Goal: Information Seeking & Learning: Learn about a topic

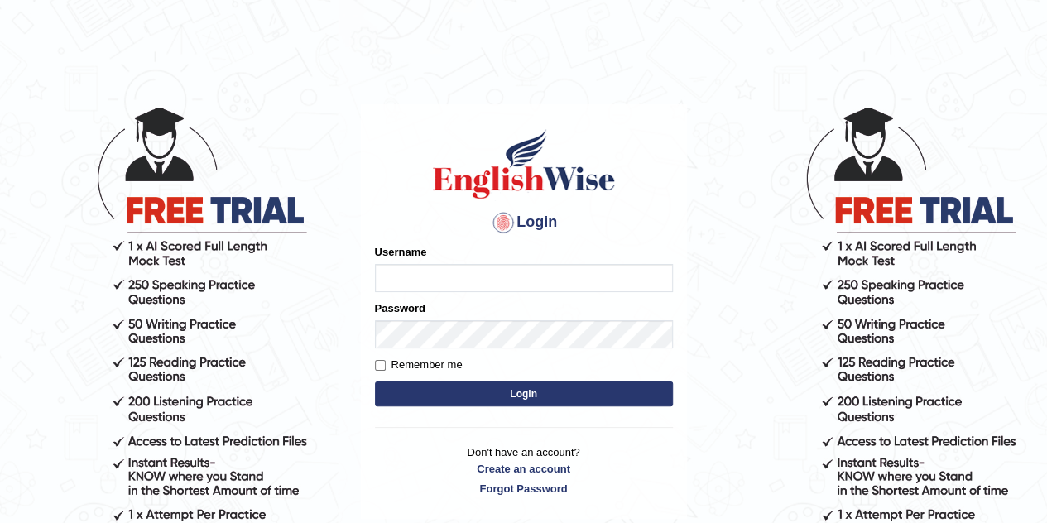
click at [462, 269] on input "Username" at bounding box center [524, 278] width 298 height 28
type input "[PERSON_NAME]"
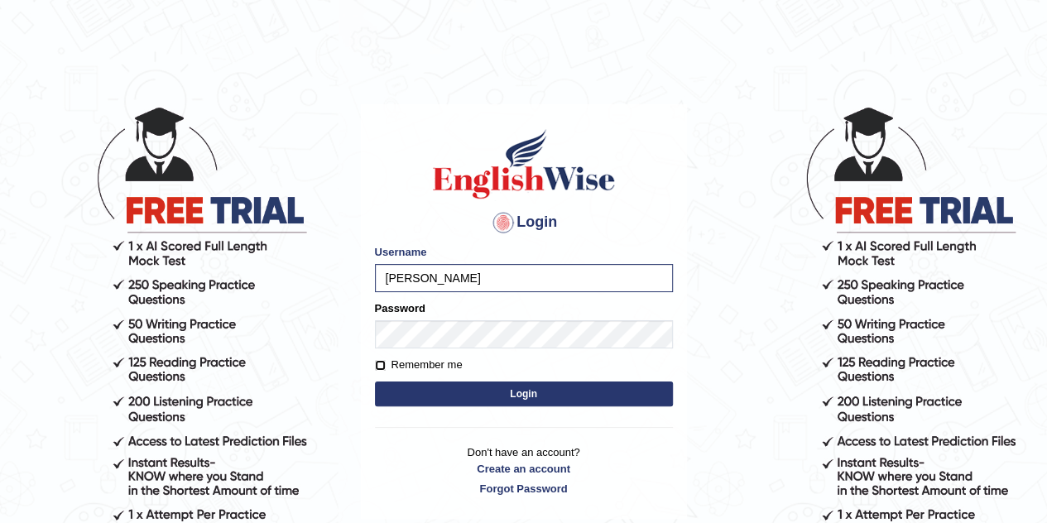
click at [377, 369] on input "Remember me" at bounding box center [380, 365] width 11 height 11
checkbox input "true"
click at [484, 403] on button "Login" at bounding box center [524, 393] width 298 height 25
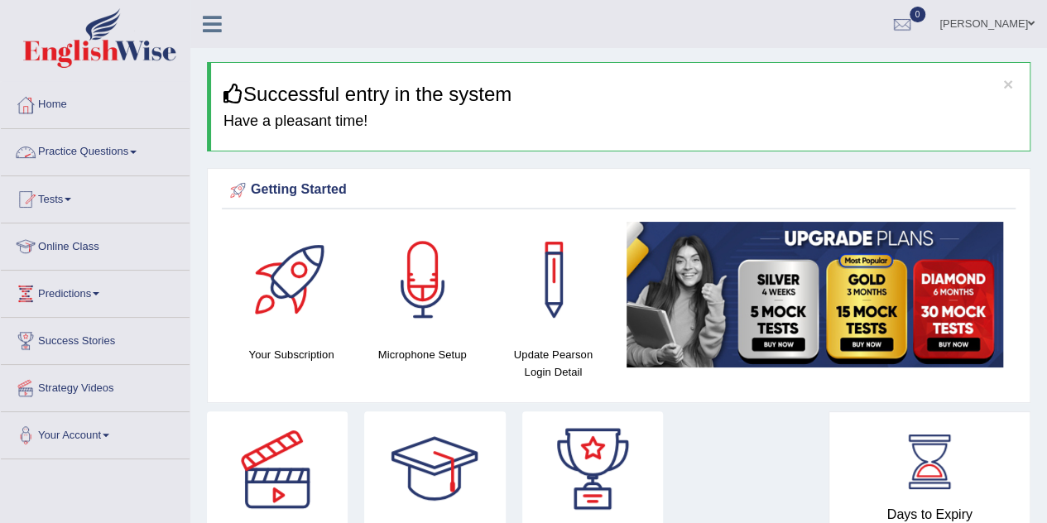
click at [137, 156] on link "Practice Questions" at bounding box center [95, 149] width 189 height 41
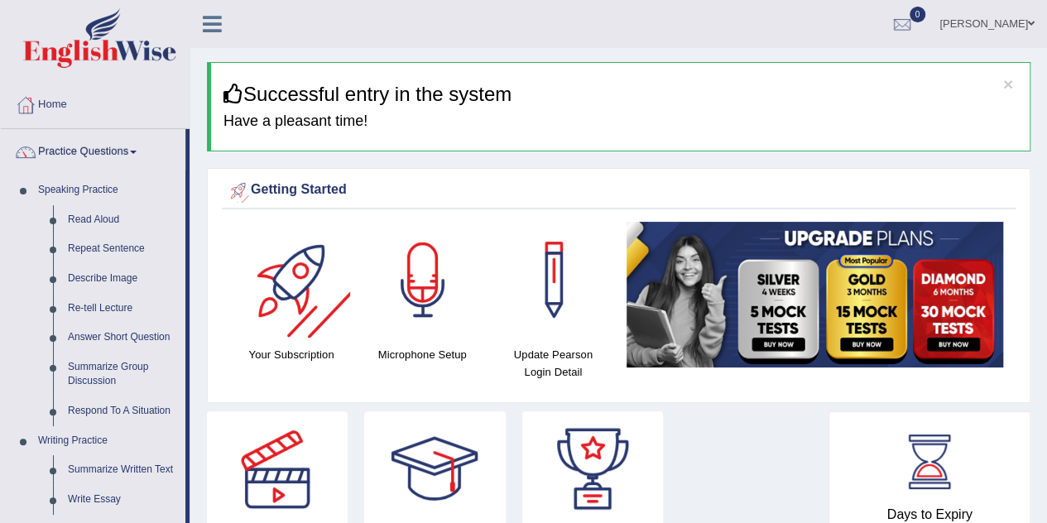
click at [426, 305] on div at bounding box center [423, 280] width 116 height 116
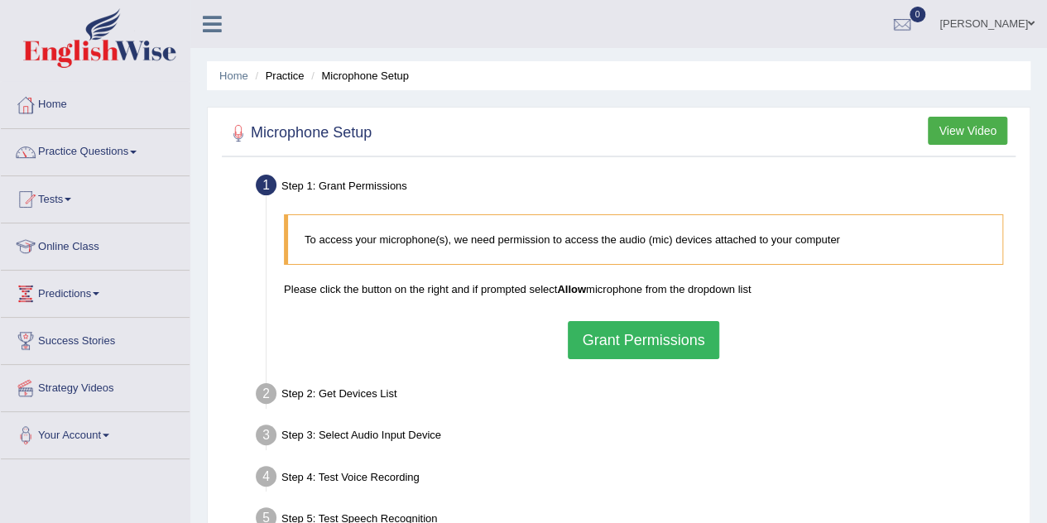
click at [623, 352] on button "Grant Permissions" at bounding box center [643, 340] width 151 height 38
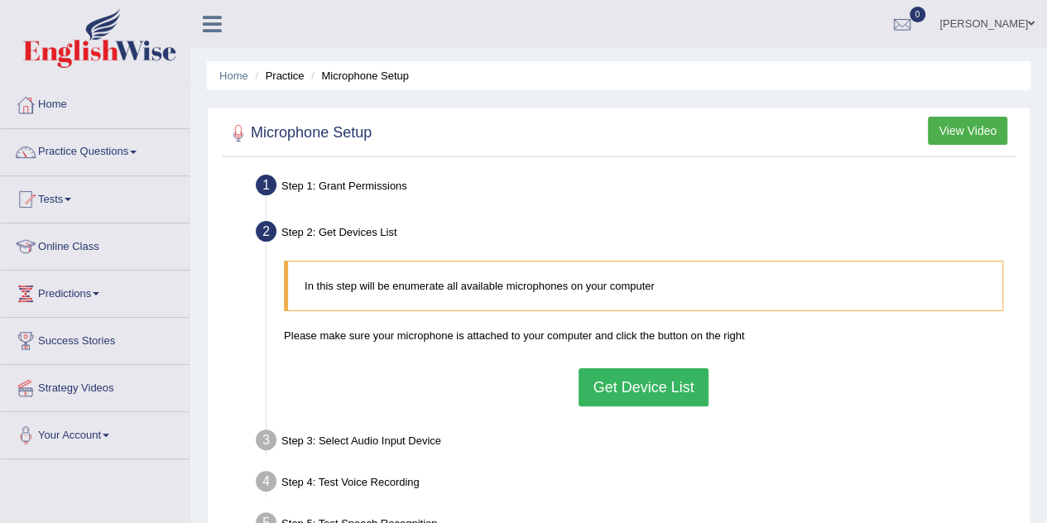
click at [634, 378] on button "Get Device List" at bounding box center [642, 387] width 129 height 38
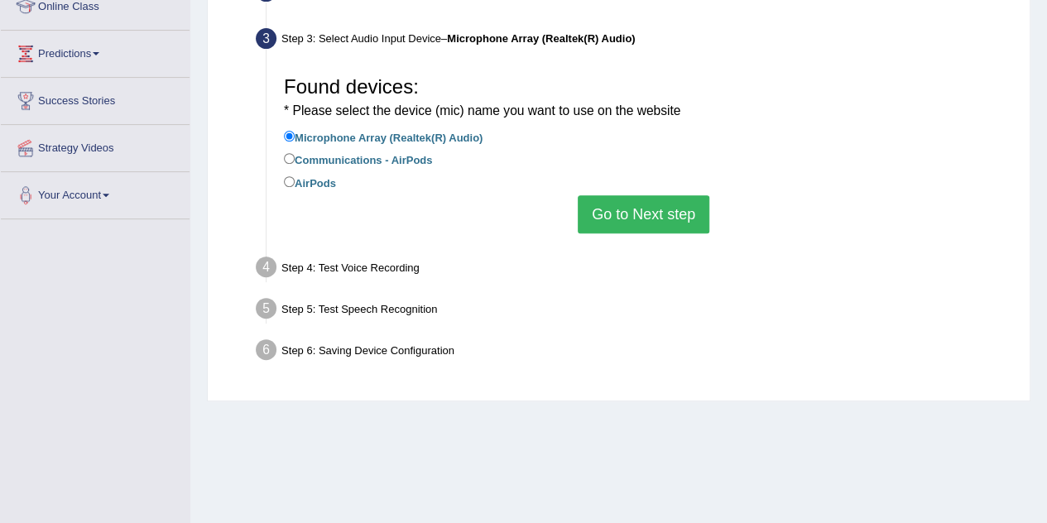
scroll to position [244, 0]
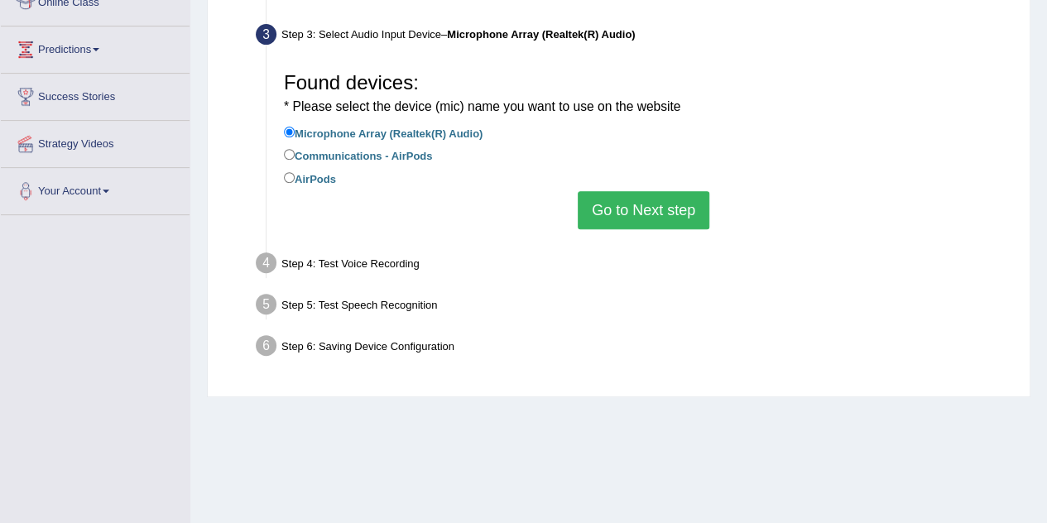
click at [297, 172] on label "AirPods" at bounding box center [310, 178] width 52 height 18
click at [295, 172] on input "AirPods" at bounding box center [289, 177] width 11 height 11
radio input "true"
click at [650, 208] on button "Go to Next step" at bounding box center [643, 210] width 132 height 38
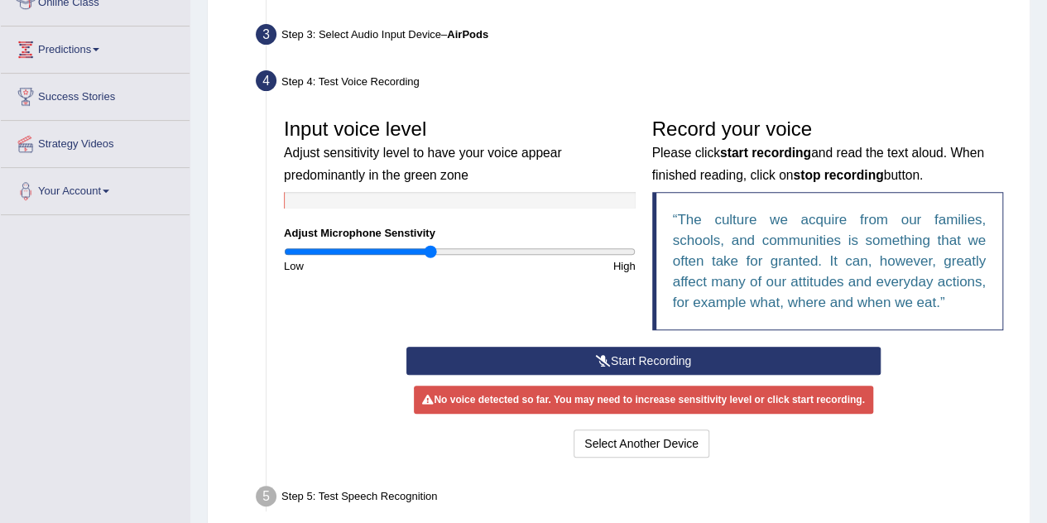
click at [431, 252] on input "range" at bounding box center [460, 251] width 352 height 13
click at [391, 254] on input "range" at bounding box center [460, 251] width 352 height 13
click at [379, 254] on input "range" at bounding box center [460, 251] width 352 height 13
click at [358, 247] on input "range" at bounding box center [460, 251] width 352 height 13
click at [336, 252] on input "range" at bounding box center [460, 251] width 352 height 13
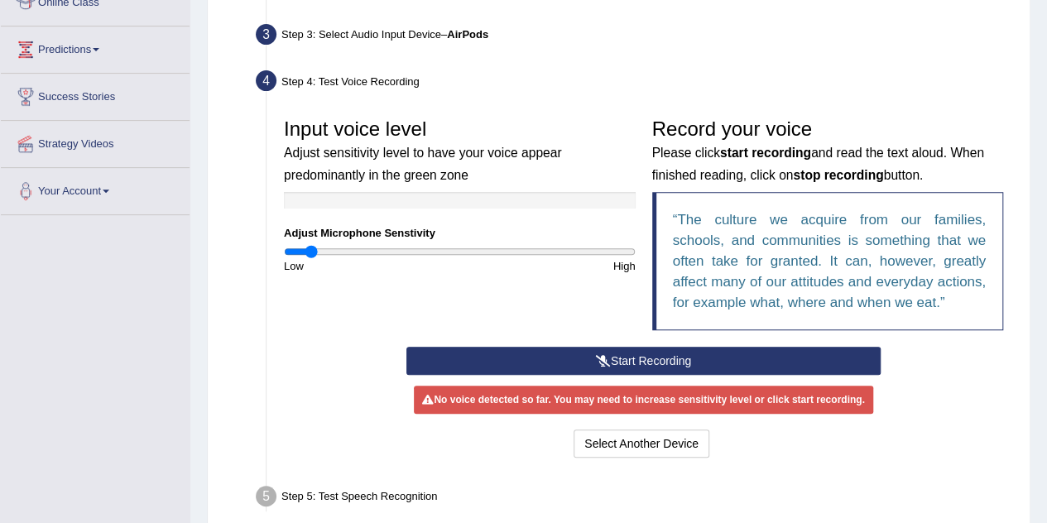
click at [312, 252] on input "range" at bounding box center [460, 251] width 352 height 13
click at [297, 252] on input "range" at bounding box center [460, 251] width 352 height 13
click at [491, 256] on input "range" at bounding box center [460, 251] width 352 height 13
click at [529, 258] on div "High" at bounding box center [551, 266] width 184 height 16
click at [541, 251] on input "range" at bounding box center [460, 251] width 352 height 13
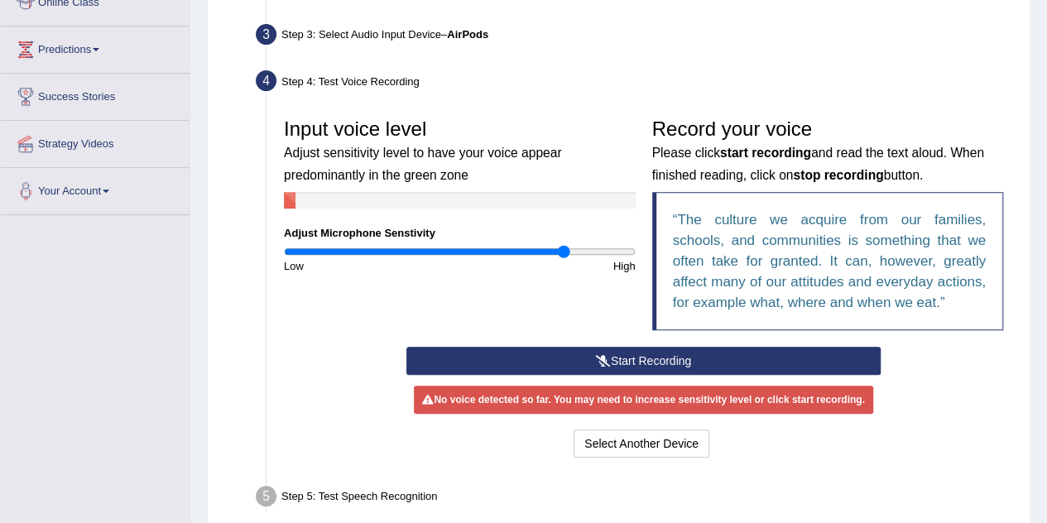
click at [563, 251] on input "range" at bounding box center [460, 251] width 352 height 13
click at [530, 256] on input "range" at bounding box center [460, 251] width 352 height 13
click at [517, 256] on input "range" at bounding box center [460, 251] width 352 height 13
click at [563, 256] on input "range" at bounding box center [460, 251] width 352 height 13
click at [599, 251] on input "range" at bounding box center [460, 251] width 352 height 13
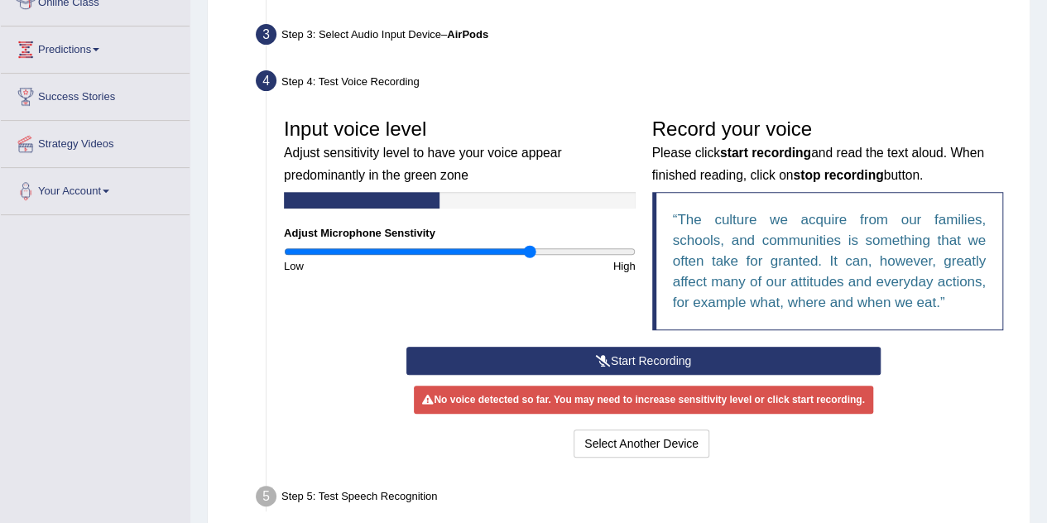
click at [528, 249] on input "range" at bounding box center [460, 251] width 352 height 13
type input "1.06"
click at [468, 251] on input "range" at bounding box center [460, 251] width 352 height 13
click at [596, 355] on icon at bounding box center [603, 361] width 15 height 12
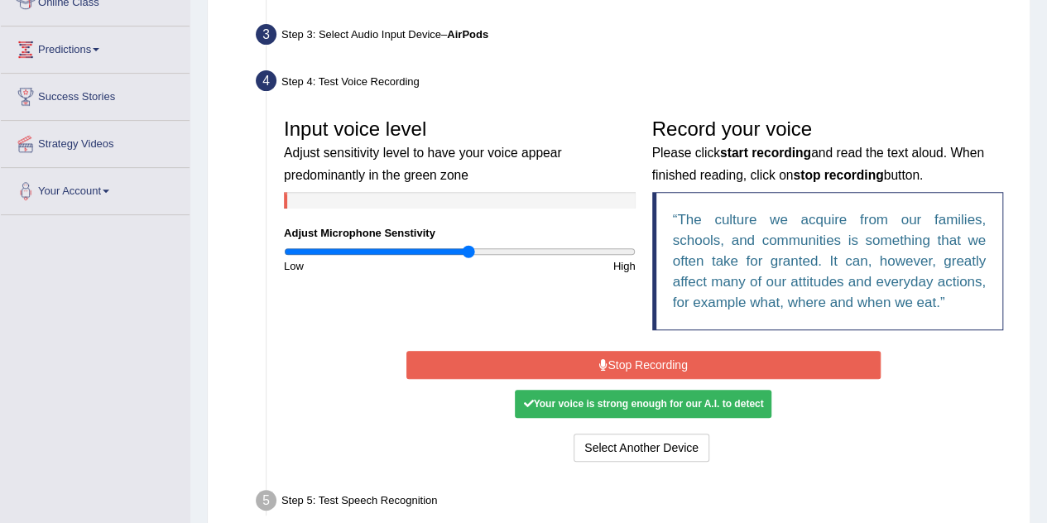
click at [648, 367] on button "Stop Recording" at bounding box center [643, 365] width 474 height 28
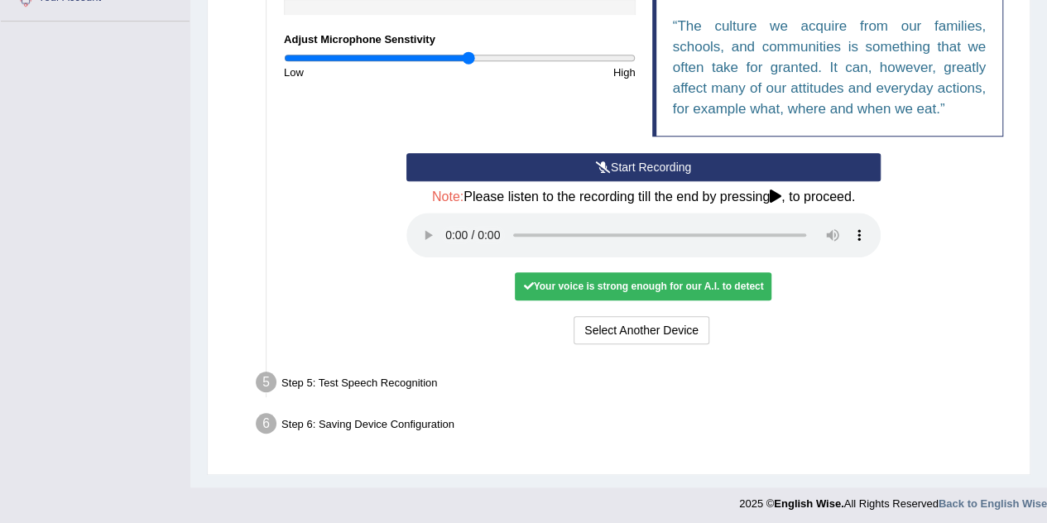
scroll to position [441, 0]
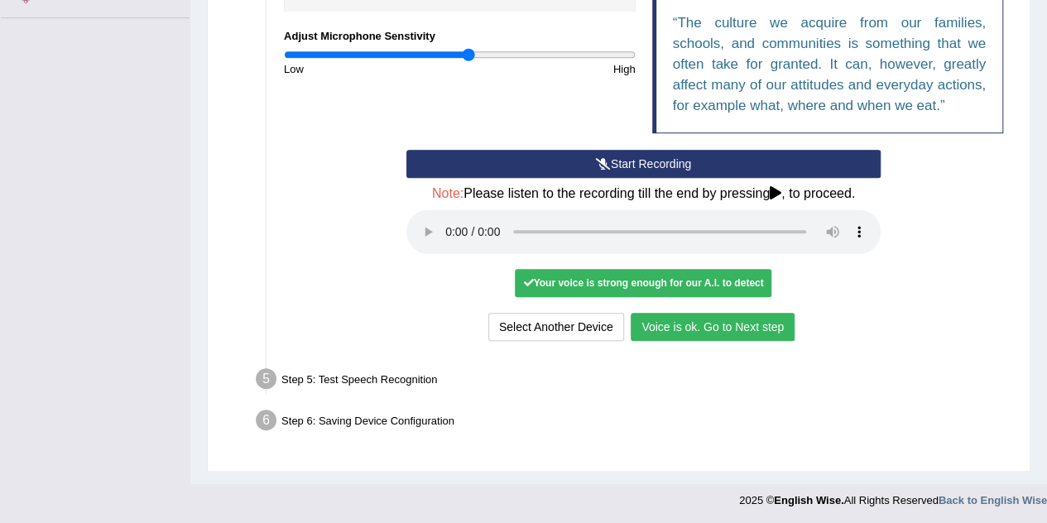
click at [662, 335] on button "Voice is ok. Go to Next step" at bounding box center [712, 327] width 164 height 28
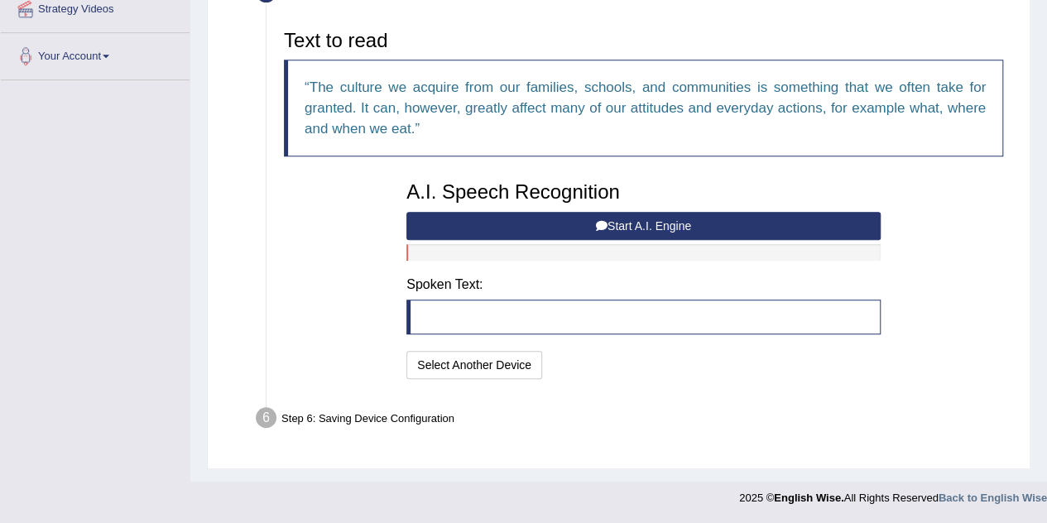
scroll to position [376, 0]
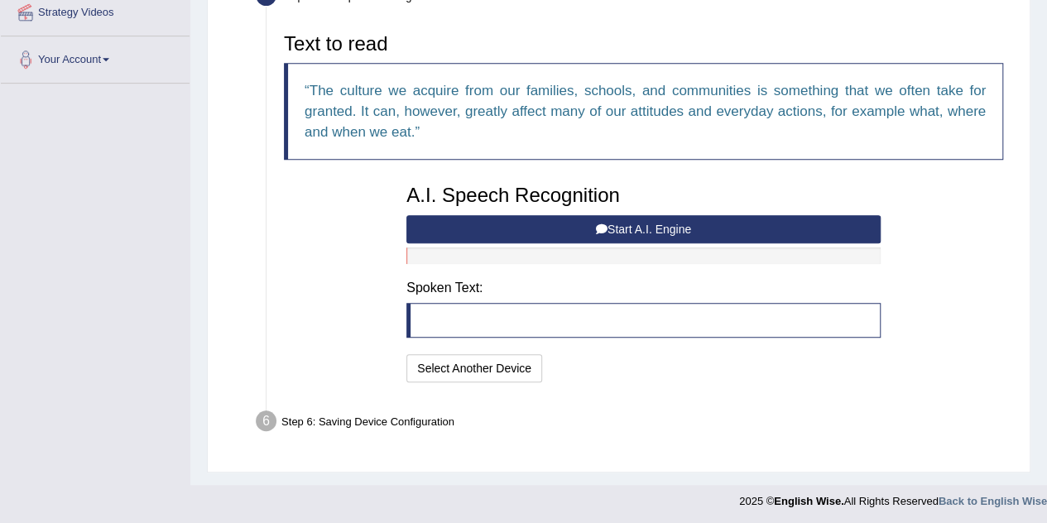
click at [565, 226] on button "Start A.I. Engine" at bounding box center [643, 229] width 474 height 28
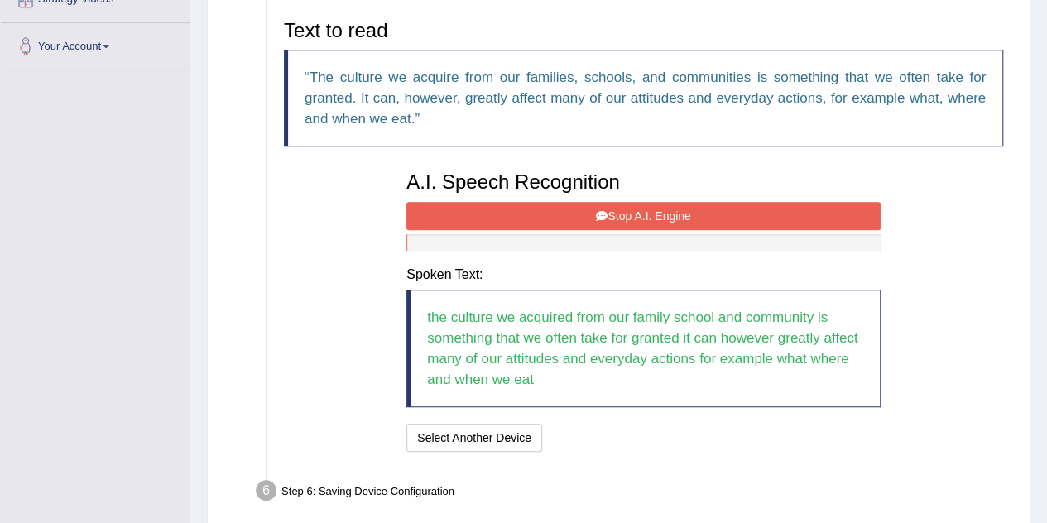
scroll to position [458, 0]
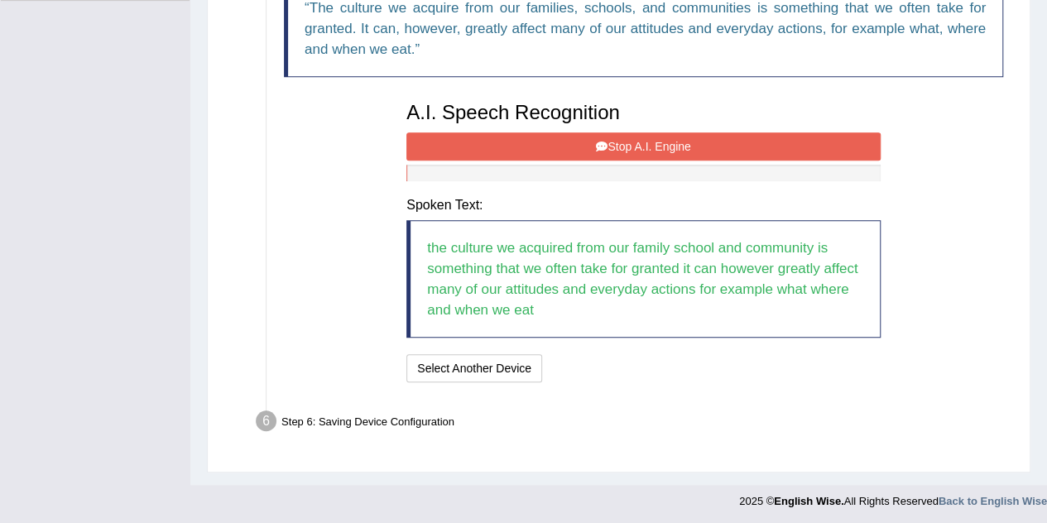
click at [625, 133] on button "Stop A.I. Engine" at bounding box center [643, 146] width 474 height 28
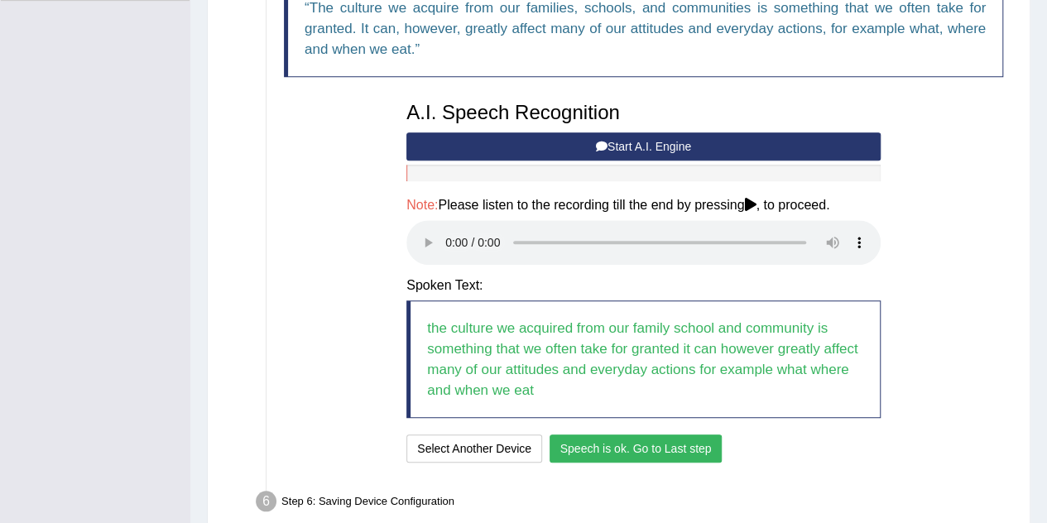
click at [657, 445] on button "Speech is ok. Go to Last step" at bounding box center [635, 448] width 173 height 28
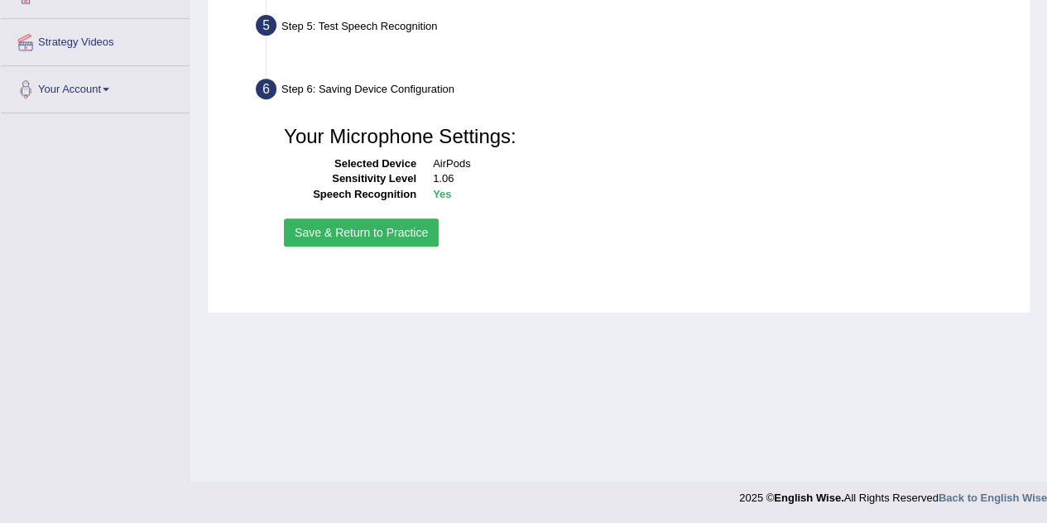
scroll to position [346, 0]
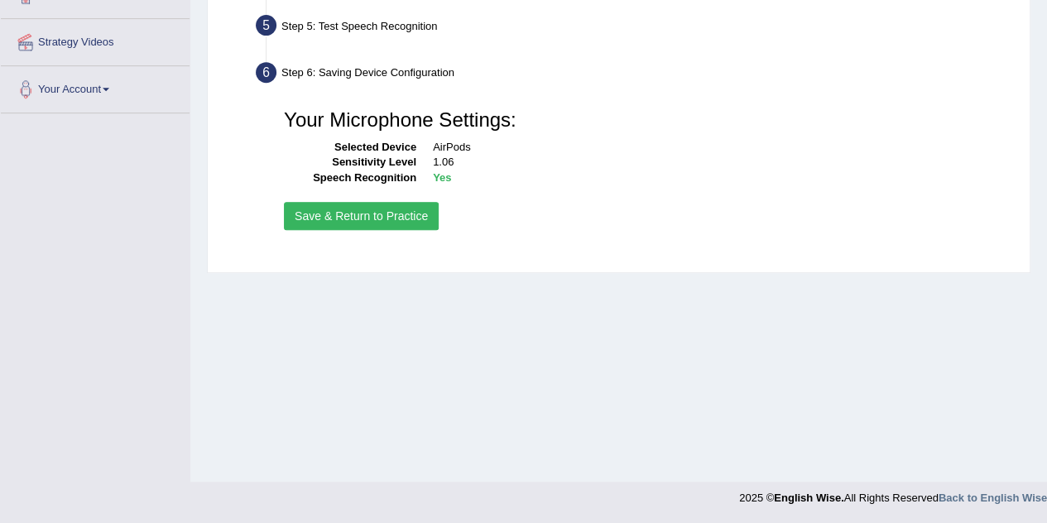
click at [329, 208] on button "Save & Return to Practice" at bounding box center [361, 216] width 155 height 28
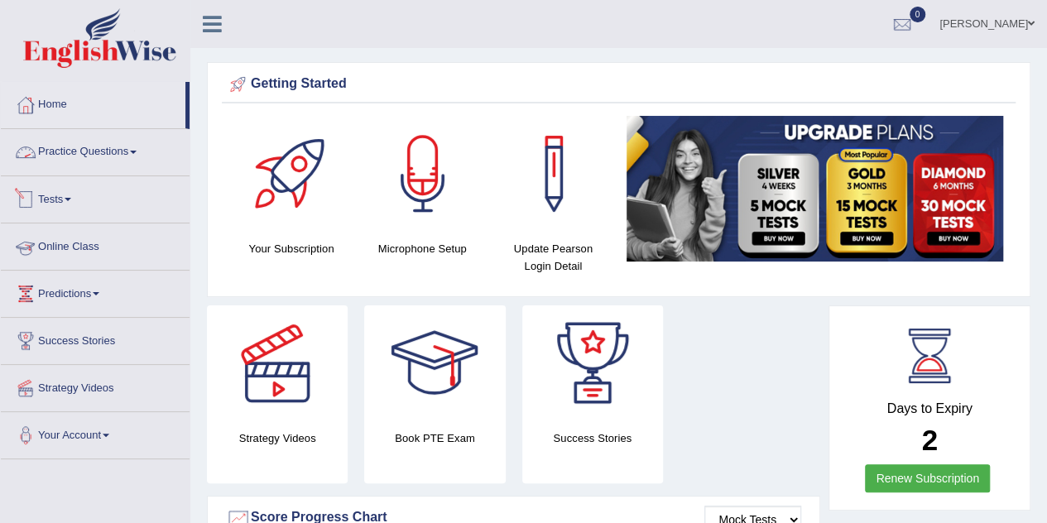
click at [115, 156] on link "Practice Questions" at bounding box center [95, 149] width 189 height 41
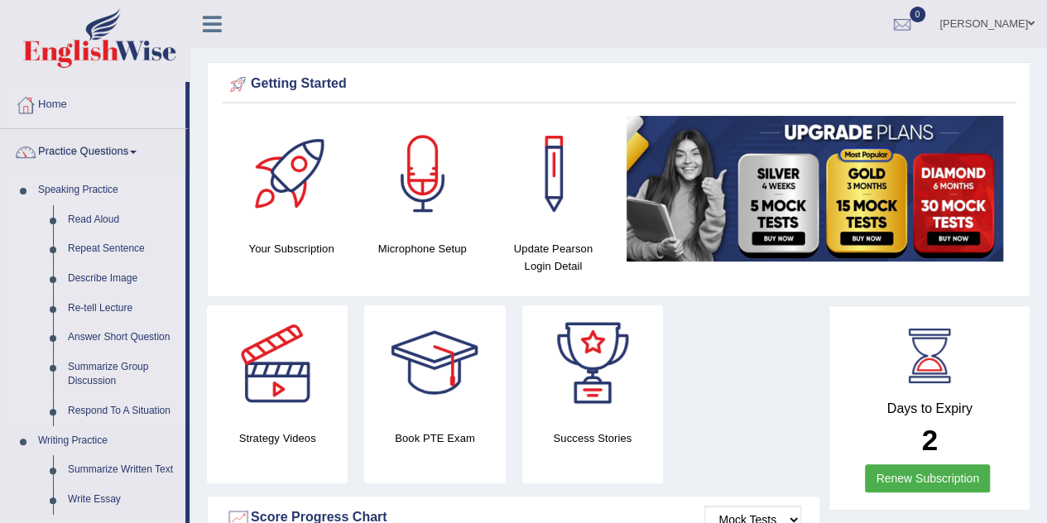
click at [85, 218] on link "Read Aloud" at bounding box center [122, 220] width 125 height 30
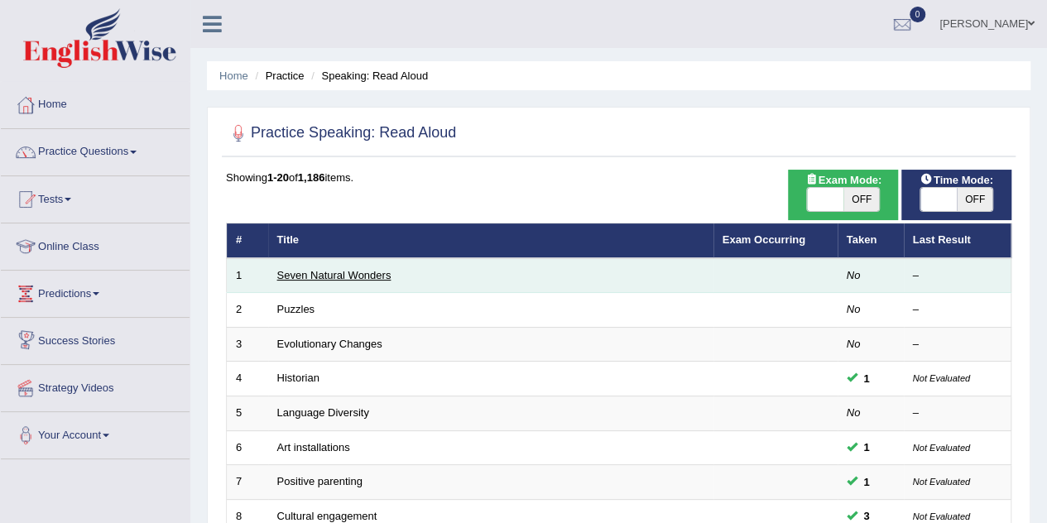
click at [326, 271] on link "Seven Natural Wonders" at bounding box center [334, 275] width 114 height 12
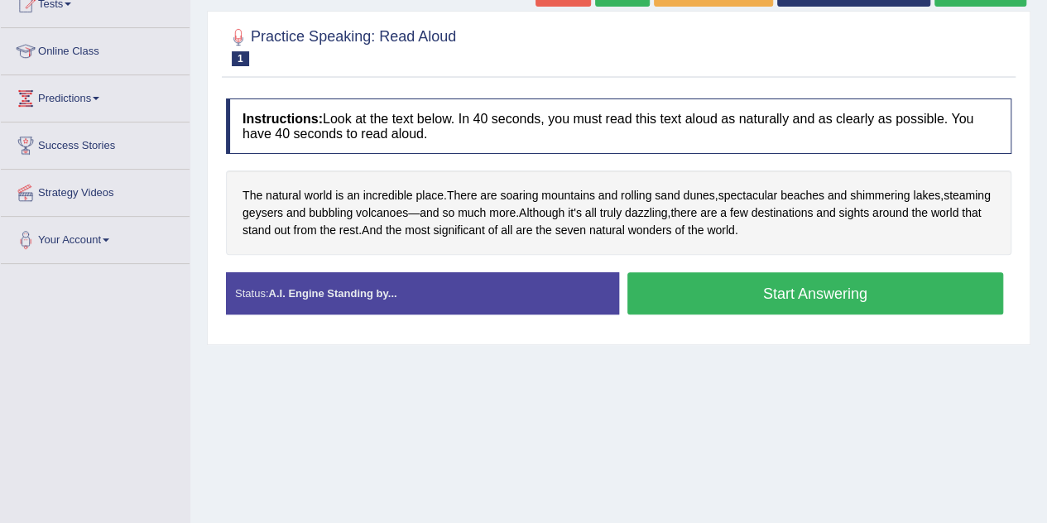
scroll to position [199, 0]
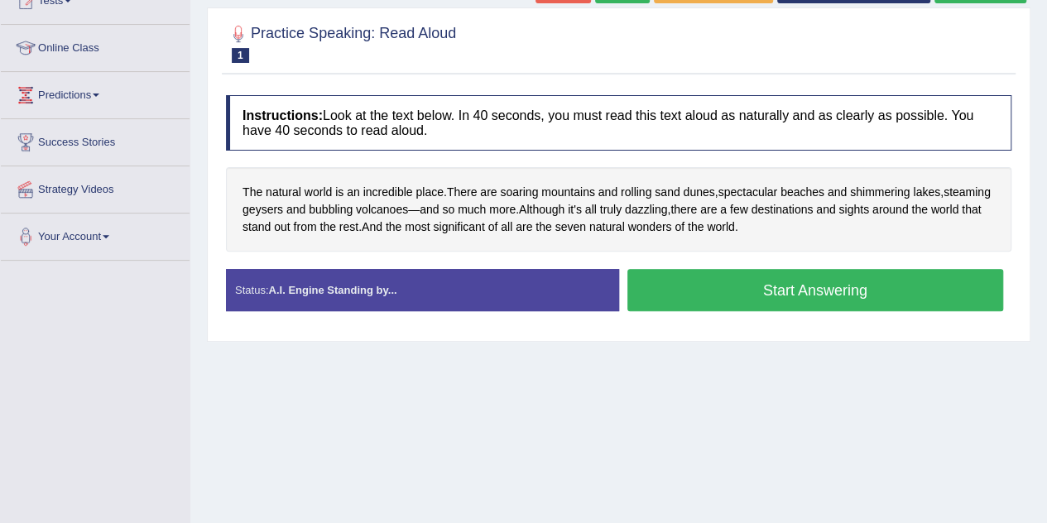
click at [799, 288] on button "Start Answering" at bounding box center [815, 290] width 376 height 42
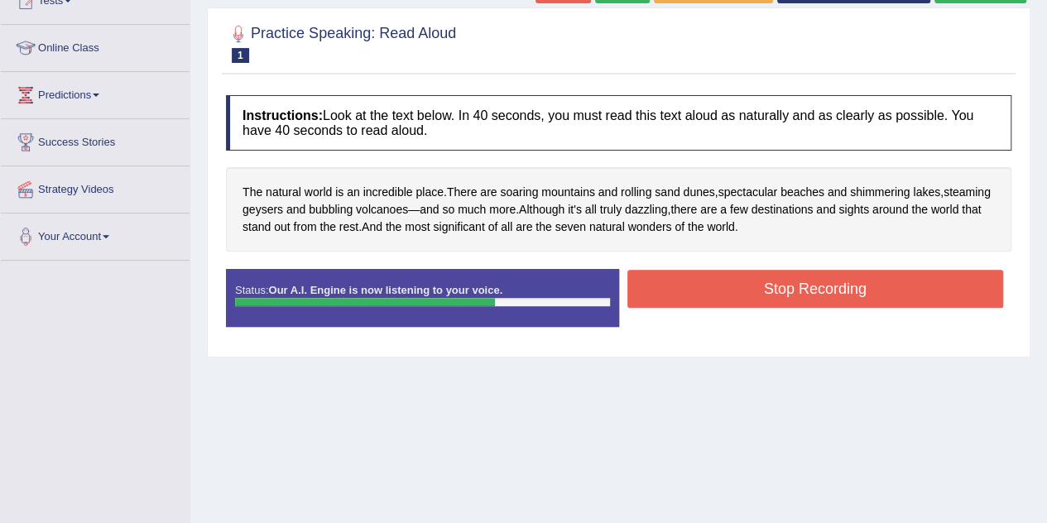
click at [799, 288] on button "Stop Recording" at bounding box center [815, 289] width 376 height 38
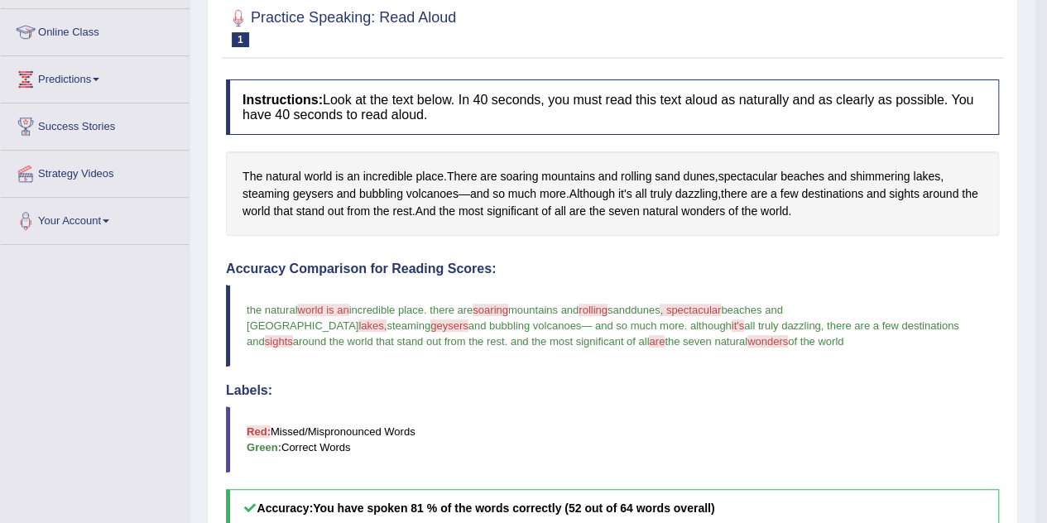
scroll to position [124, 0]
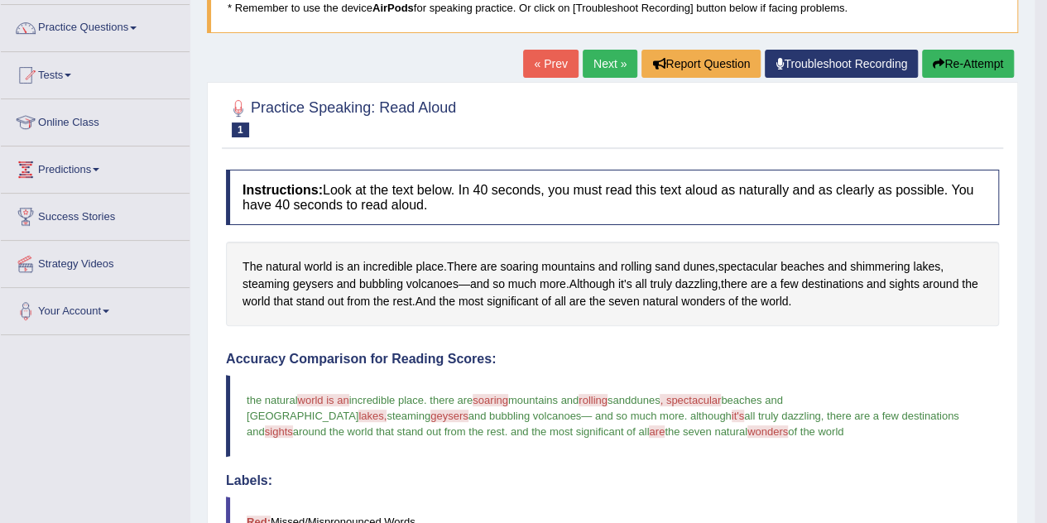
click at [943, 55] on button "Re-Attempt" at bounding box center [968, 64] width 92 height 28
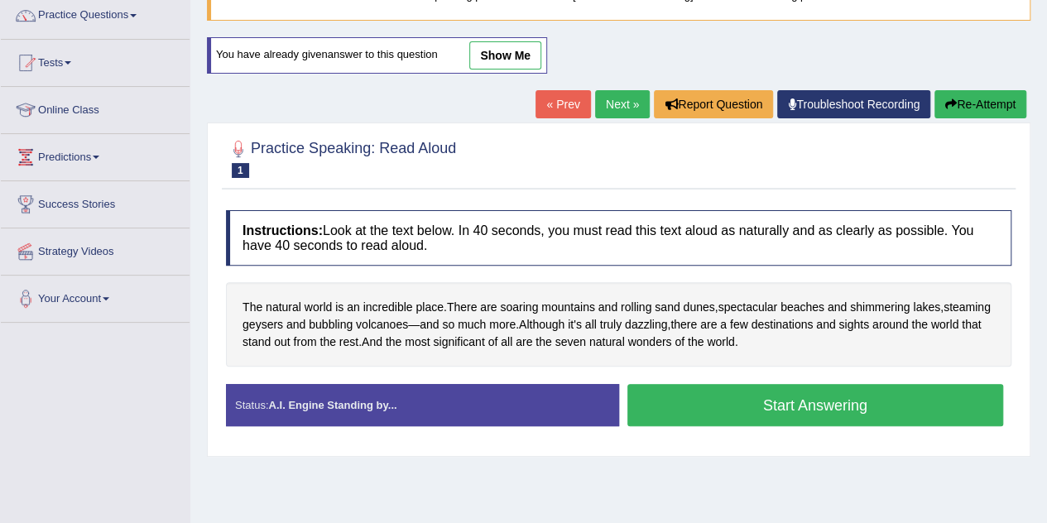
click at [792, 386] on button "Start Answering" at bounding box center [815, 405] width 376 height 42
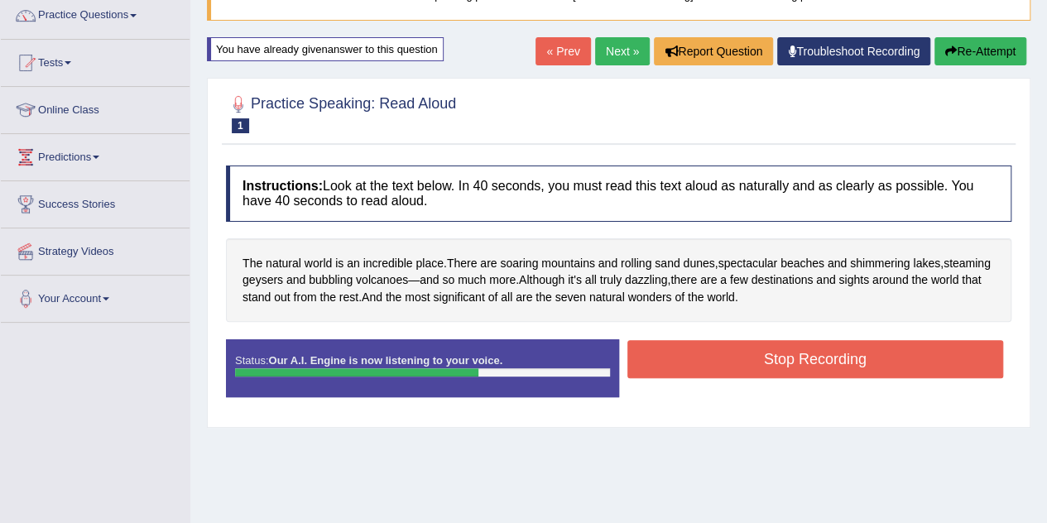
click at [785, 363] on button "Stop Recording" at bounding box center [815, 359] width 376 height 38
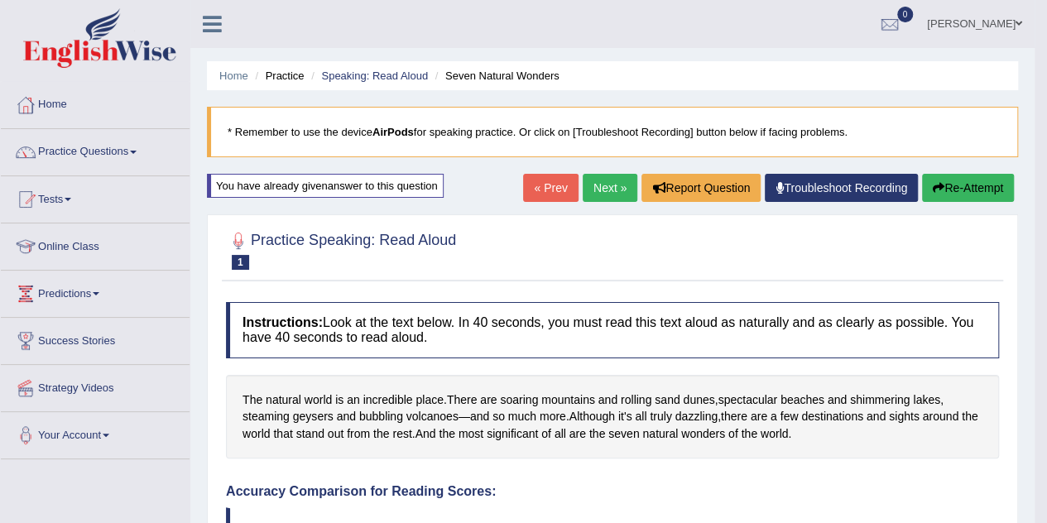
click at [607, 190] on link "Next »" at bounding box center [609, 188] width 55 height 28
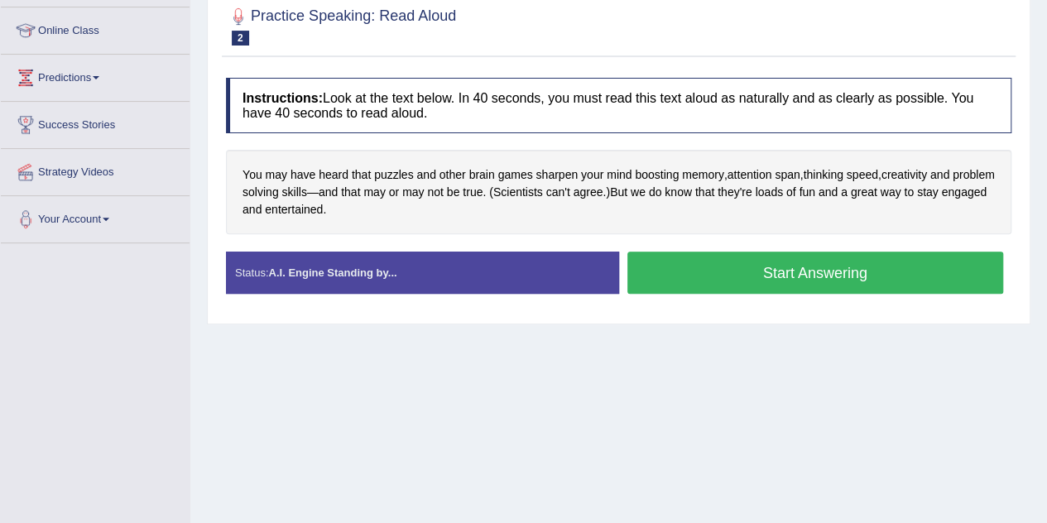
scroll to position [240, 0]
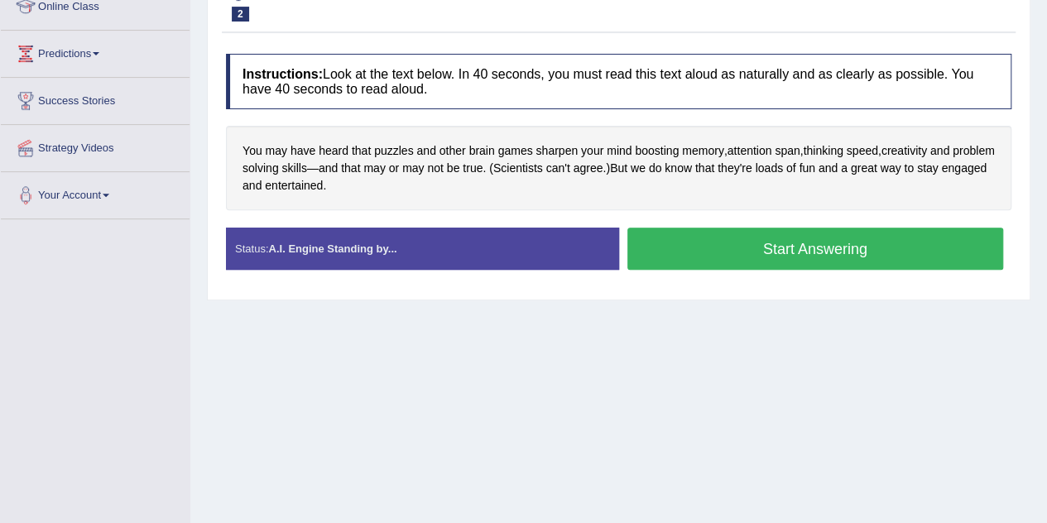
click at [772, 242] on button "Start Answering" at bounding box center [815, 249] width 376 height 42
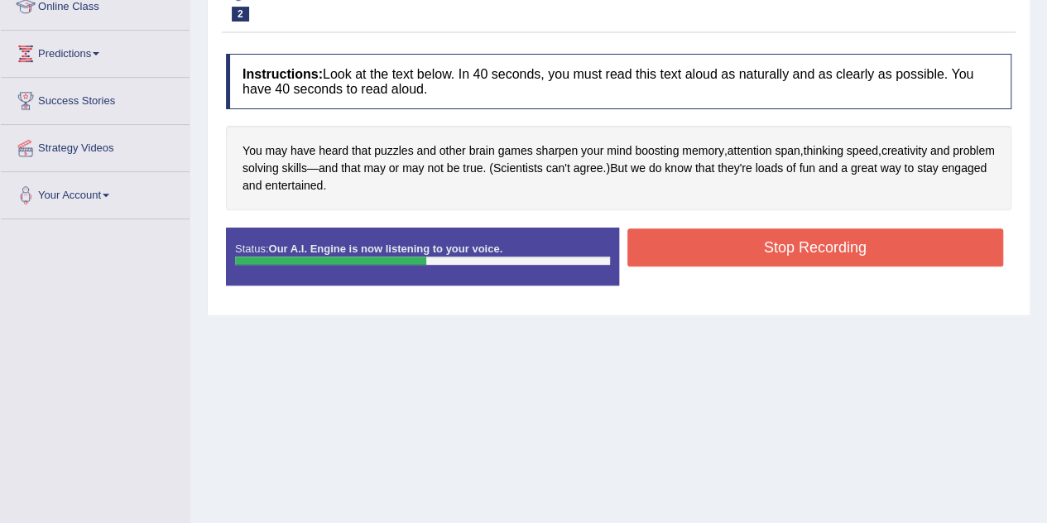
click at [740, 254] on button "Stop Recording" at bounding box center [815, 247] width 376 height 38
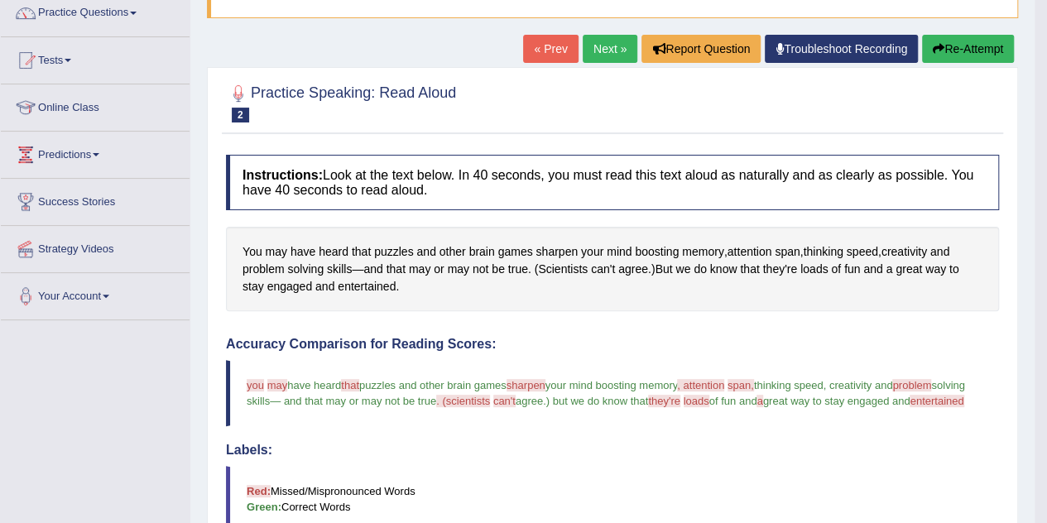
scroll to position [37, 0]
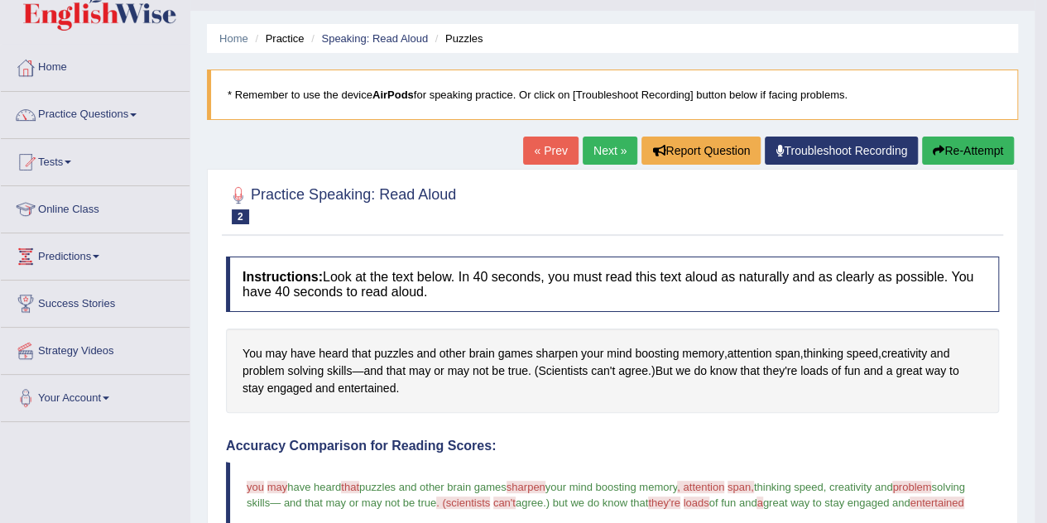
click at [605, 161] on link "Next »" at bounding box center [609, 151] width 55 height 28
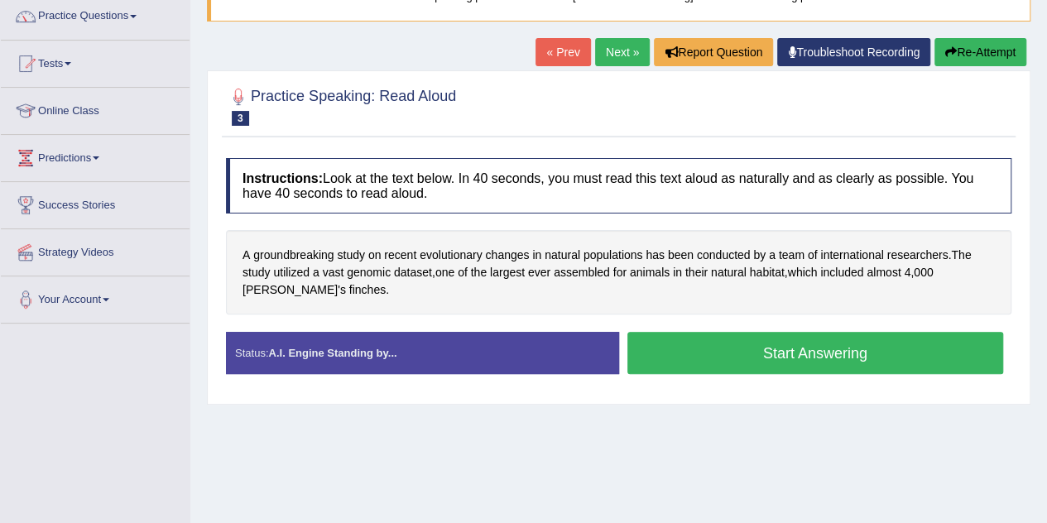
scroll to position [180, 0]
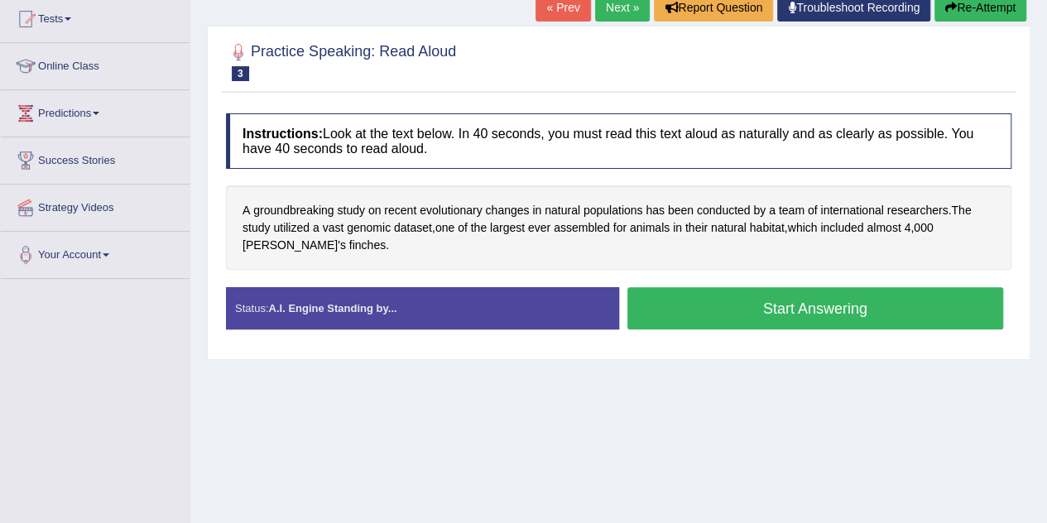
click at [865, 317] on button "Start Answering" at bounding box center [815, 308] width 376 height 42
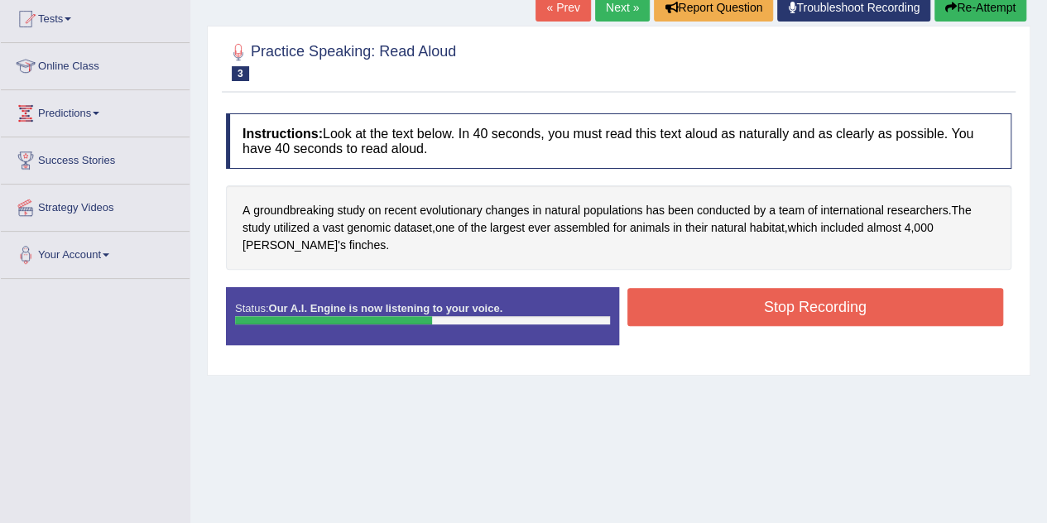
click at [865, 317] on button "Stop Recording" at bounding box center [815, 307] width 376 height 38
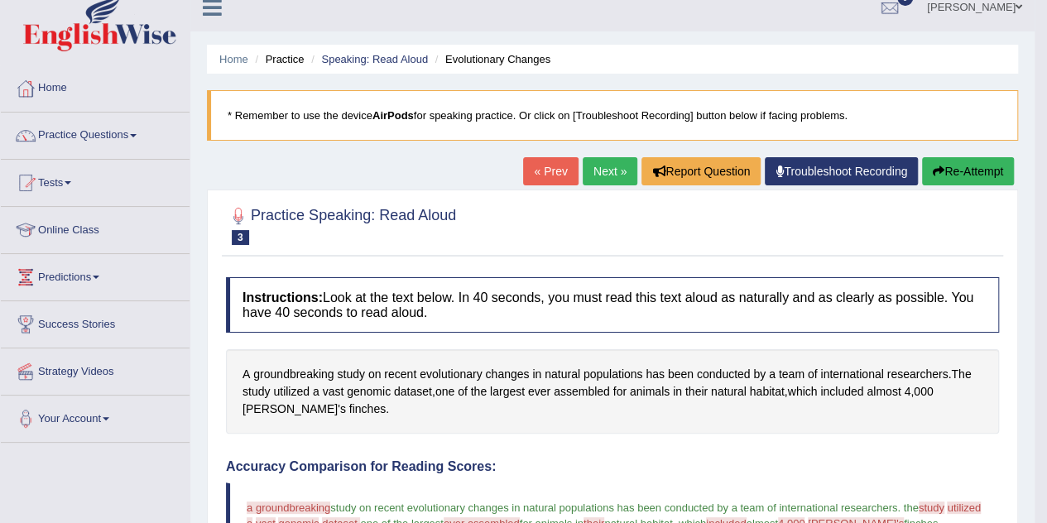
scroll to position [31, 0]
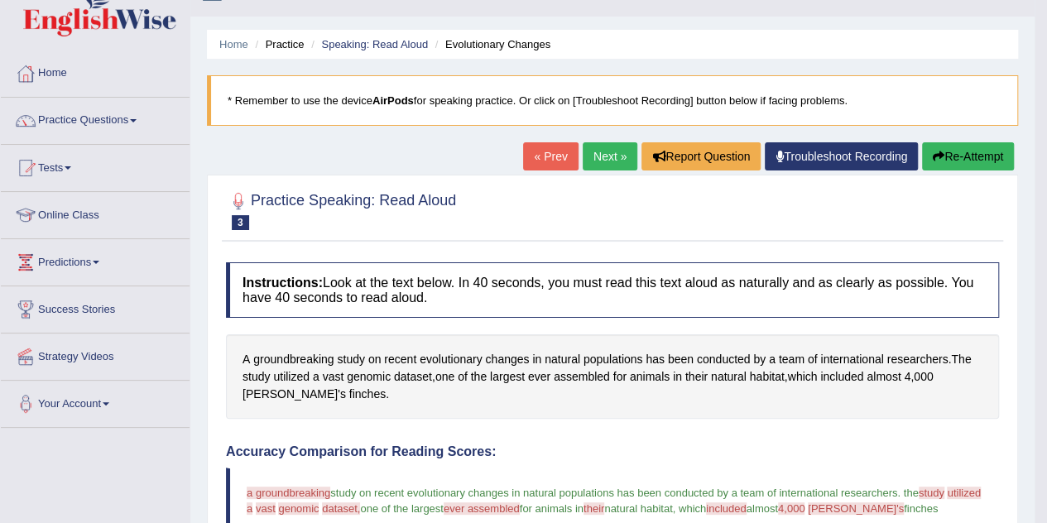
click at [942, 151] on button "Re-Attempt" at bounding box center [968, 156] width 92 height 28
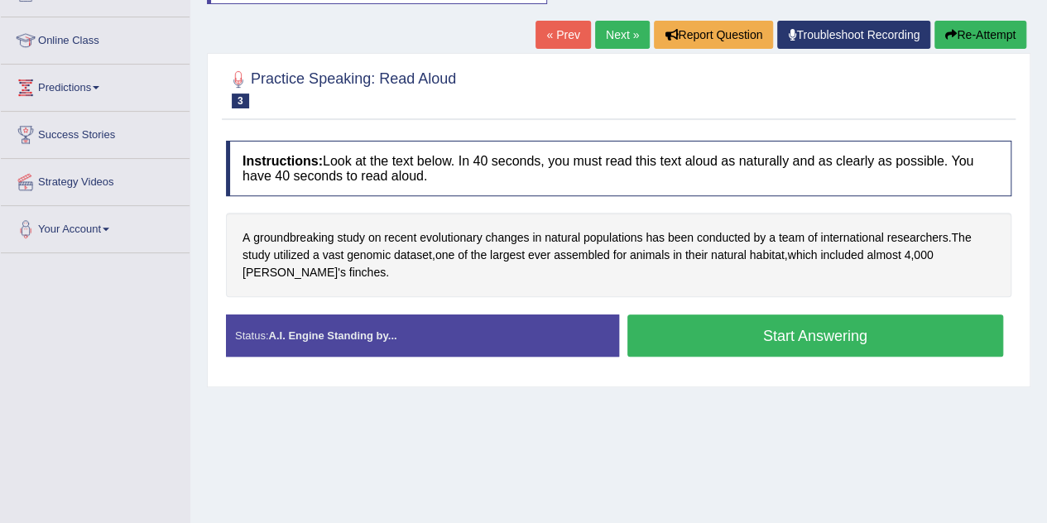
scroll to position [213, 0]
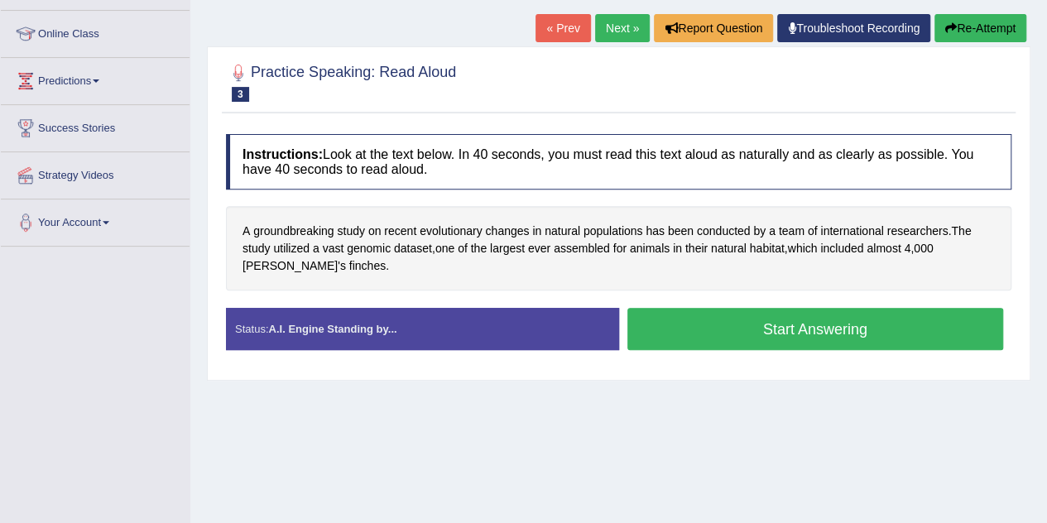
click at [737, 327] on button "Start Answering" at bounding box center [815, 329] width 376 height 42
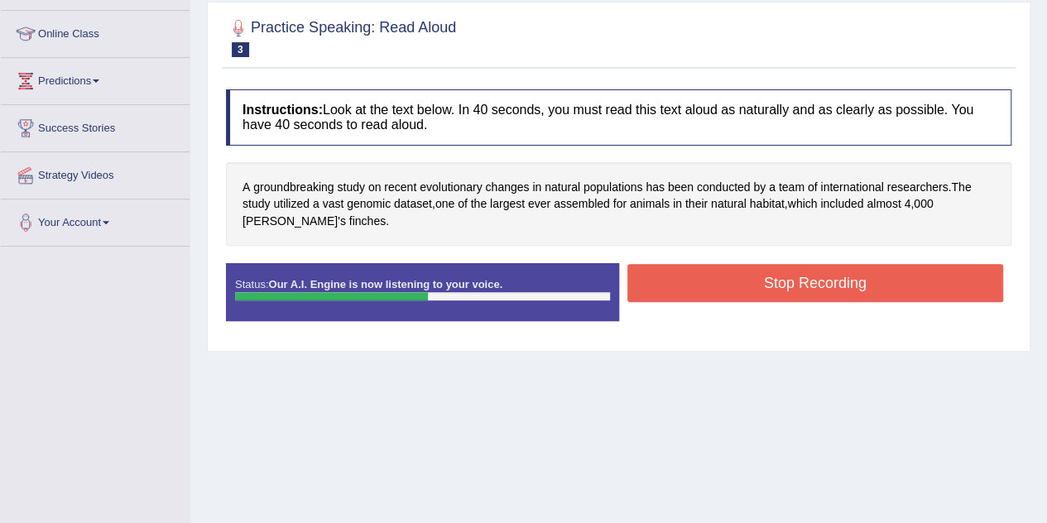
click at [754, 266] on button "Stop Recording" at bounding box center [815, 283] width 376 height 38
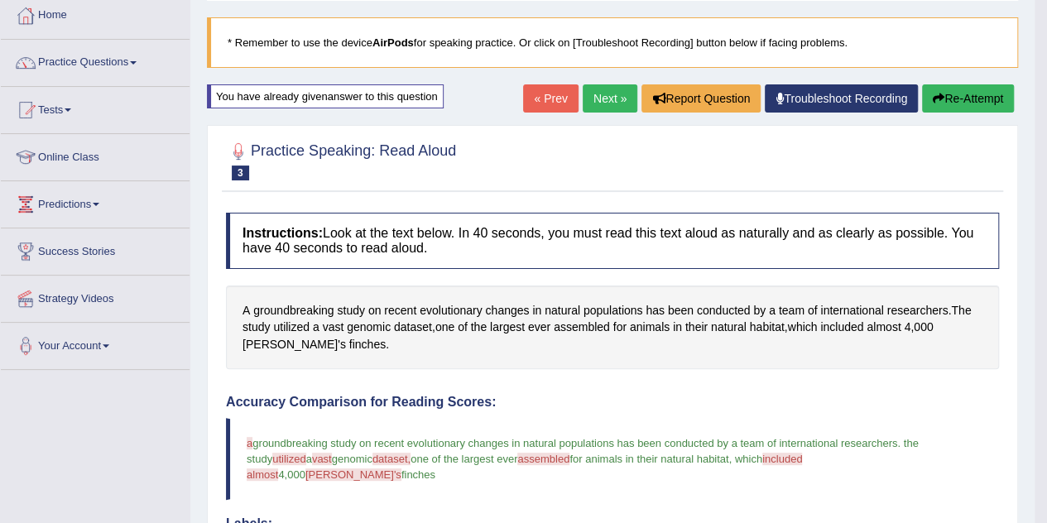
scroll to position [81, 0]
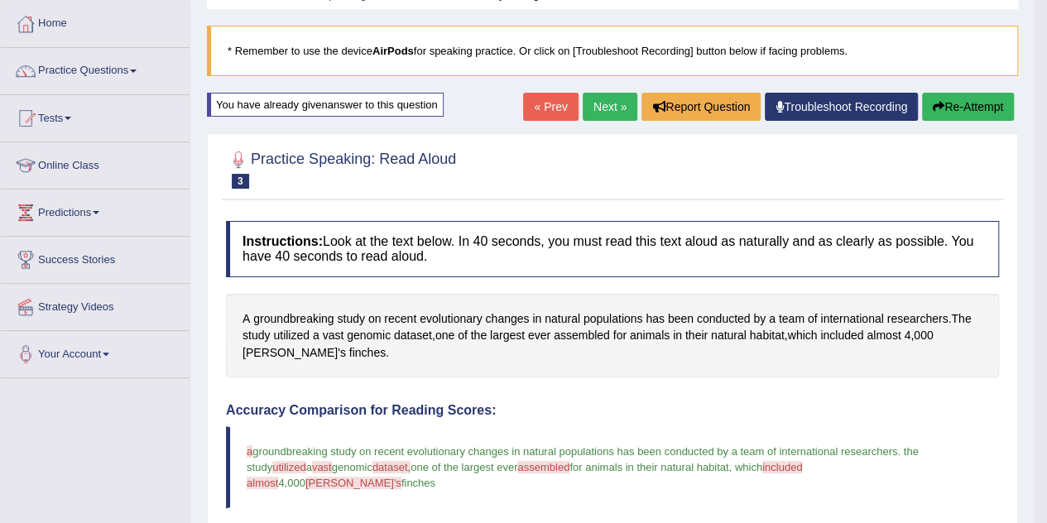
click at [620, 113] on link "Next »" at bounding box center [609, 107] width 55 height 28
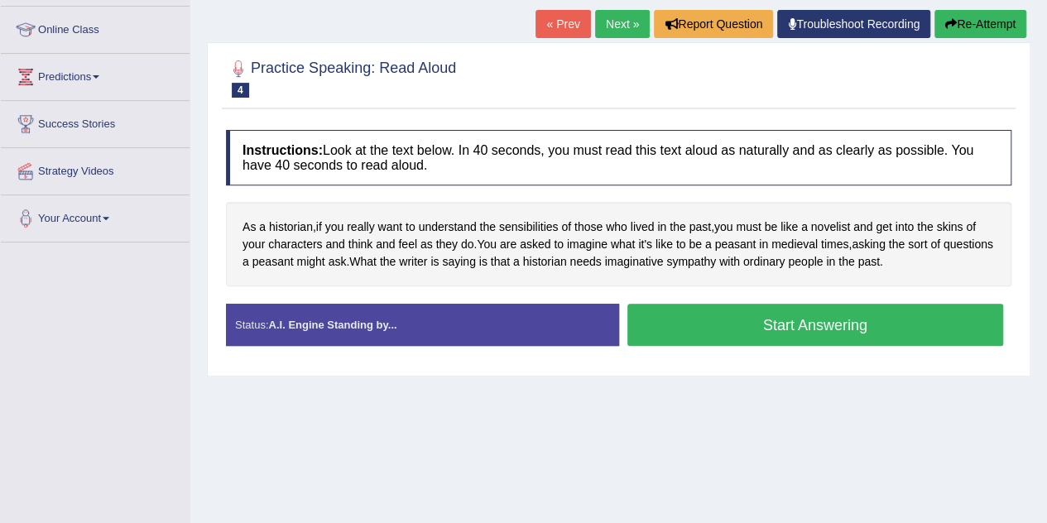
scroll to position [222, 0]
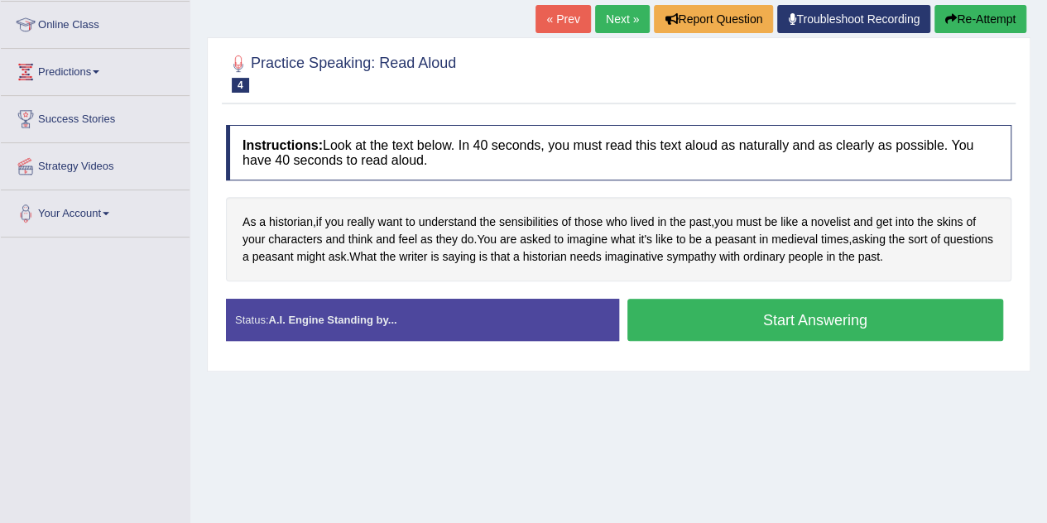
click at [793, 312] on button "Start Answering" at bounding box center [815, 320] width 376 height 42
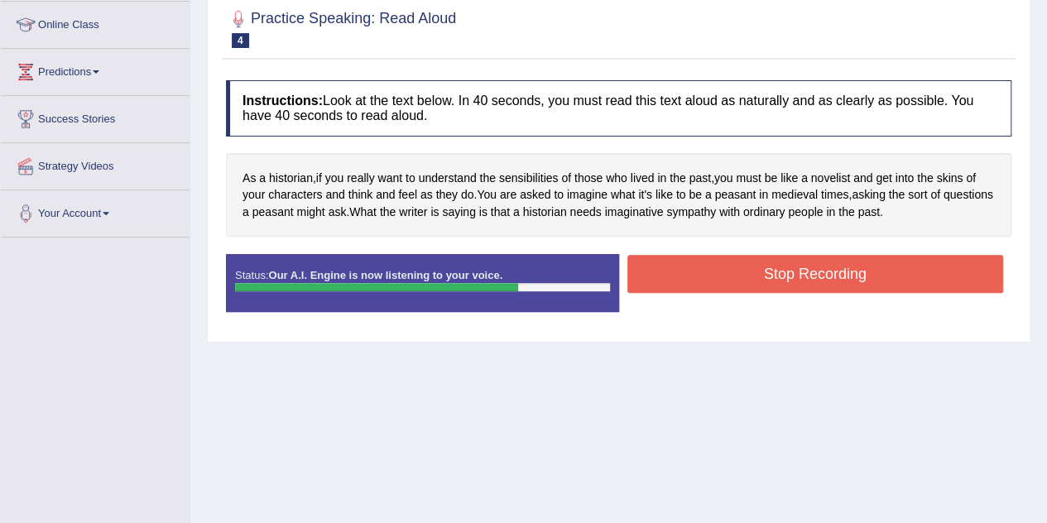
click at [812, 279] on button "Stop Recording" at bounding box center [815, 274] width 376 height 38
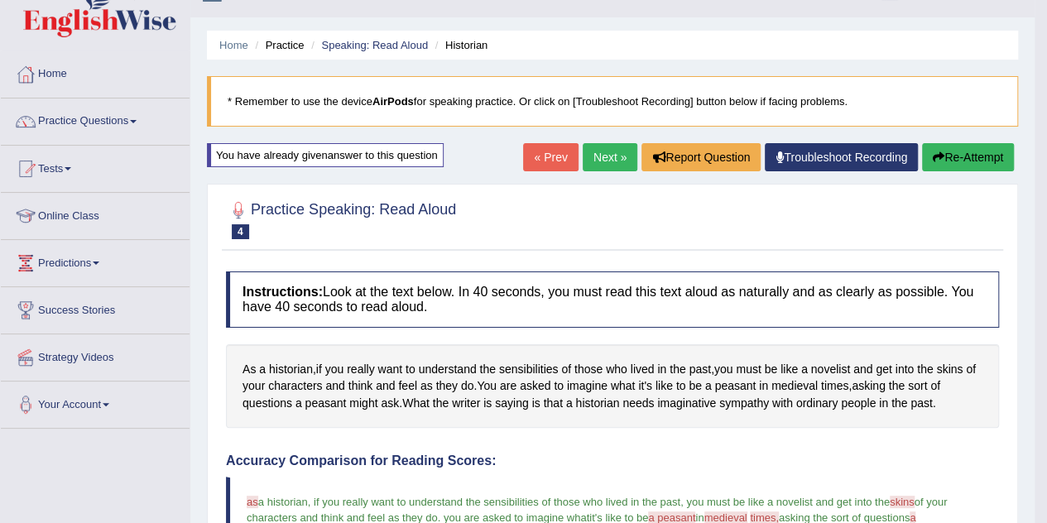
scroll to position [0, 0]
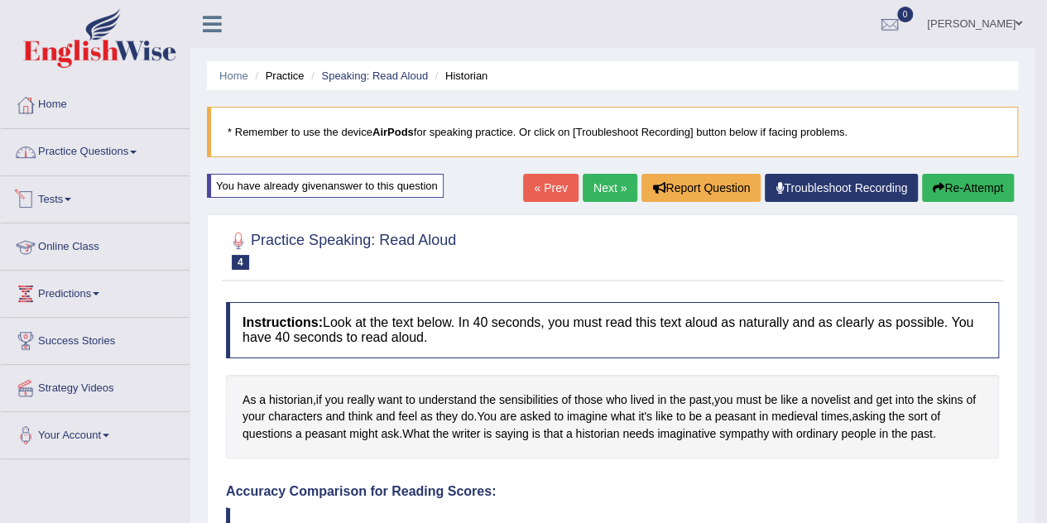
click at [113, 161] on link "Practice Questions" at bounding box center [95, 149] width 189 height 41
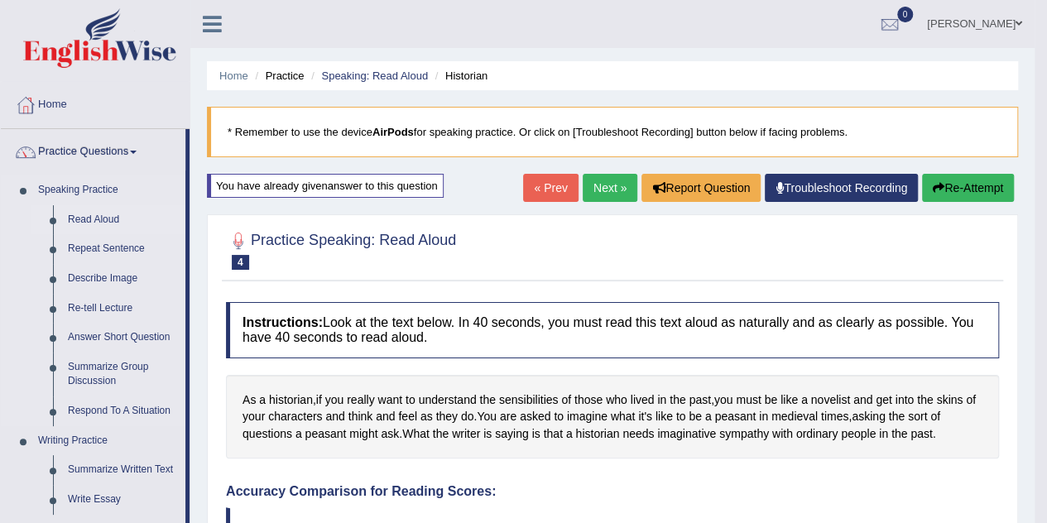
click at [104, 215] on link "Read Aloud" at bounding box center [122, 220] width 125 height 30
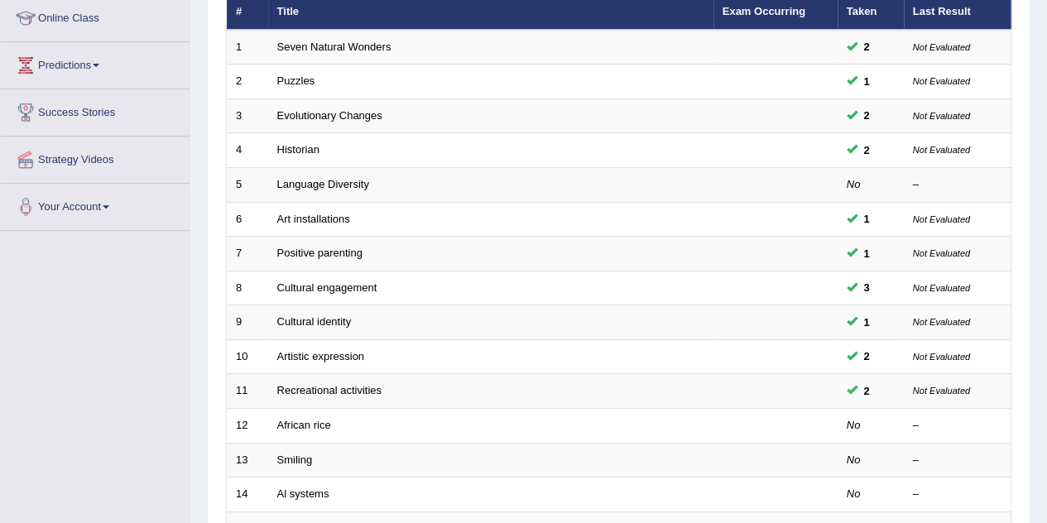
scroll to position [233, 0]
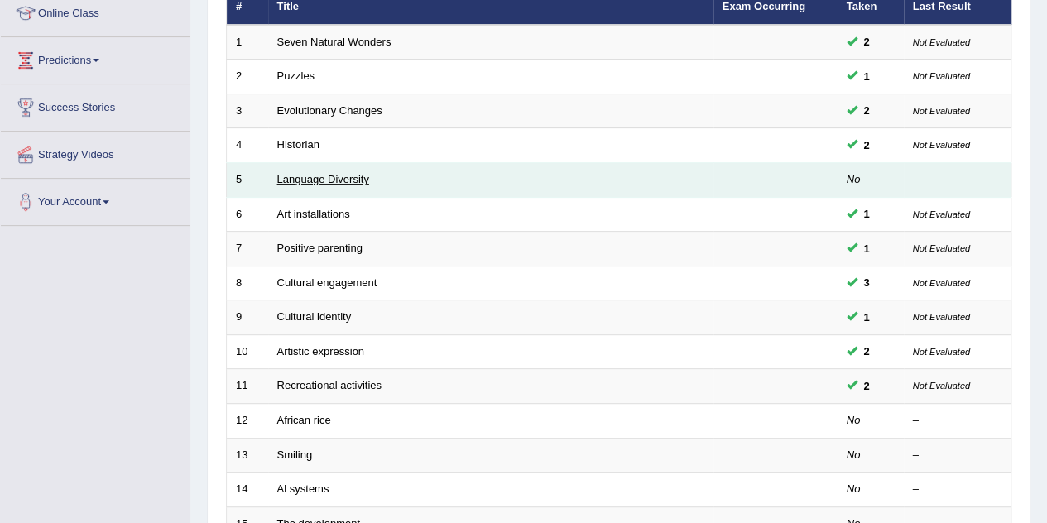
click at [334, 173] on link "Language Diversity" at bounding box center [323, 179] width 92 height 12
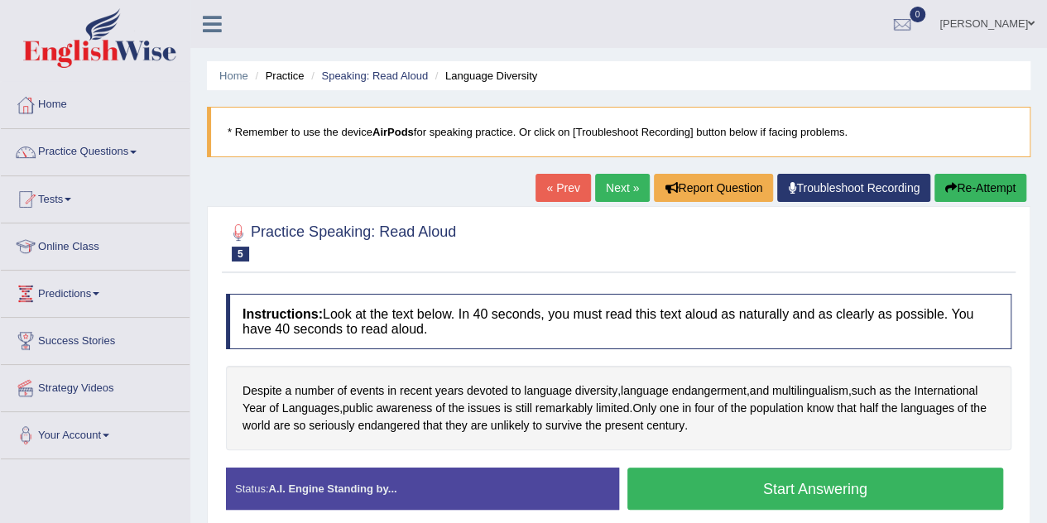
click at [808, 484] on button "Start Answering" at bounding box center [815, 488] width 376 height 42
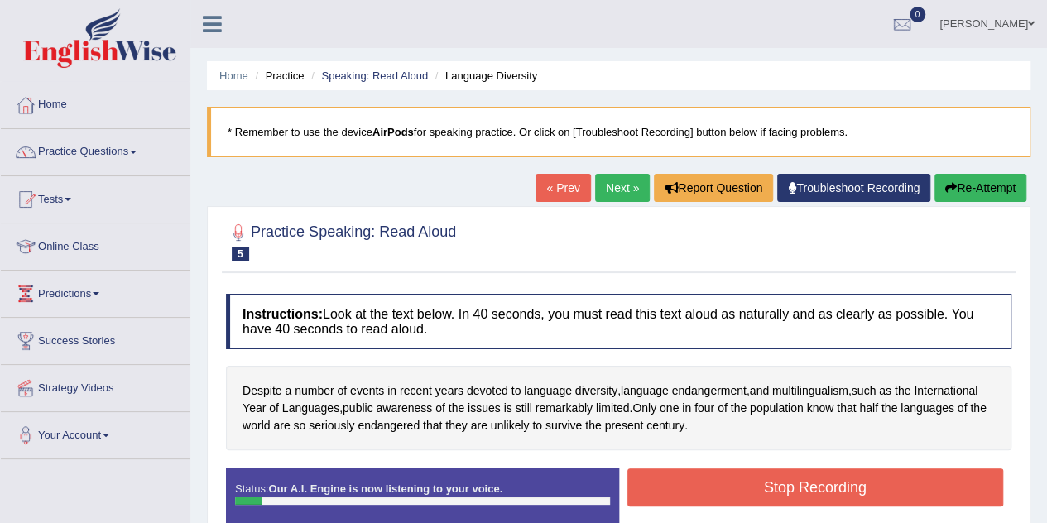
click at [751, 477] on button "Stop Recording" at bounding box center [815, 487] width 376 height 38
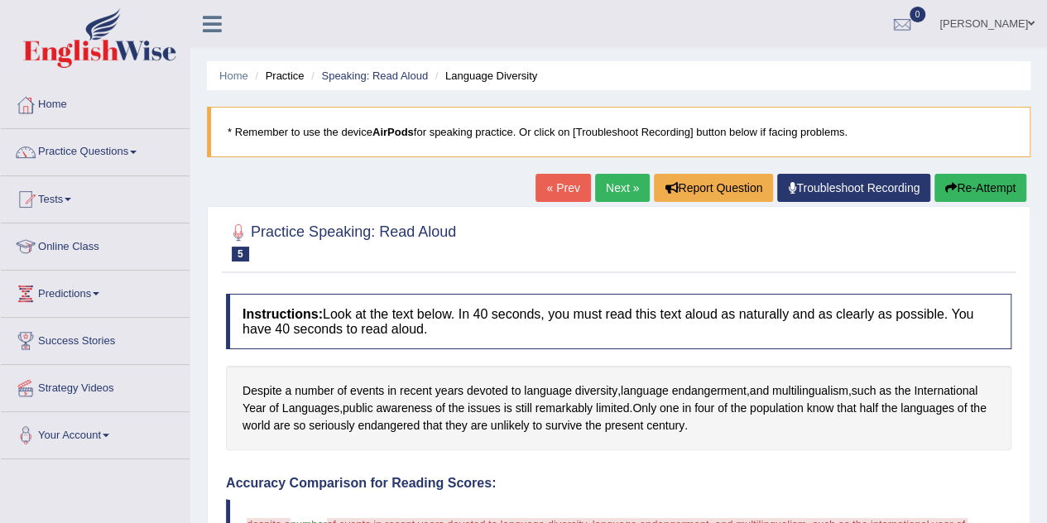
click at [0, 0] on div "Our A.I. Engine is working on your speech analysis! Please be patient. It may t…" at bounding box center [0, 0] width 0 height 0
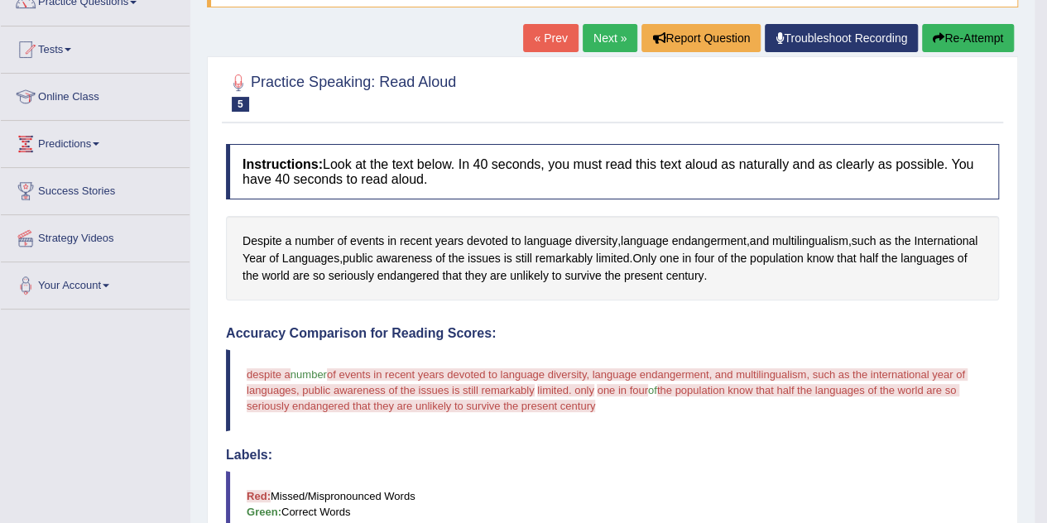
scroll to position [147, 0]
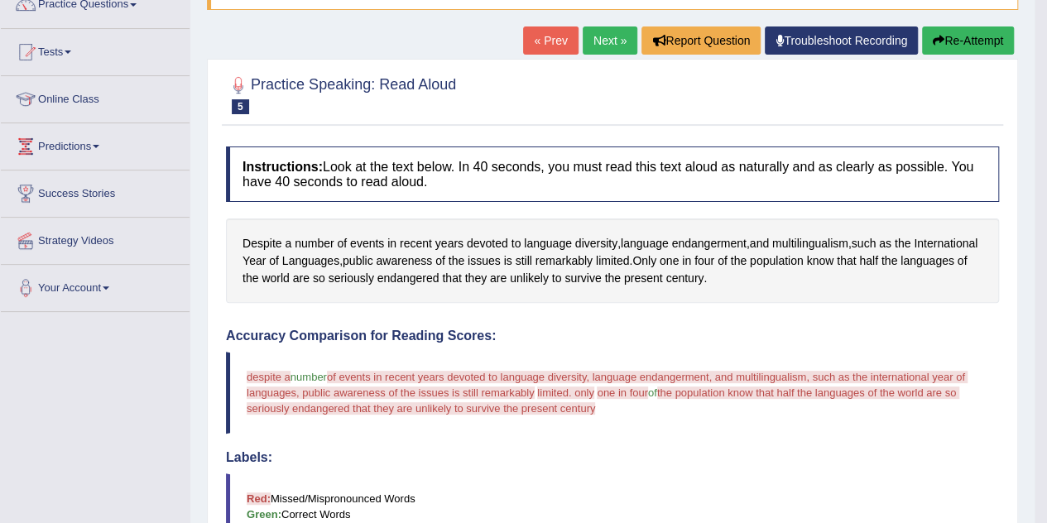
click at [948, 37] on button "Re-Attempt" at bounding box center [968, 40] width 92 height 28
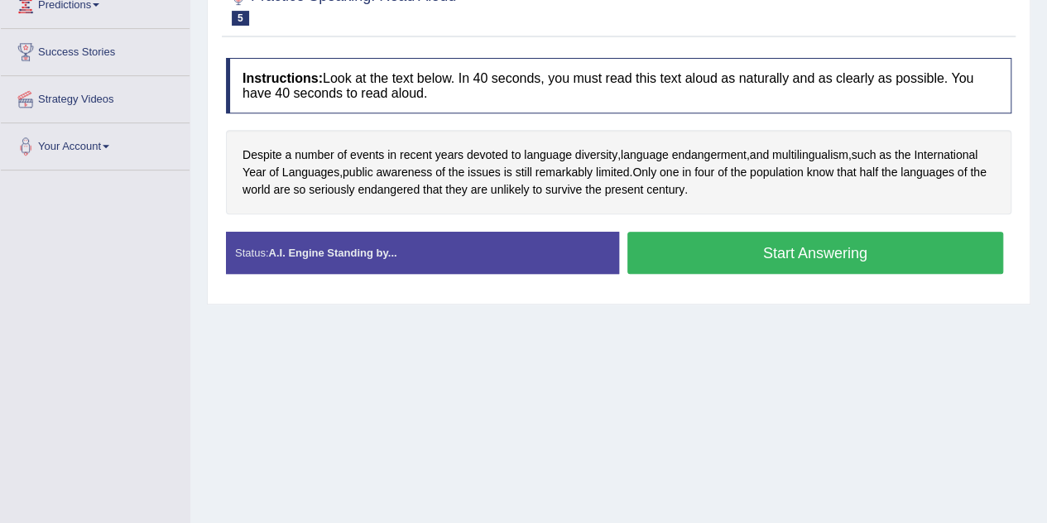
scroll to position [341, 0]
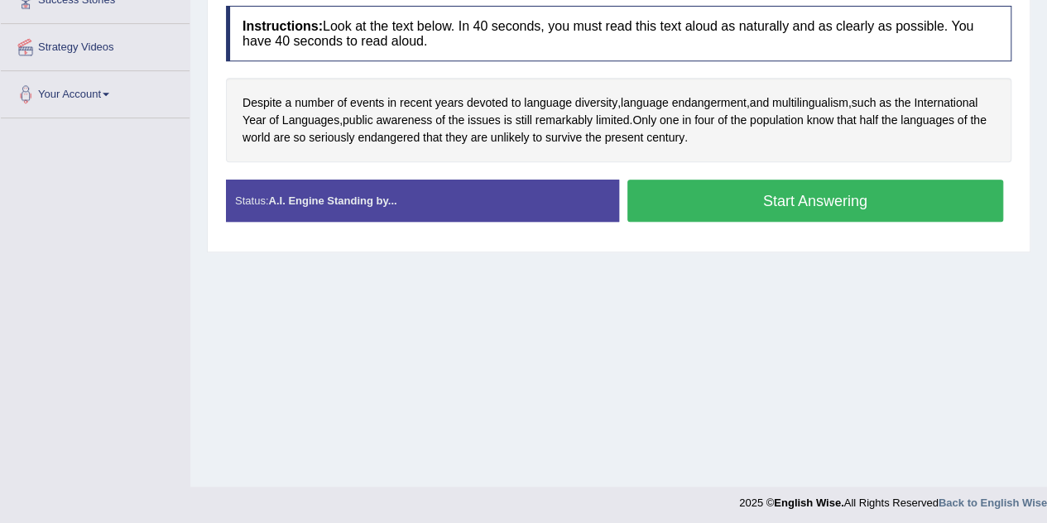
click at [841, 204] on button "Start Answering" at bounding box center [815, 201] width 376 height 42
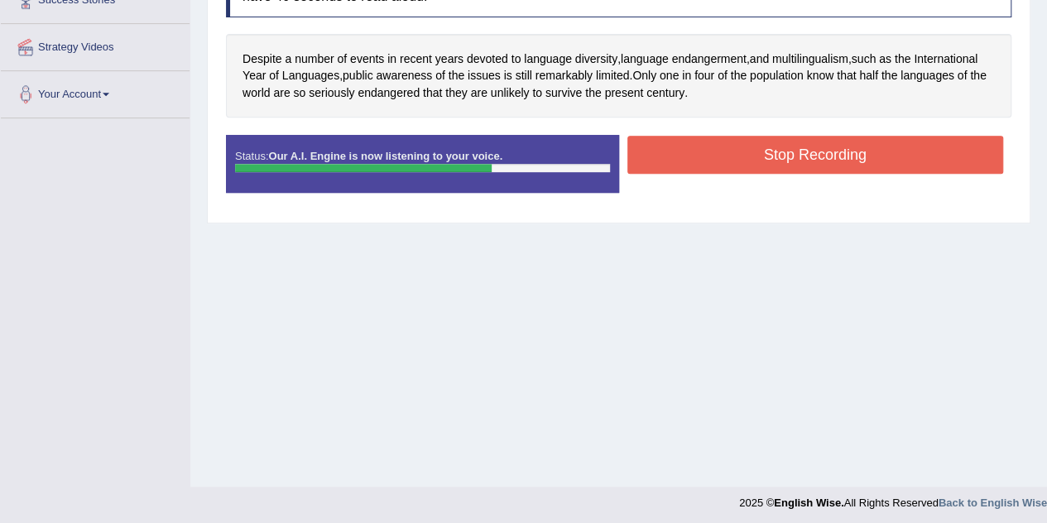
click at [838, 170] on button "Stop Recording" at bounding box center [815, 155] width 376 height 38
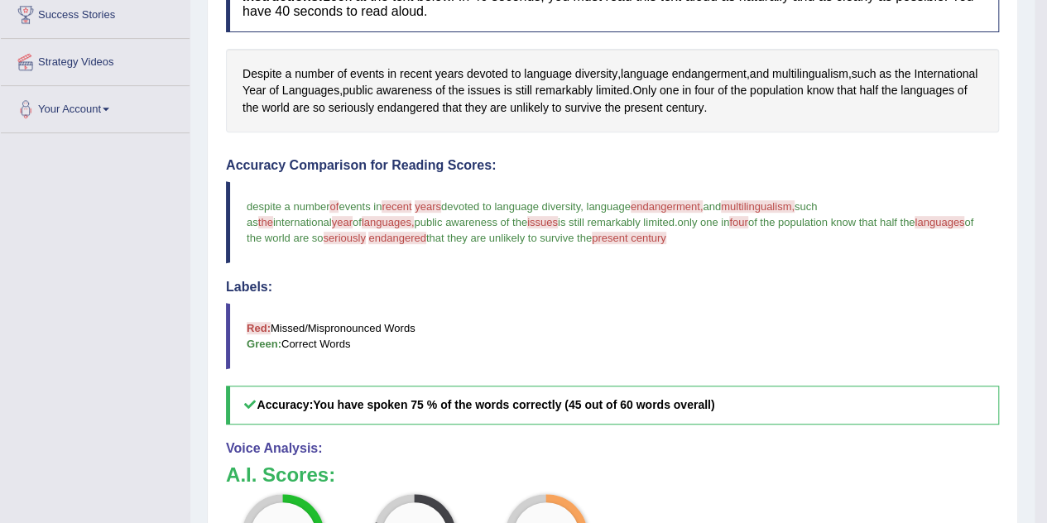
scroll to position [96, 0]
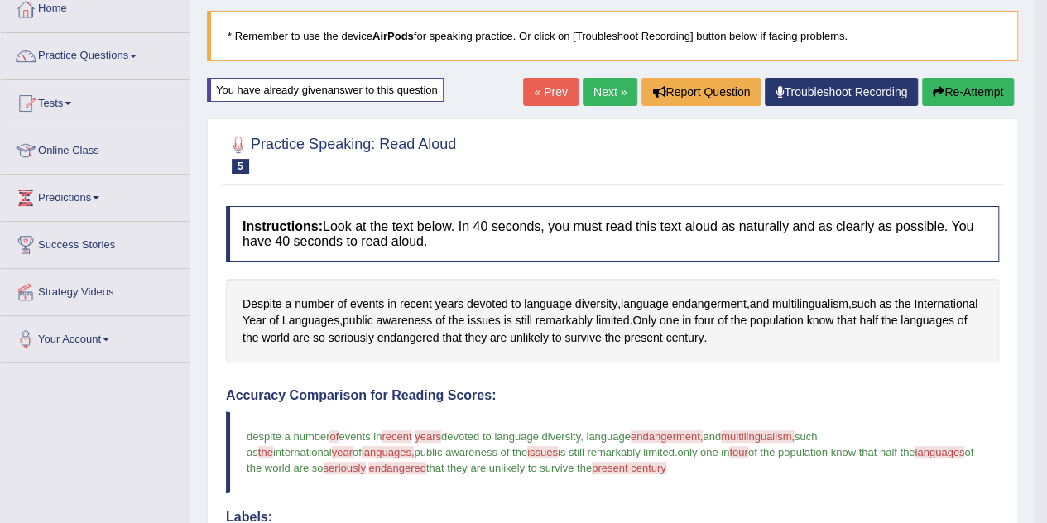
click at [947, 91] on button "Re-Attempt" at bounding box center [968, 92] width 92 height 28
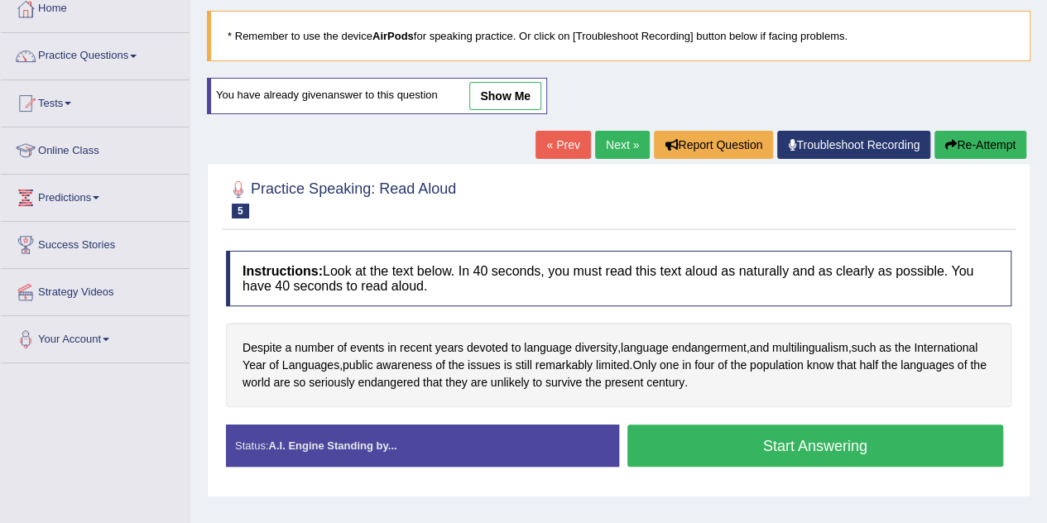
click at [794, 451] on button "Start Answering" at bounding box center [815, 445] width 376 height 42
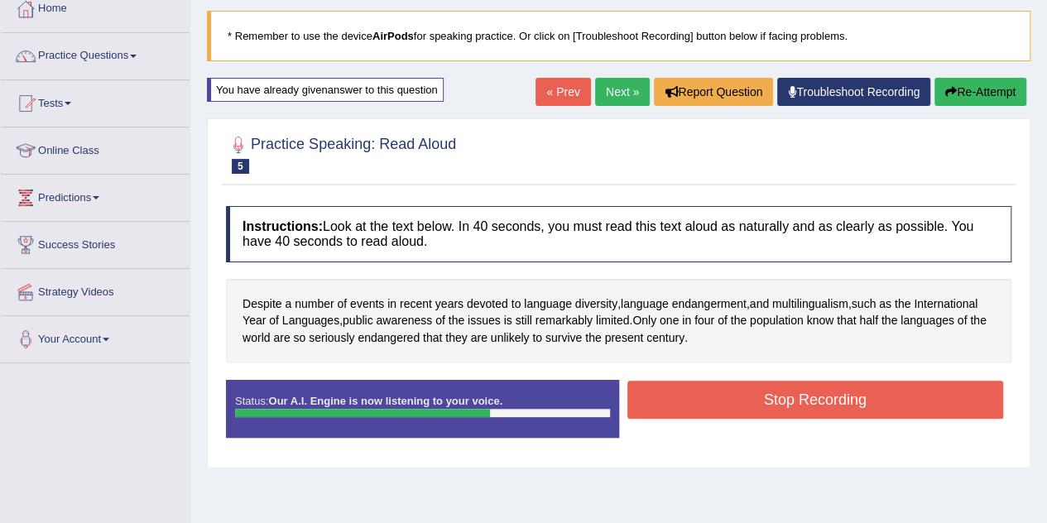
click at [792, 391] on button "Stop Recording" at bounding box center [815, 400] width 376 height 38
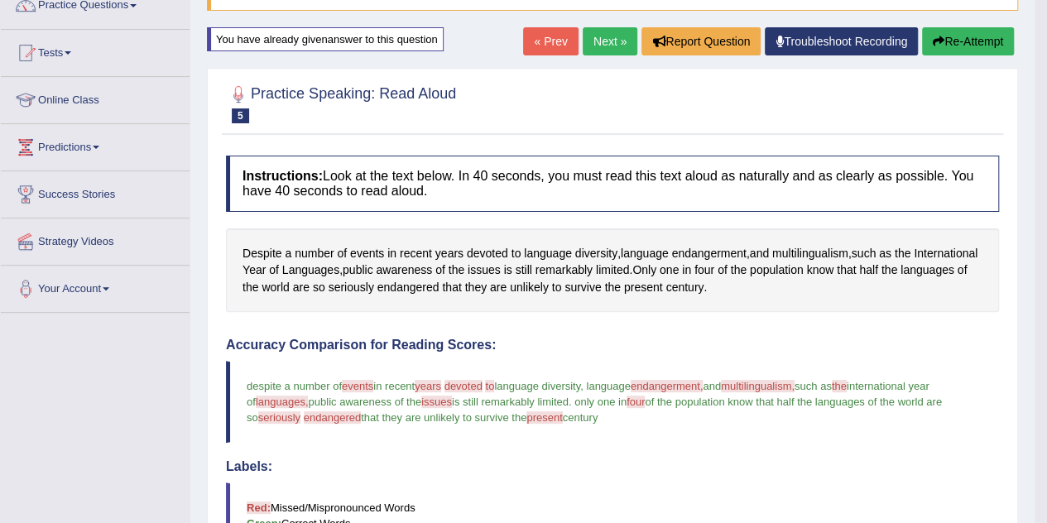
scroll to position [145, 0]
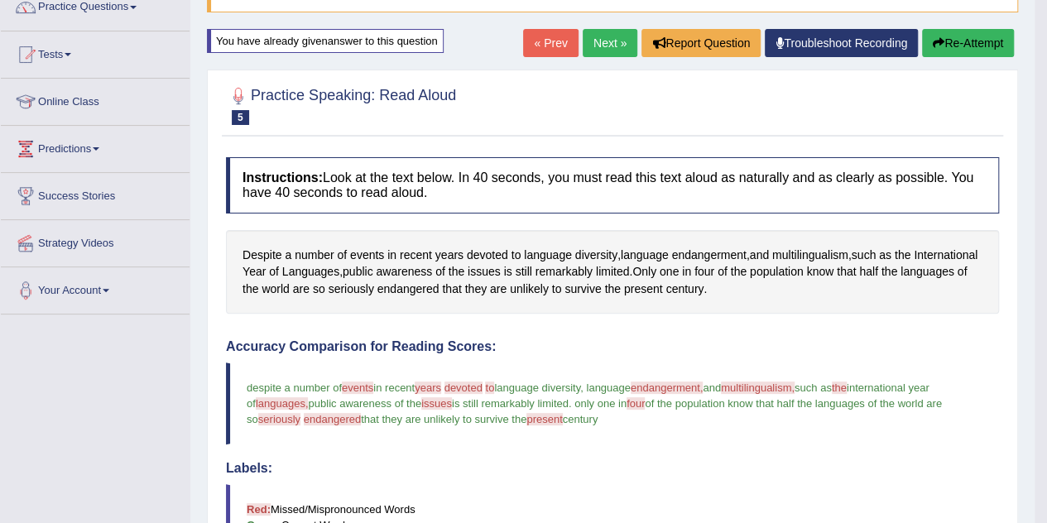
click at [942, 38] on button "Re-Attempt" at bounding box center [968, 43] width 92 height 28
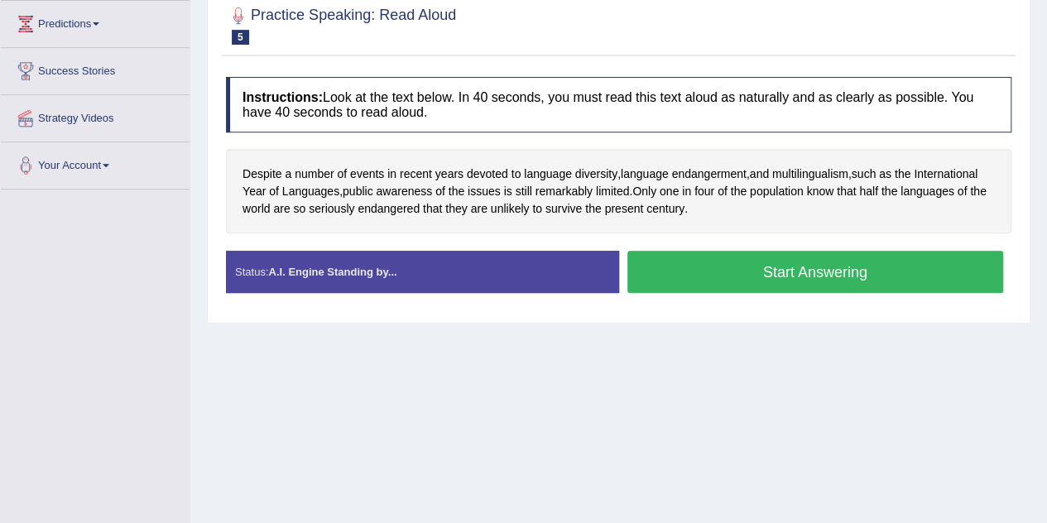
scroll to position [280, 0]
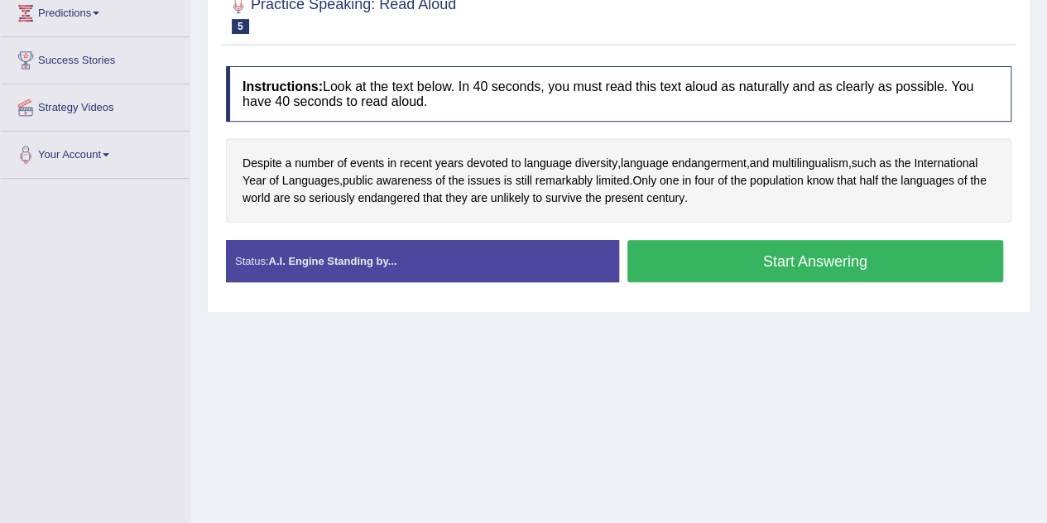
click at [720, 251] on button "Start Answering" at bounding box center [815, 261] width 376 height 42
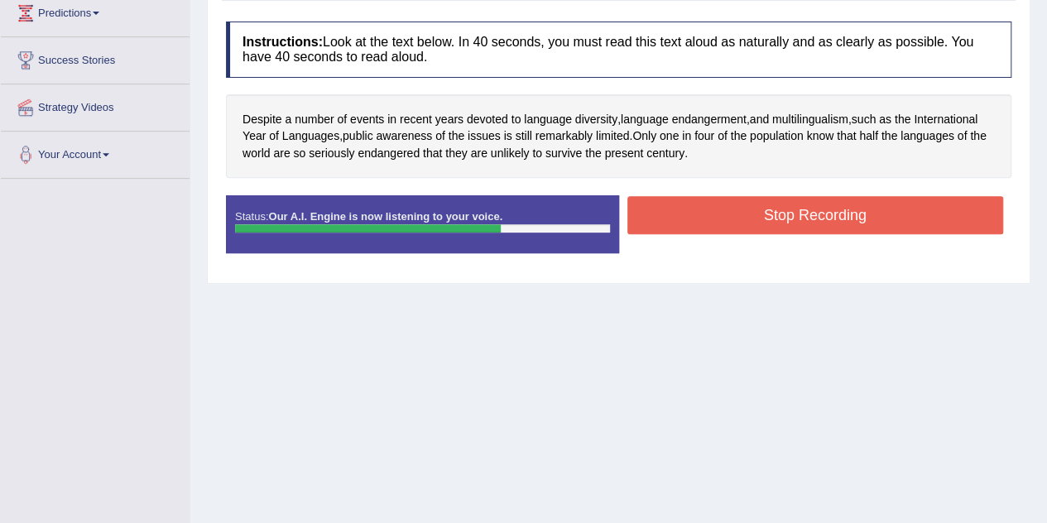
click at [733, 211] on button "Stop Recording" at bounding box center [815, 215] width 376 height 38
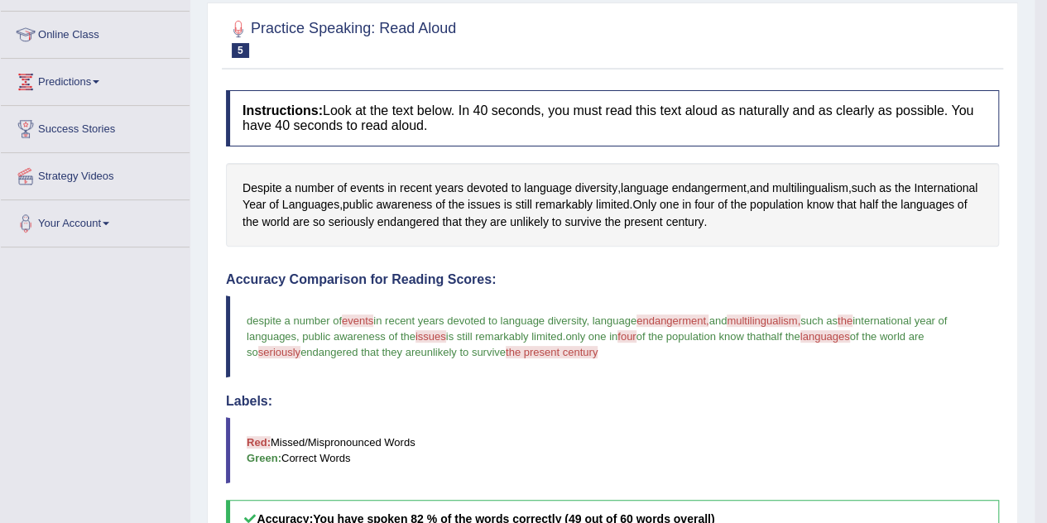
scroll to position [134, 0]
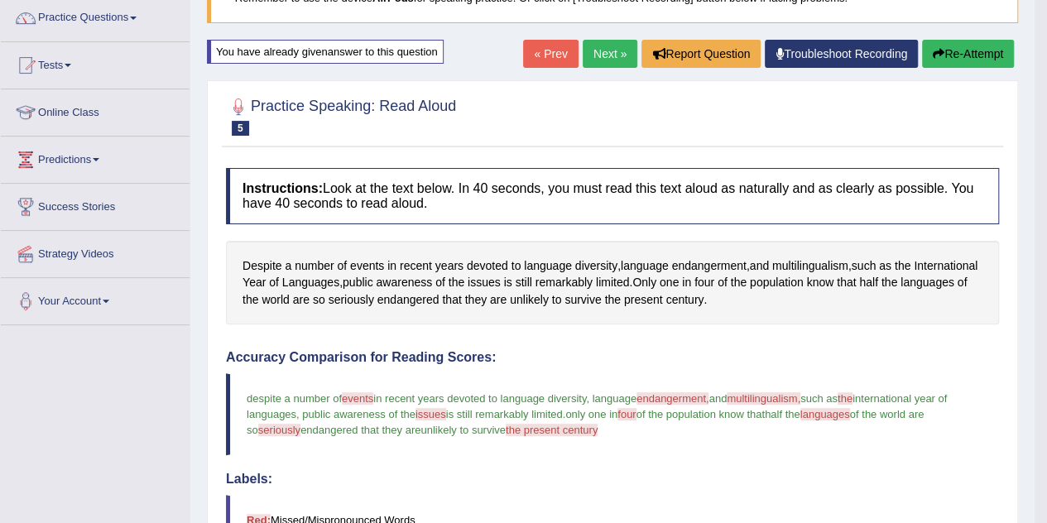
click at [937, 46] on button "Re-Attempt" at bounding box center [968, 54] width 92 height 28
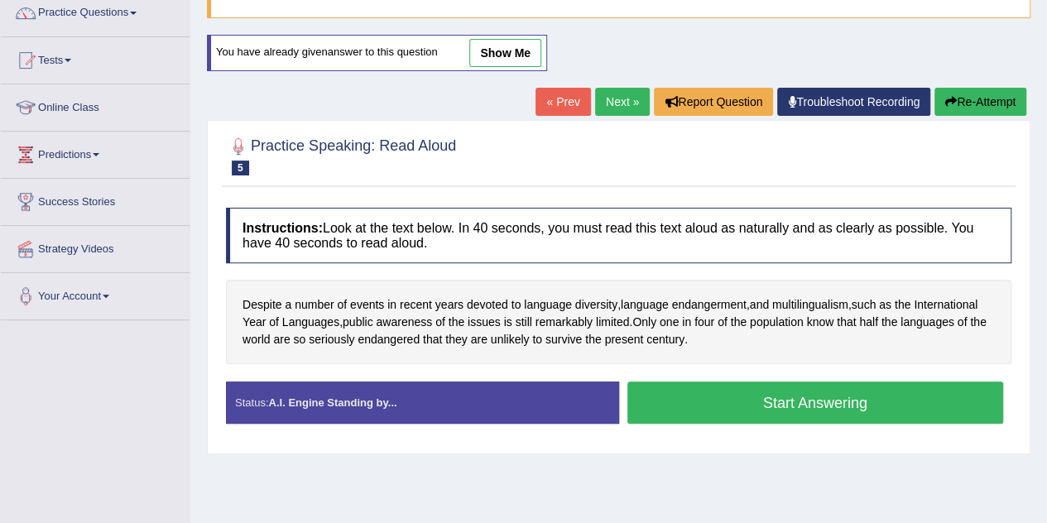
click at [768, 405] on button "Start Answering" at bounding box center [815, 402] width 376 height 42
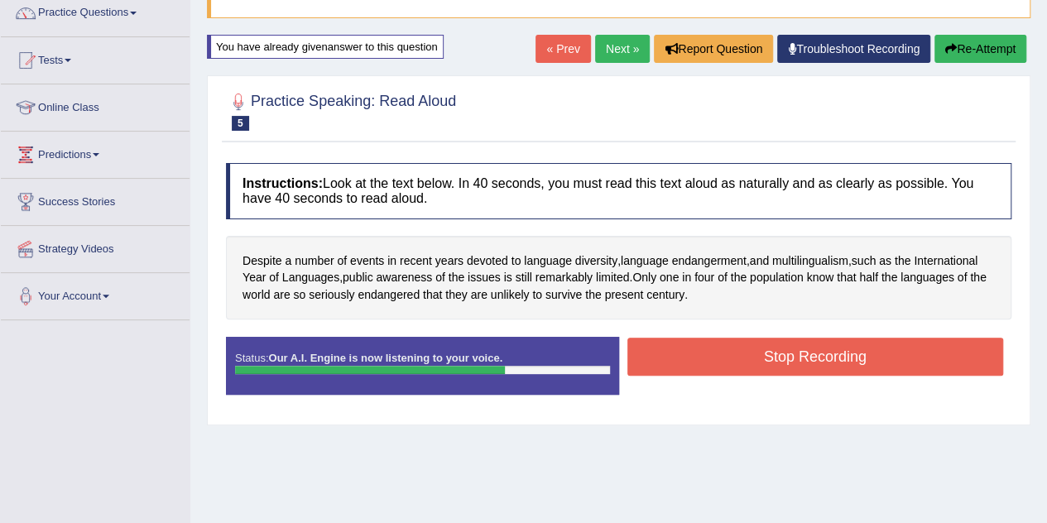
click at [764, 374] on div "Stop Recording" at bounding box center [815, 359] width 393 height 42
click at [773, 360] on button "Stop Recording" at bounding box center [815, 357] width 376 height 38
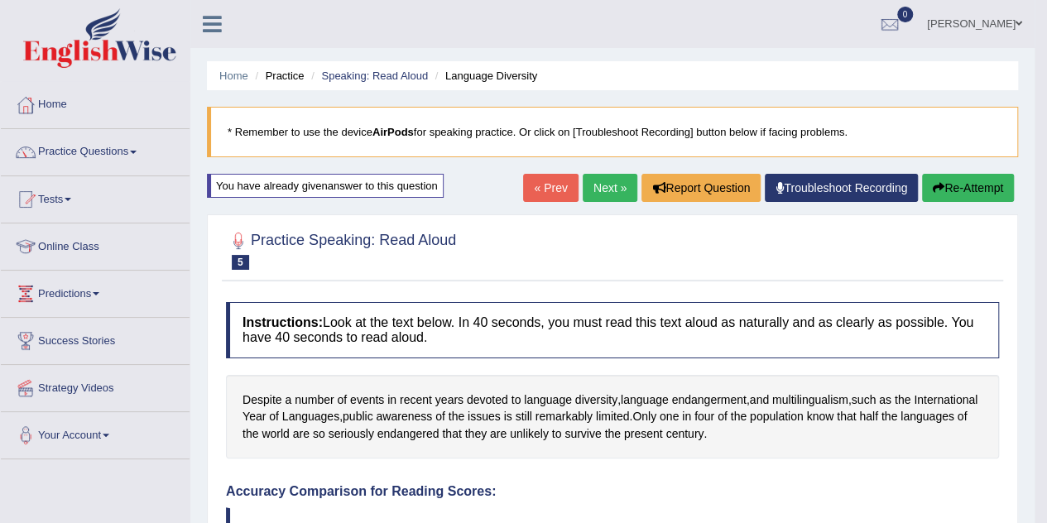
click at [606, 189] on link "Next »" at bounding box center [609, 188] width 55 height 28
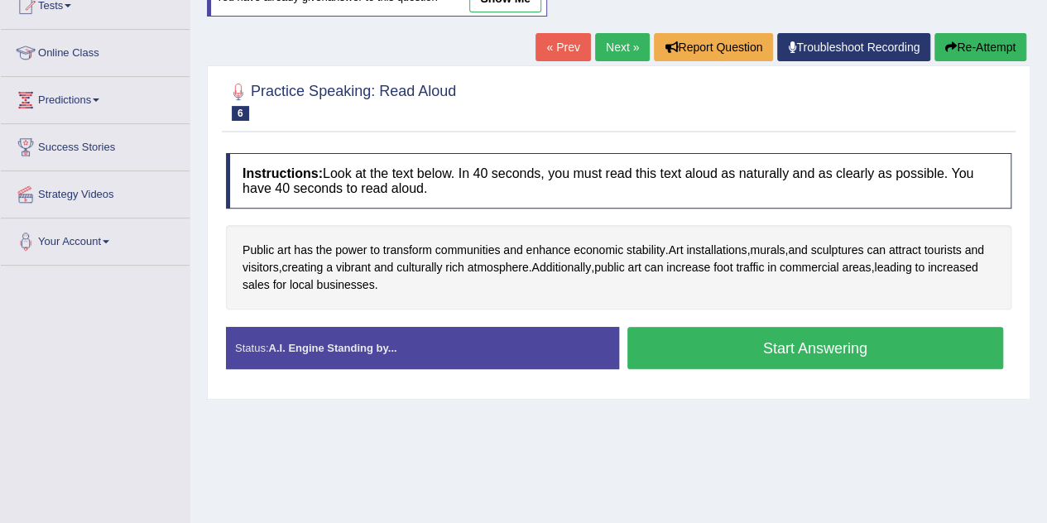
scroll to position [194, 0]
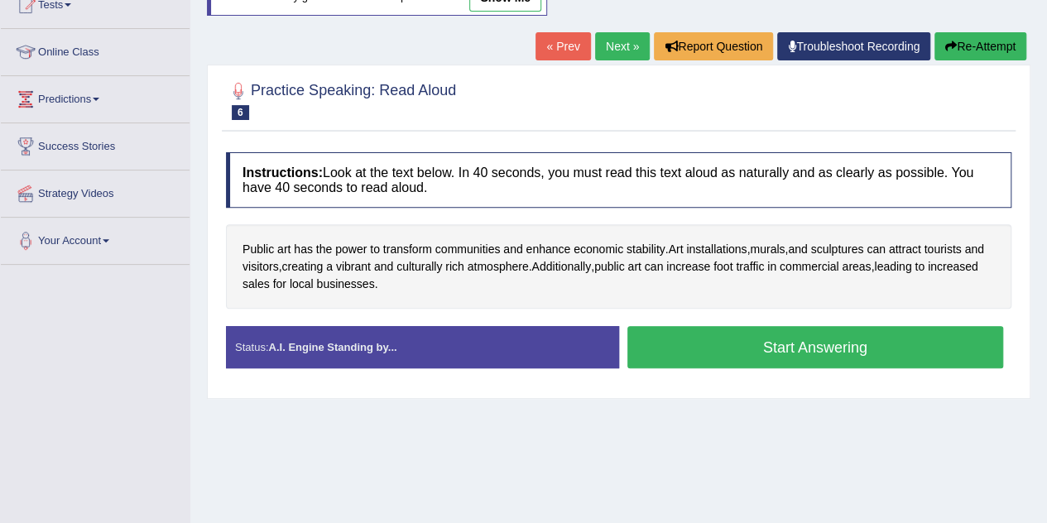
click at [801, 355] on button "Start Answering" at bounding box center [815, 347] width 376 height 42
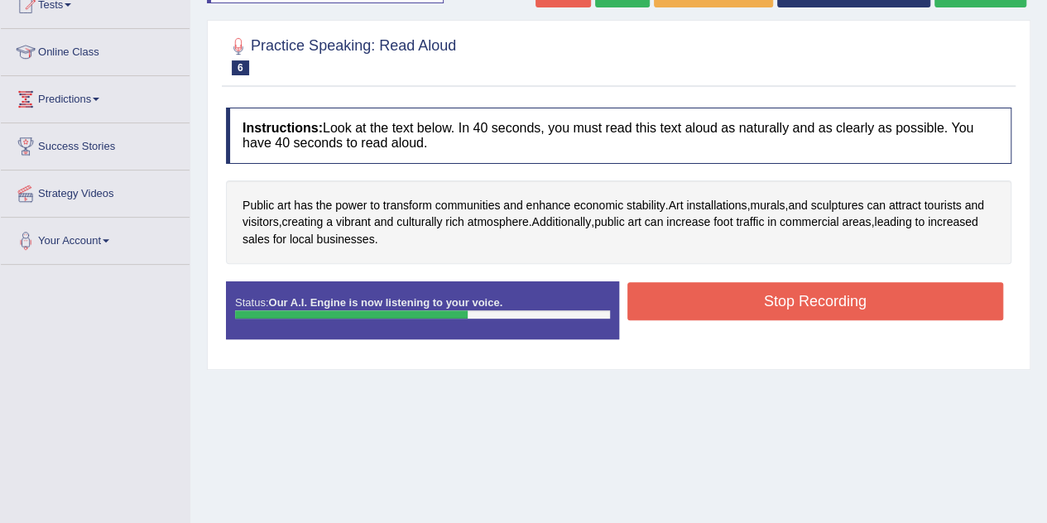
click at [818, 284] on button "Stop Recording" at bounding box center [815, 301] width 376 height 38
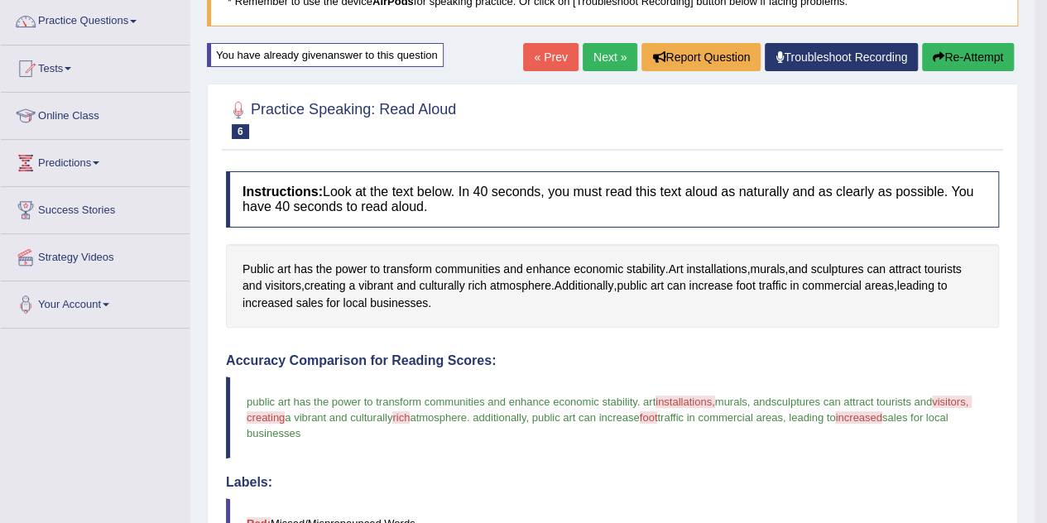
scroll to position [0, 0]
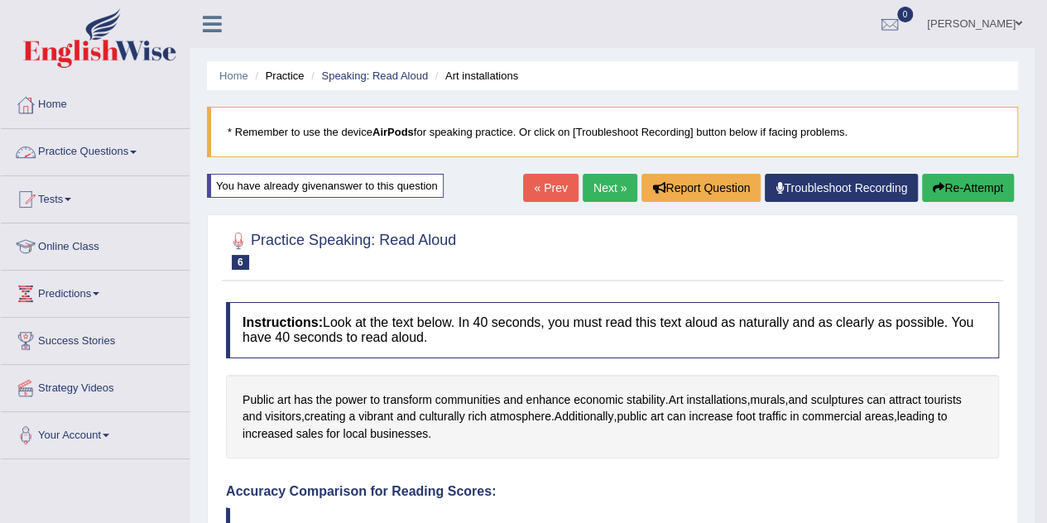
click at [69, 145] on link "Practice Questions" at bounding box center [95, 149] width 189 height 41
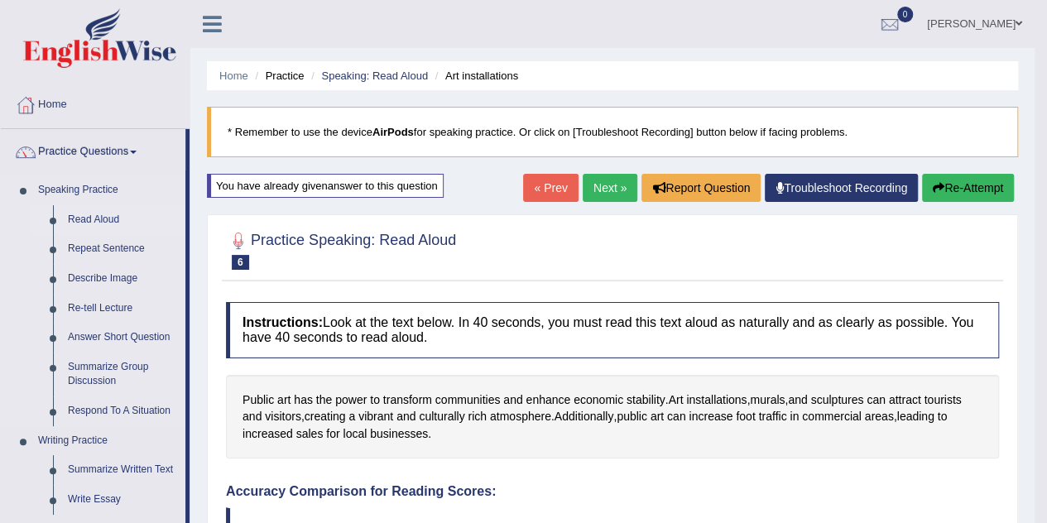
click at [98, 216] on link "Read Aloud" at bounding box center [122, 220] width 125 height 30
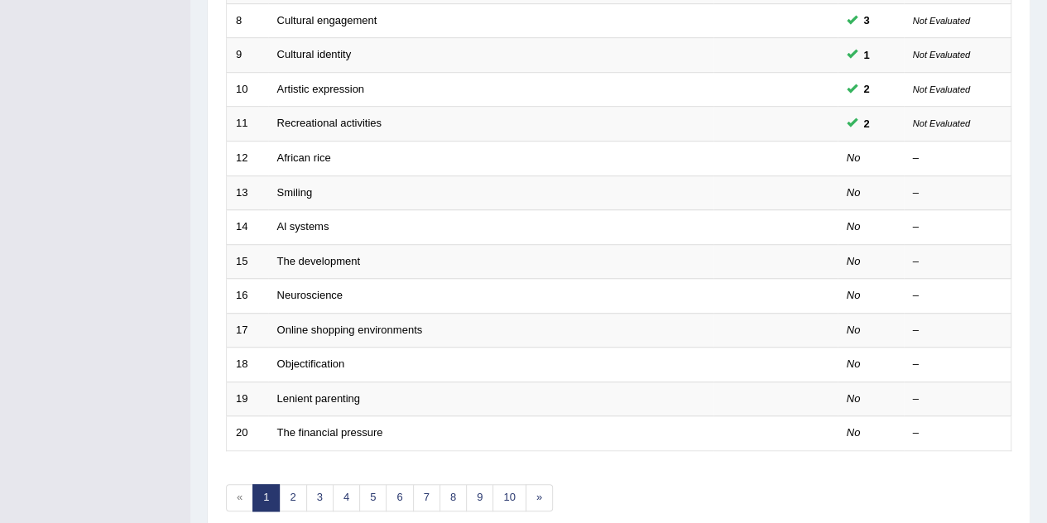
scroll to position [497, 0]
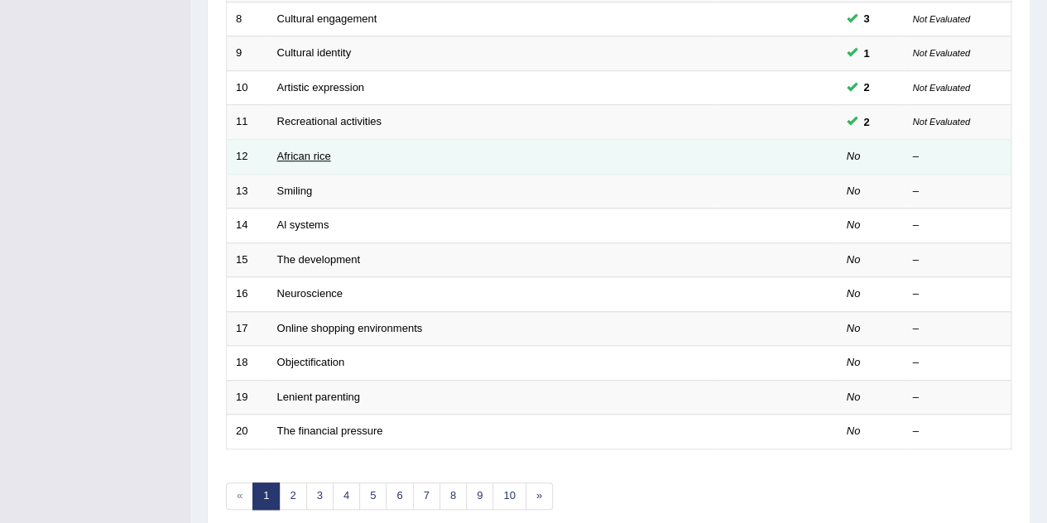
click at [296, 152] on link "African rice" at bounding box center [304, 156] width 54 height 12
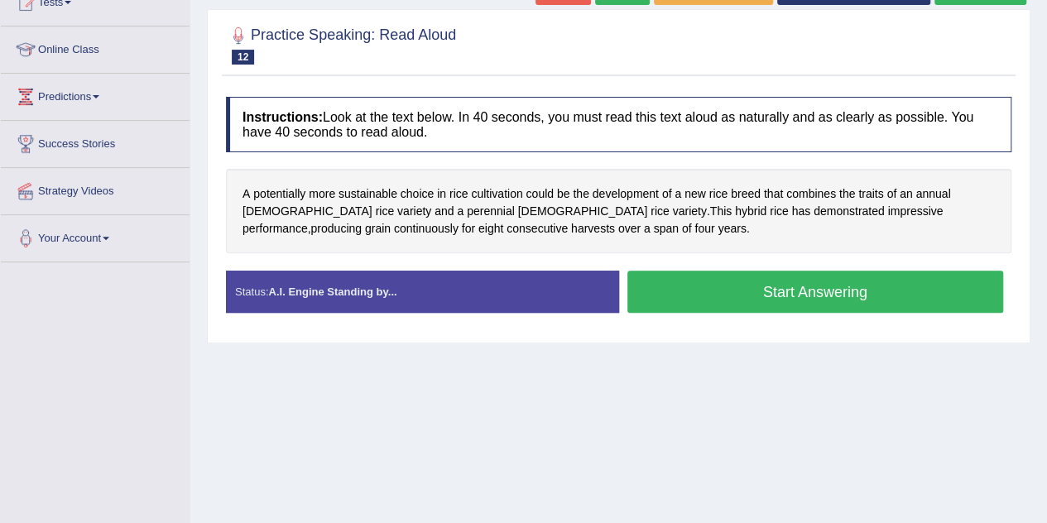
scroll to position [199, 0]
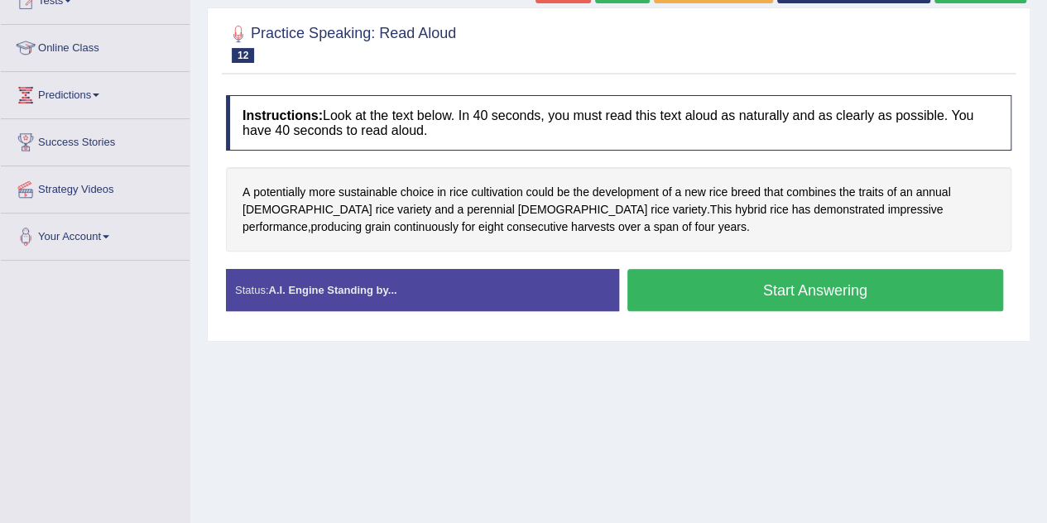
click at [728, 276] on button "Start Answering" at bounding box center [815, 290] width 376 height 42
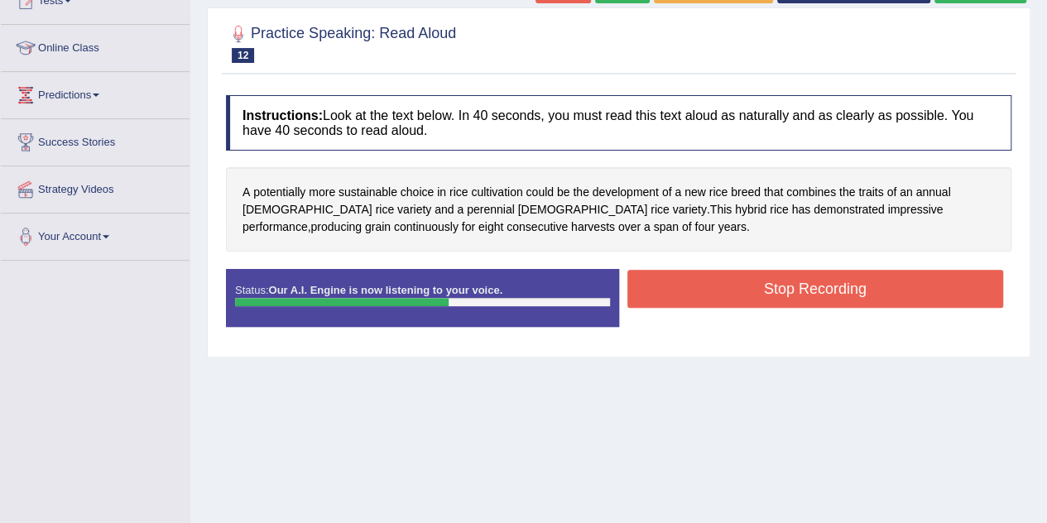
click at [728, 276] on button "Stop Recording" at bounding box center [815, 289] width 376 height 38
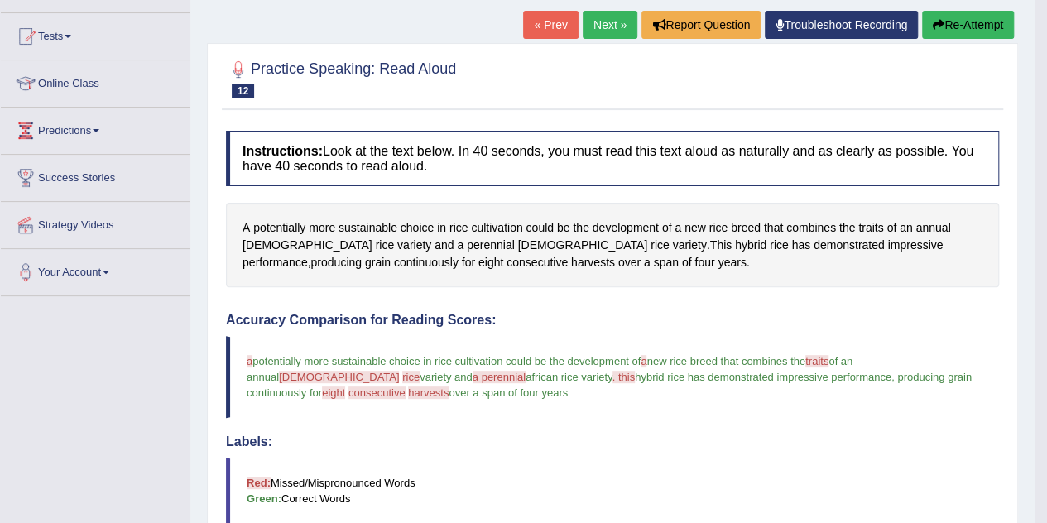
scroll to position [161, 0]
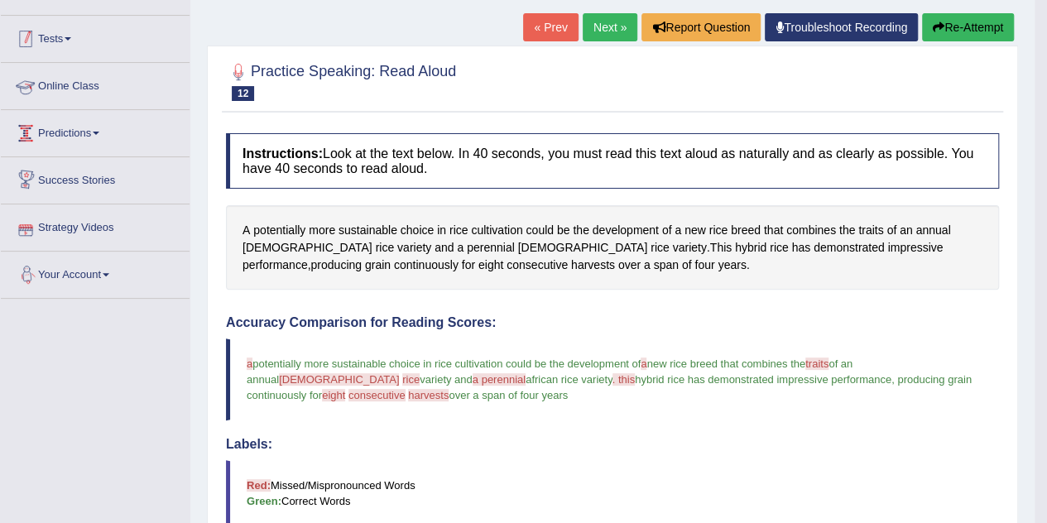
click at [64, 29] on link "Tests" at bounding box center [95, 36] width 189 height 41
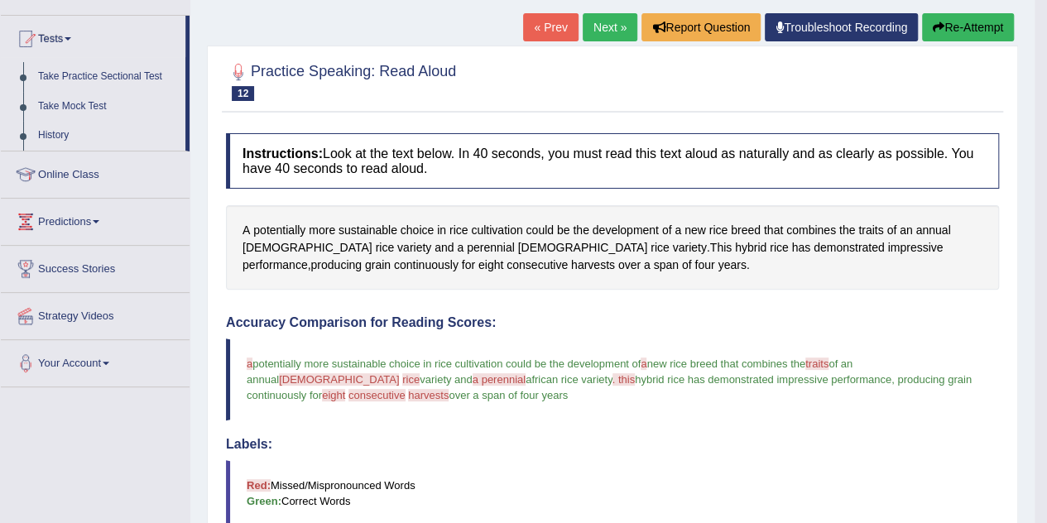
scroll to position [0, 0]
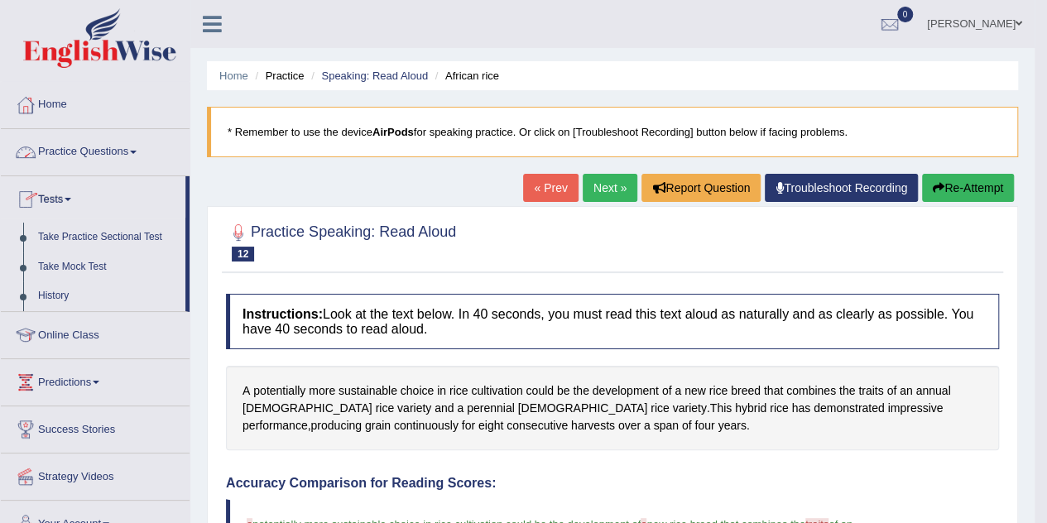
click at [132, 148] on link "Practice Questions" at bounding box center [95, 149] width 189 height 41
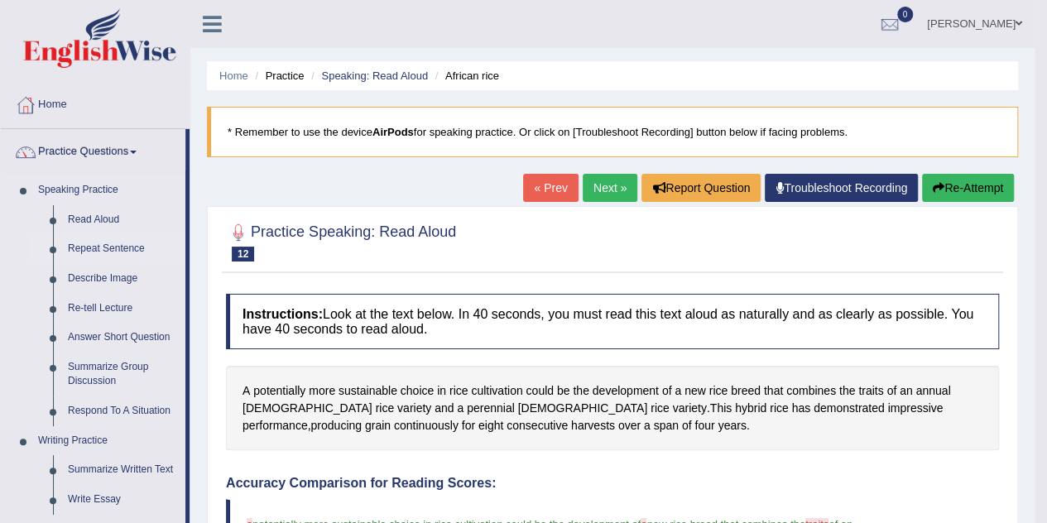
click at [111, 250] on link "Repeat Sentence" at bounding box center [122, 249] width 125 height 30
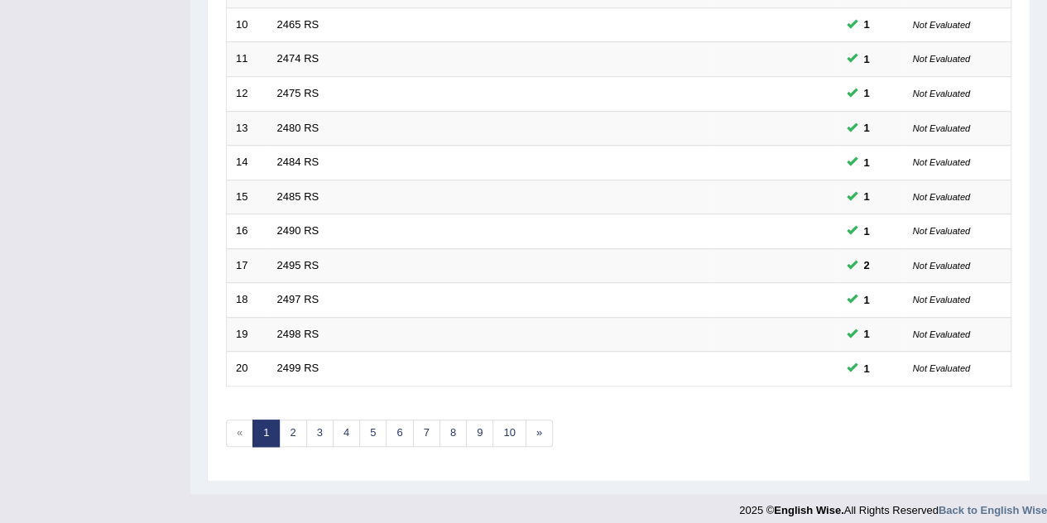
scroll to position [564, 0]
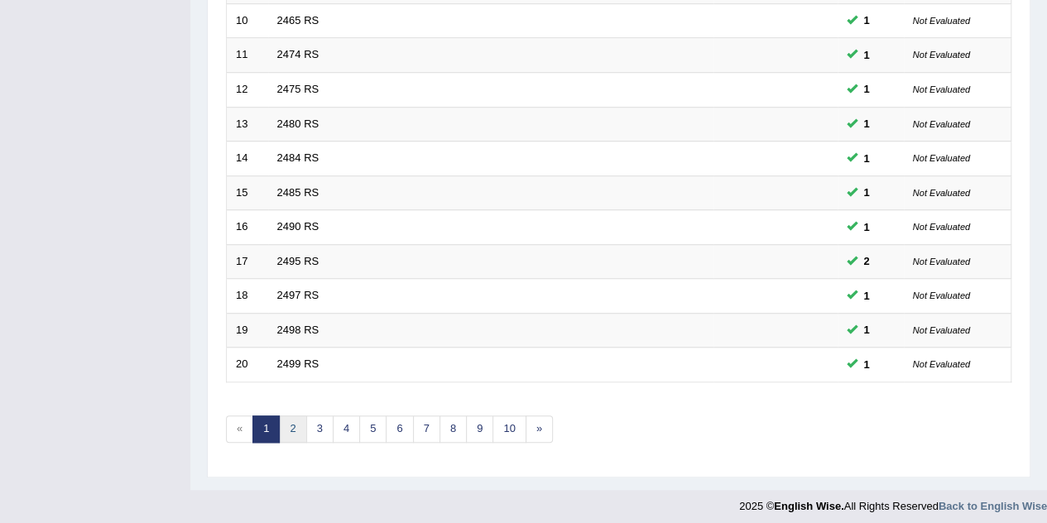
click at [289, 424] on link "2" at bounding box center [292, 428] width 27 height 27
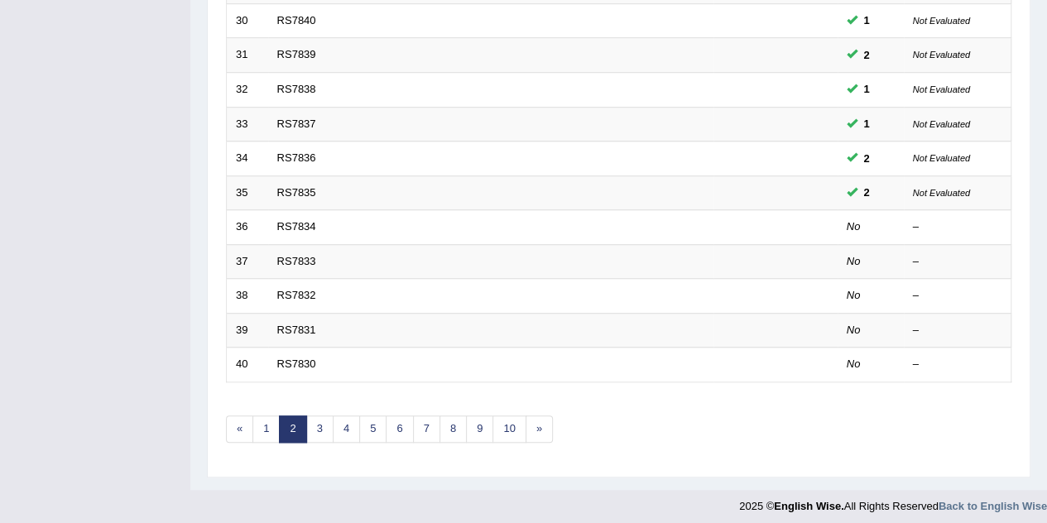
scroll to position [564, 0]
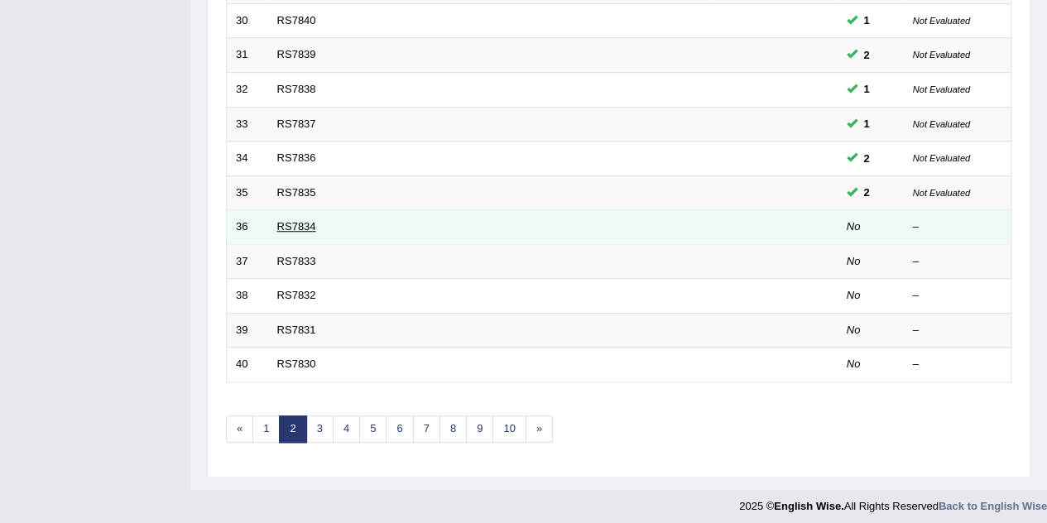
click at [286, 223] on link "RS7834" at bounding box center [296, 226] width 39 height 12
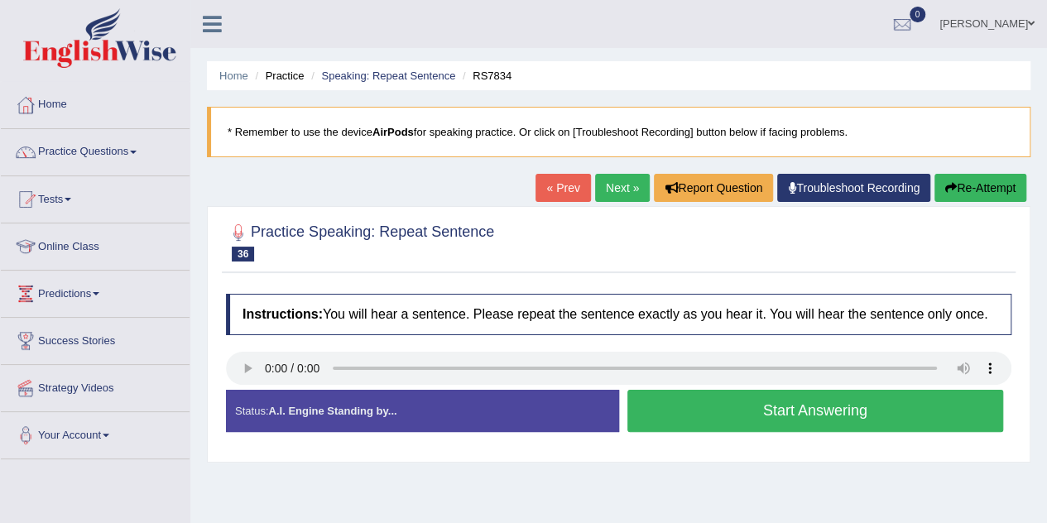
click at [726, 423] on button "Start Answering" at bounding box center [815, 411] width 376 height 42
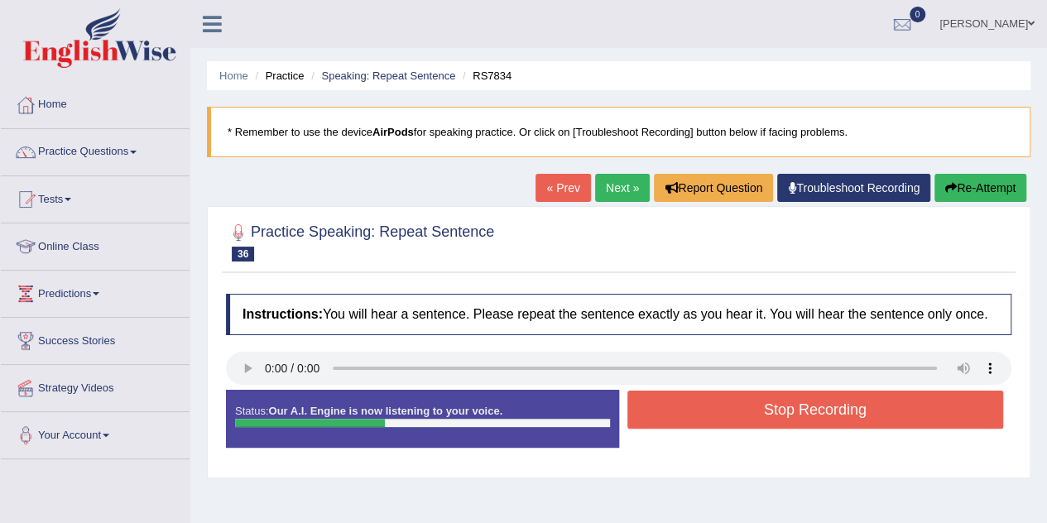
click at [726, 423] on button "Stop Recording" at bounding box center [815, 410] width 376 height 38
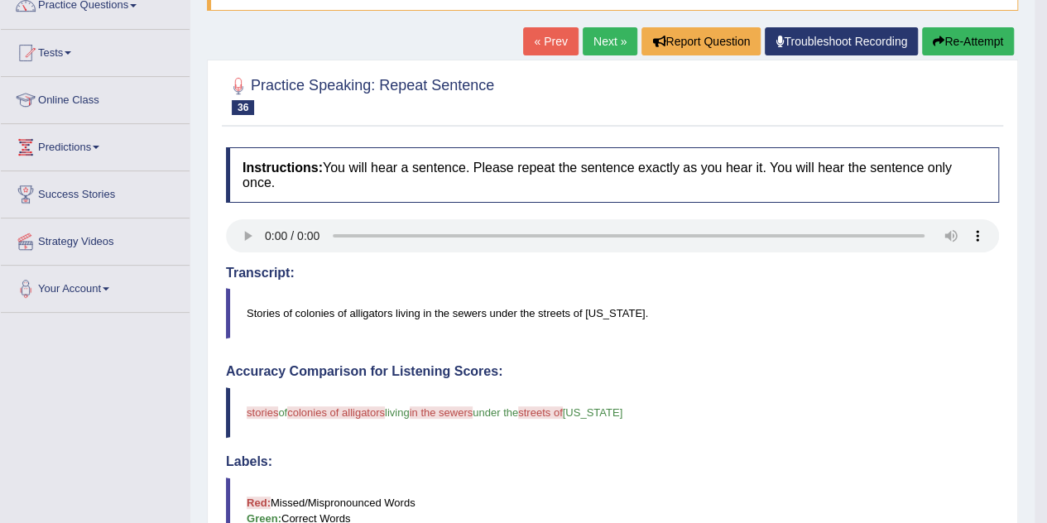
scroll to position [95, 0]
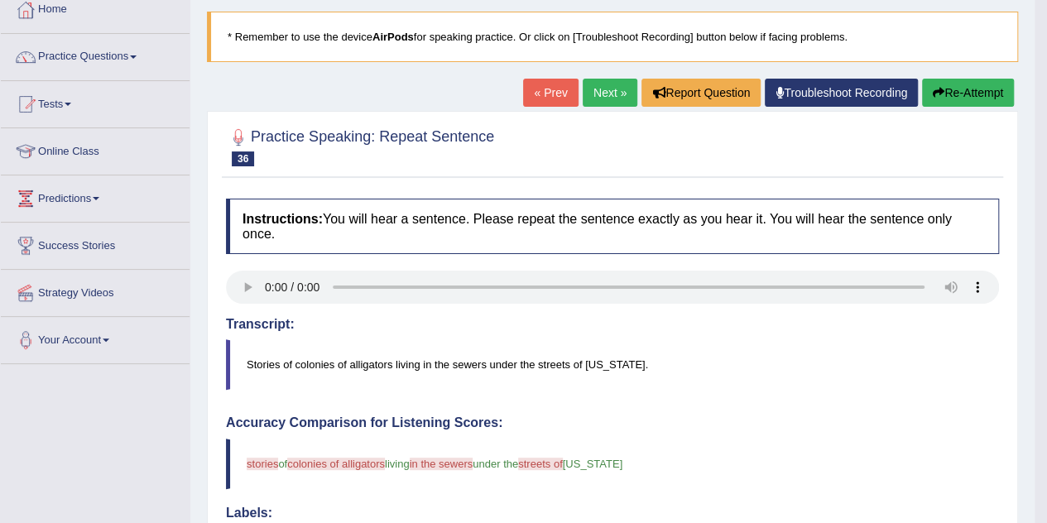
click at [597, 90] on link "Next »" at bounding box center [609, 93] width 55 height 28
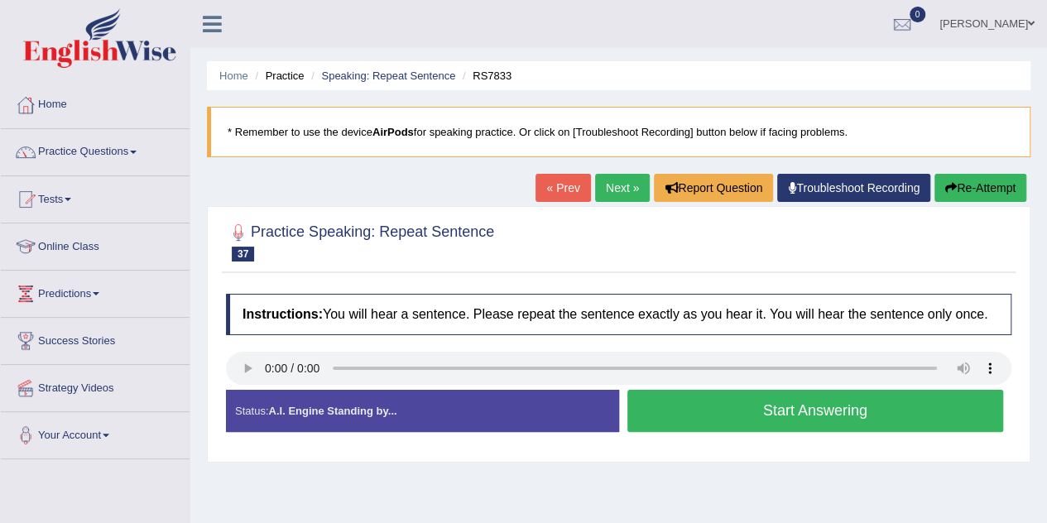
click at [692, 413] on button "Start Answering" at bounding box center [815, 411] width 376 height 42
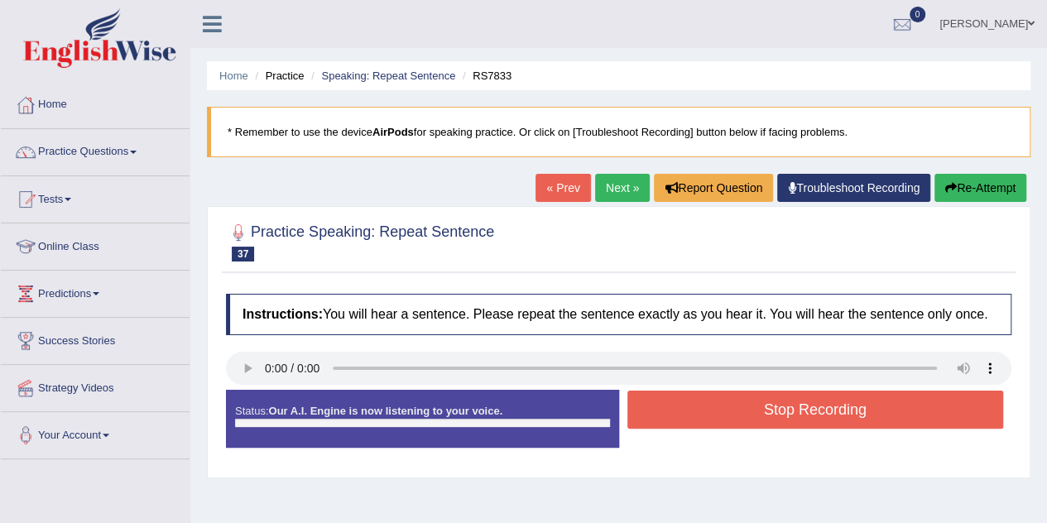
click at [692, 413] on button "Stop Recording" at bounding box center [815, 410] width 376 height 38
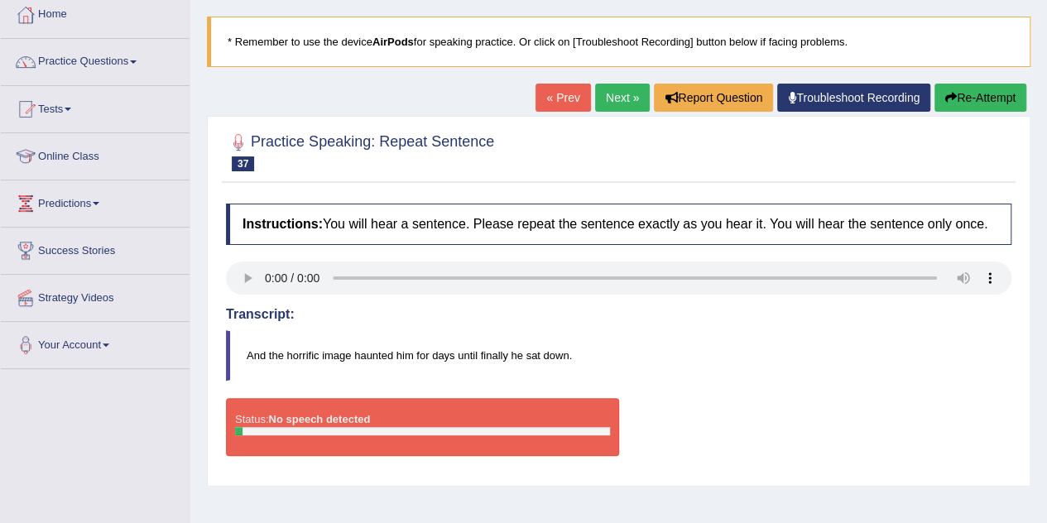
scroll to position [64, 0]
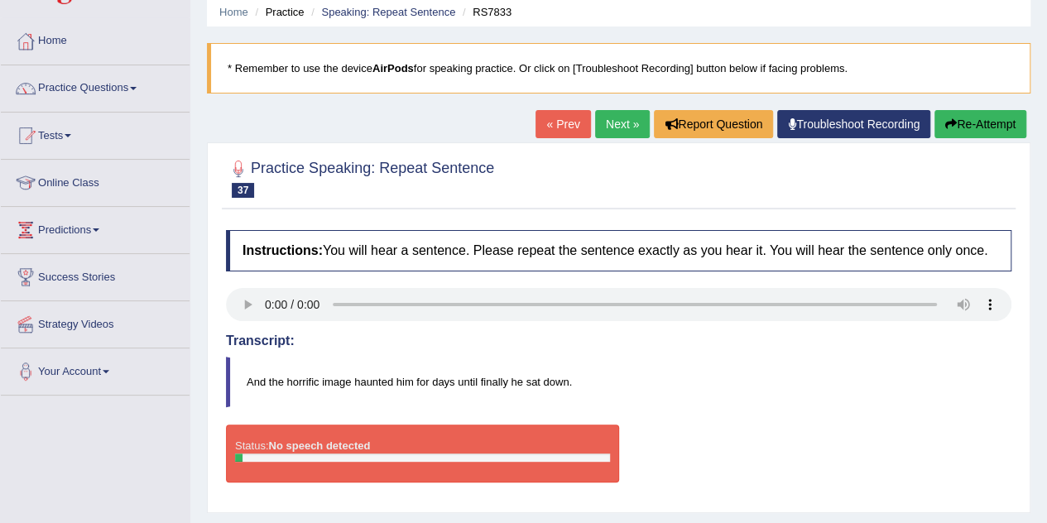
click at [960, 126] on button "Re-Attempt" at bounding box center [980, 124] width 92 height 28
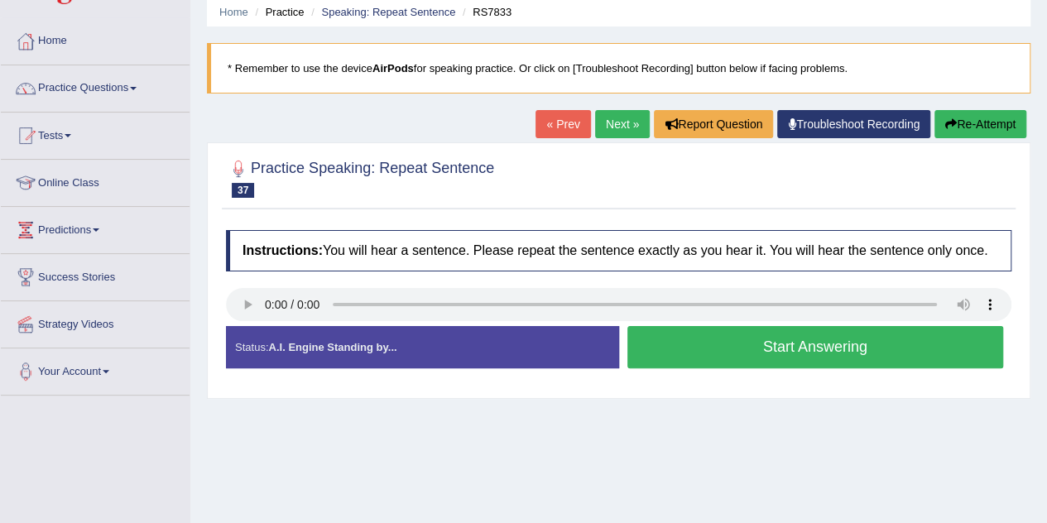
click at [776, 360] on button "Start Answering" at bounding box center [815, 347] width 376 height 42
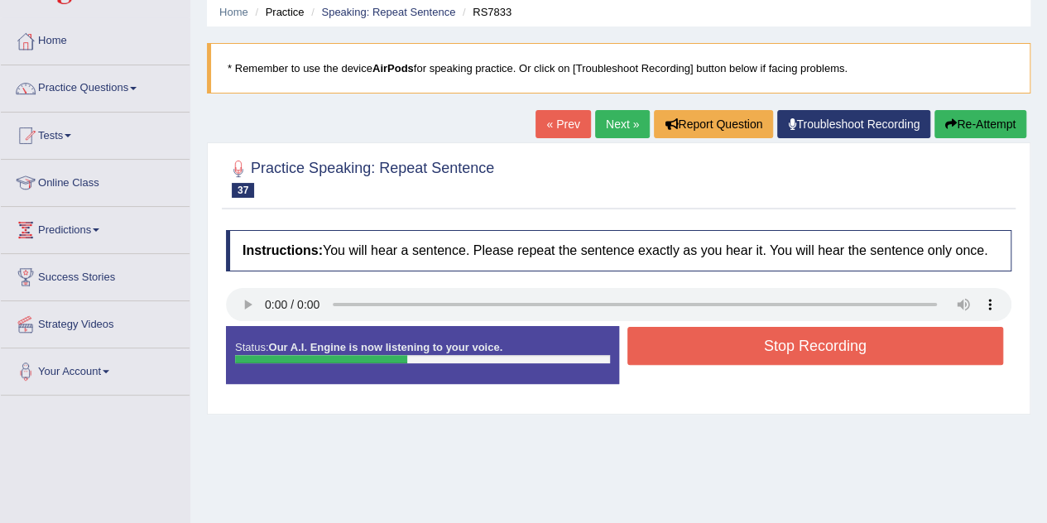
click at [776, 358] on button "Stop Recording" at bounding box center [815, 346] width 376 height 38
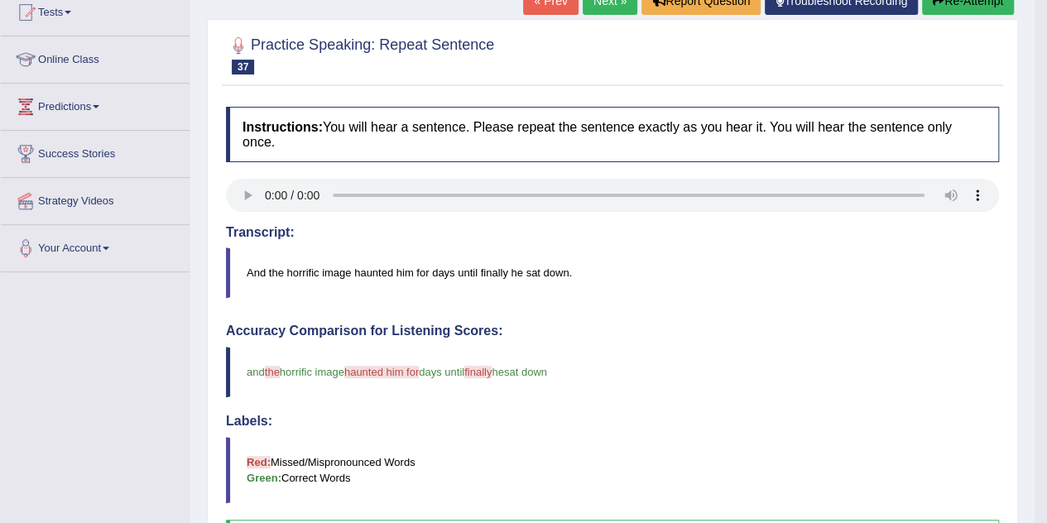
scroll to position [39, 0]
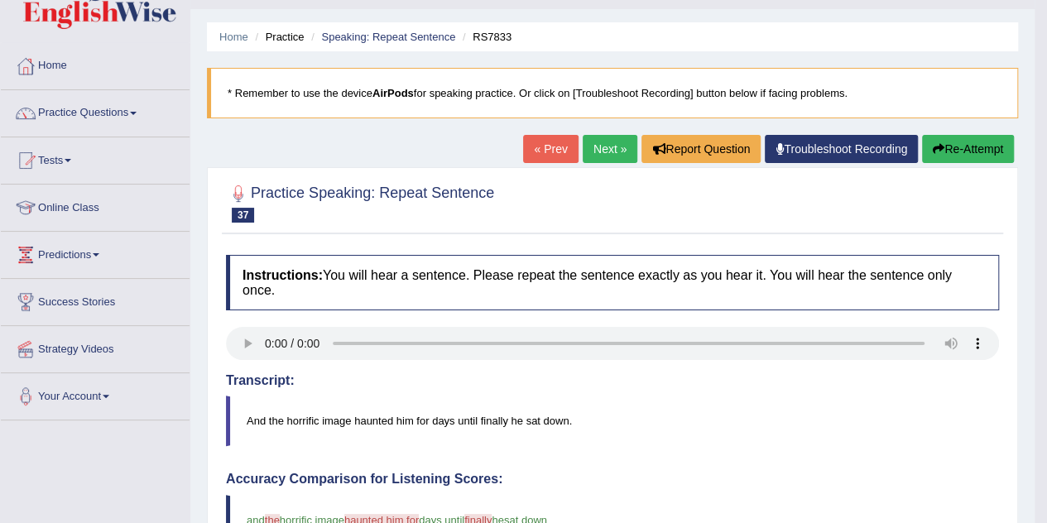
click at [602, 157] on link "Next »" at bounding box center [609, 149] width 55 height 28
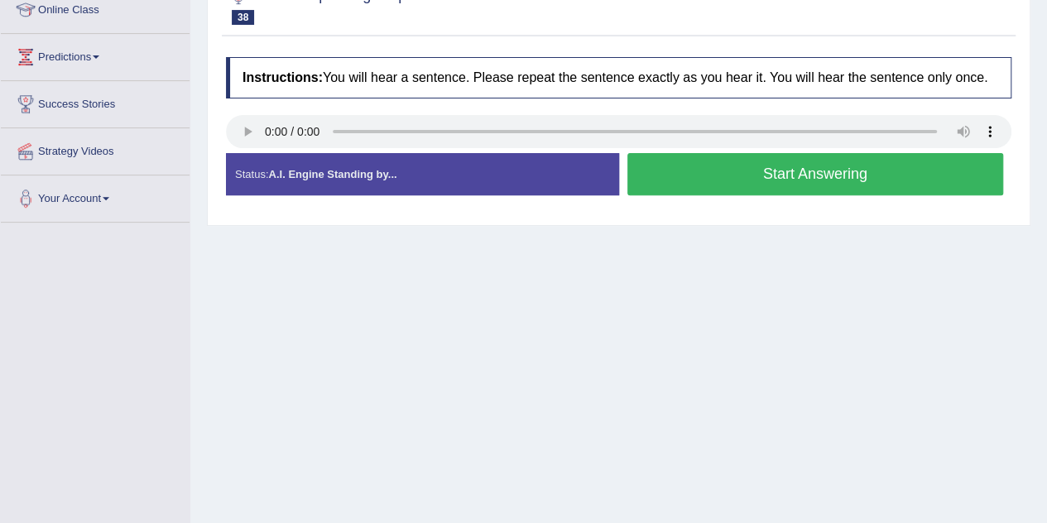
scroll to position [248, 0]
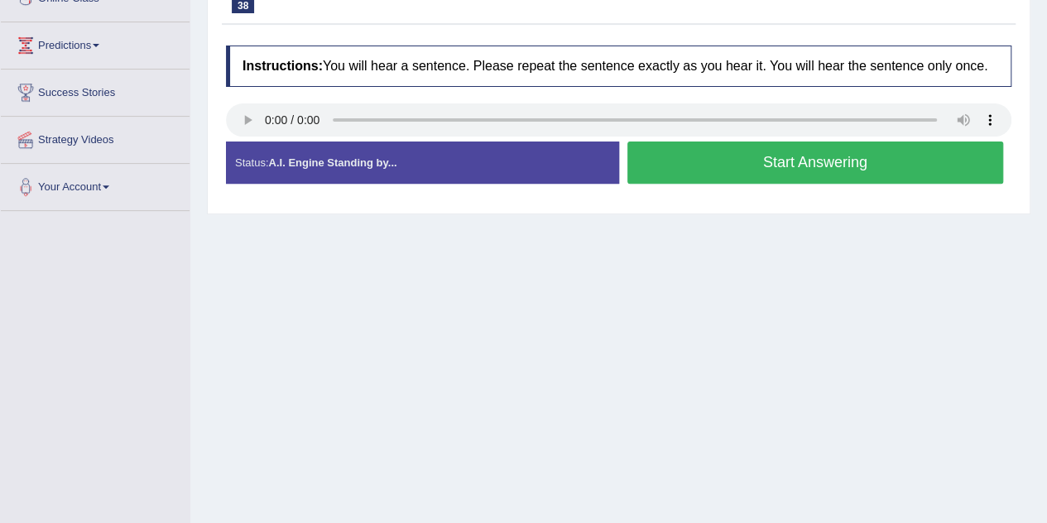
click at [781, 161] on button "Start Answering" at bounding box center [815, 162] width 376 height 42
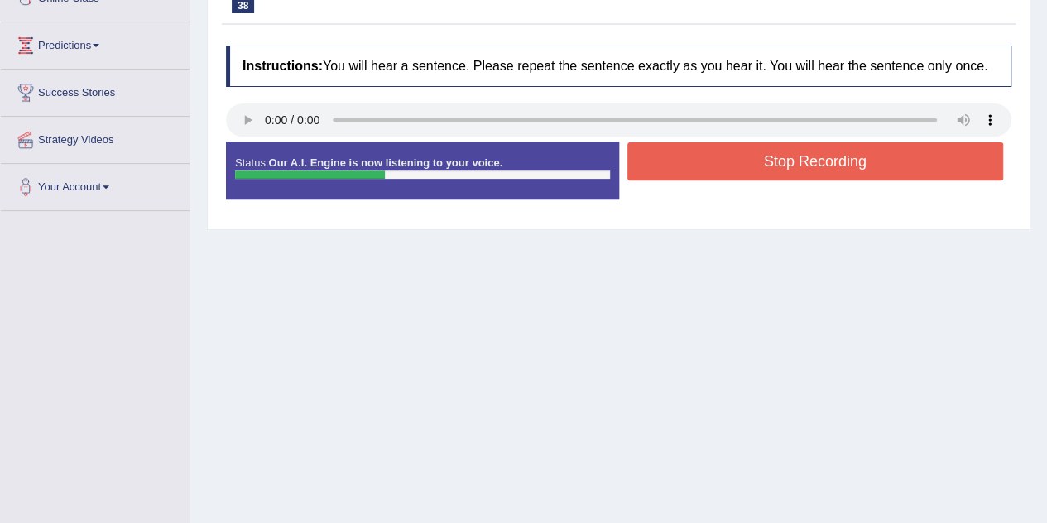
click at [781, 161] on button "Stop Recording" at bounding box center [815, 161] width 376 height 38
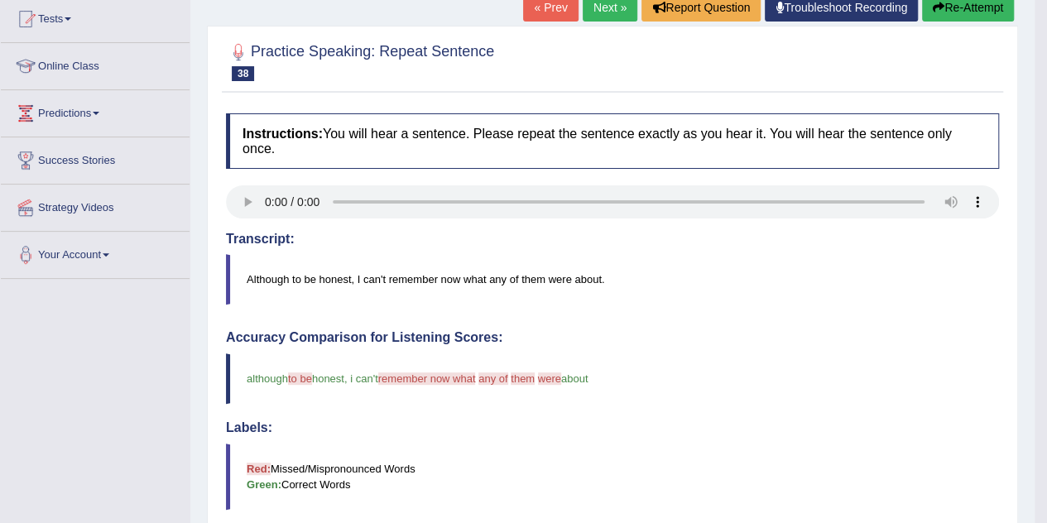
scroll to position [99, 0]
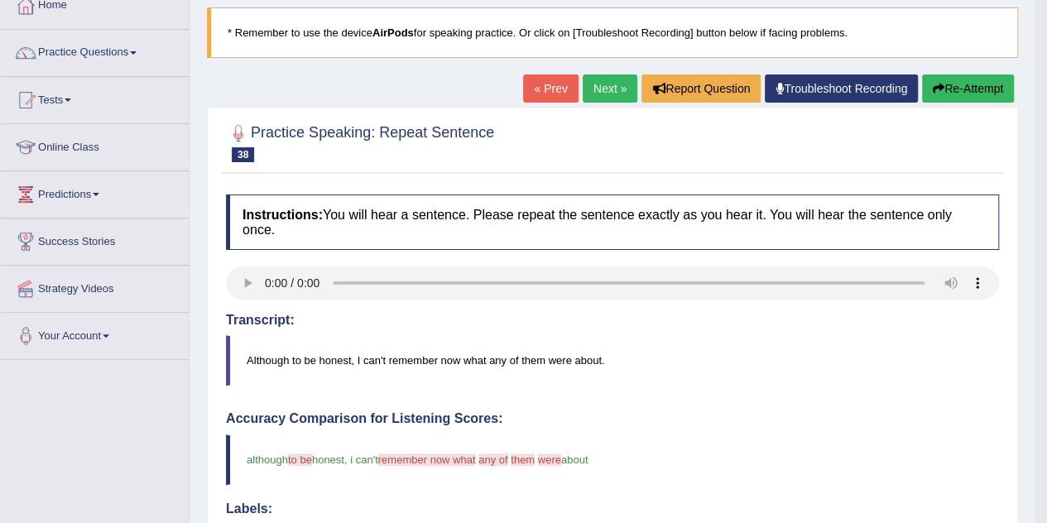
click at [600, 93] on link "Next »" at bounding box center [609, 88] width 55 height 28
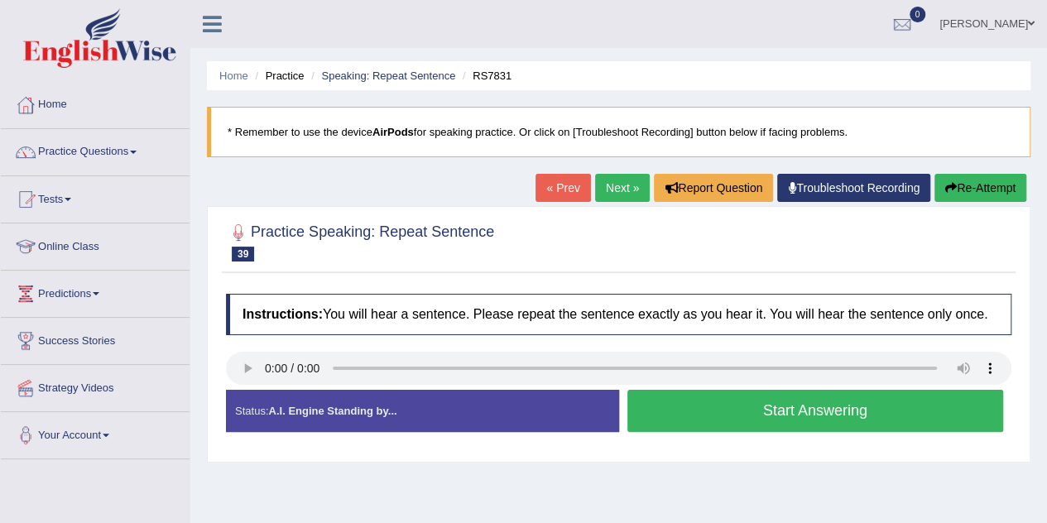
click at [730, 414] on button "Start Answering" at bounding box center [815, 411] width 376 height 42
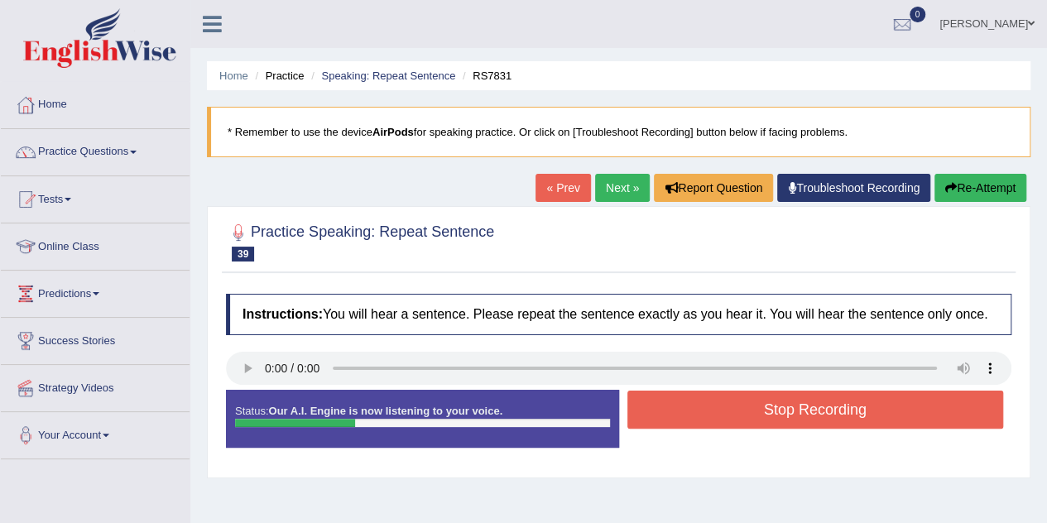
click at [727, 416] on button "Stop Recording" at bounding box center [815, 410] width 376 height 38
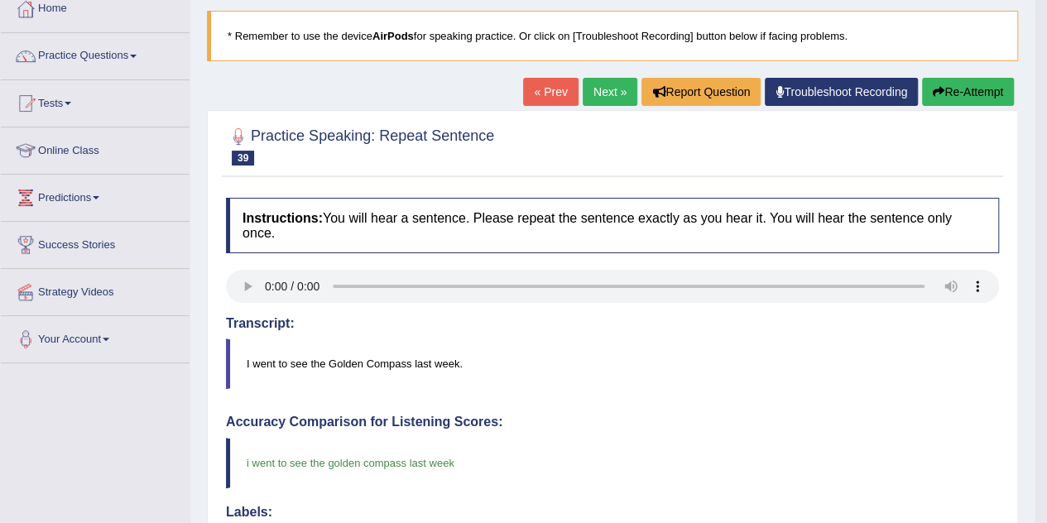
scroll to position [89, 0]
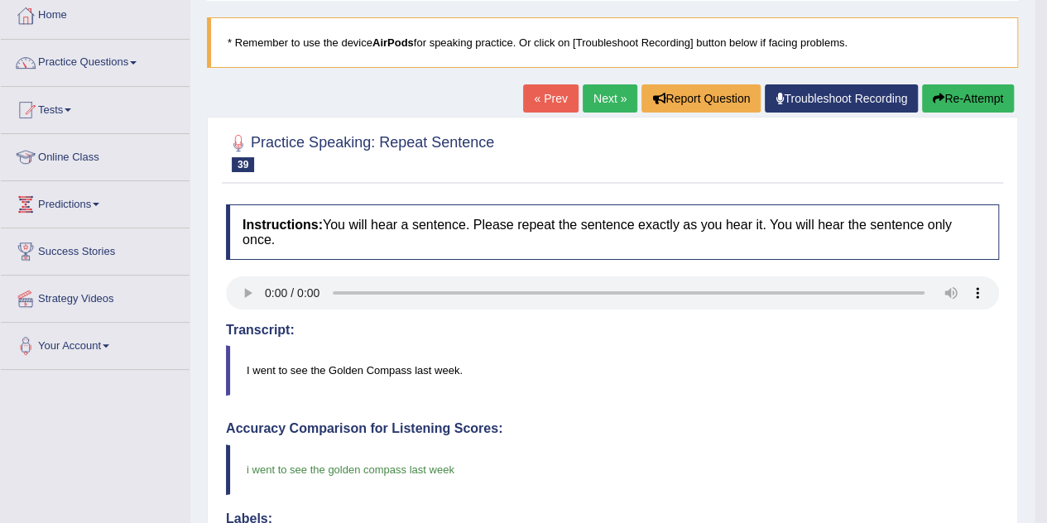
click at [596, 93] on link "Next »" at bounding box center [609, 98] width 55 height 28
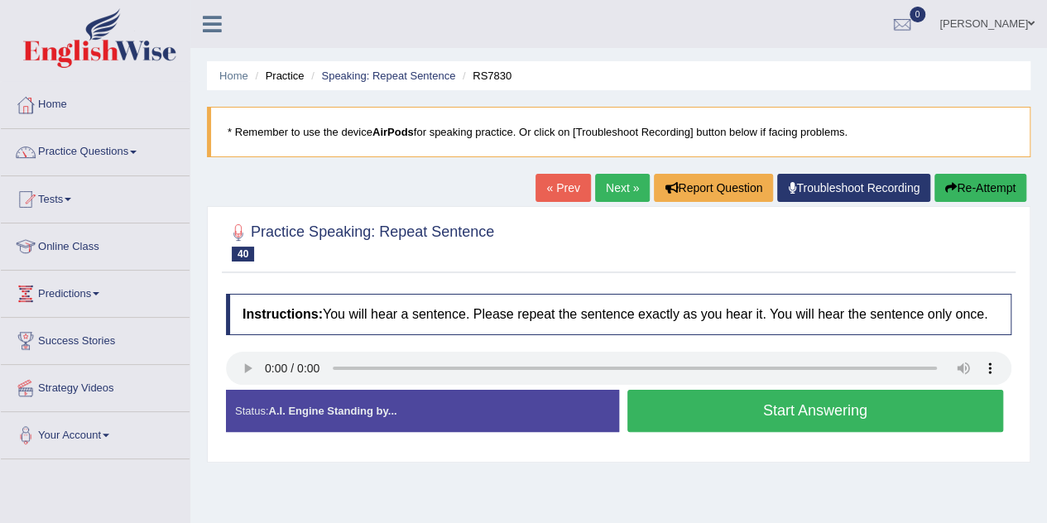
click at [686, 410] on button "Start Answering" at bounding box center [815, 411] width 376 height 42
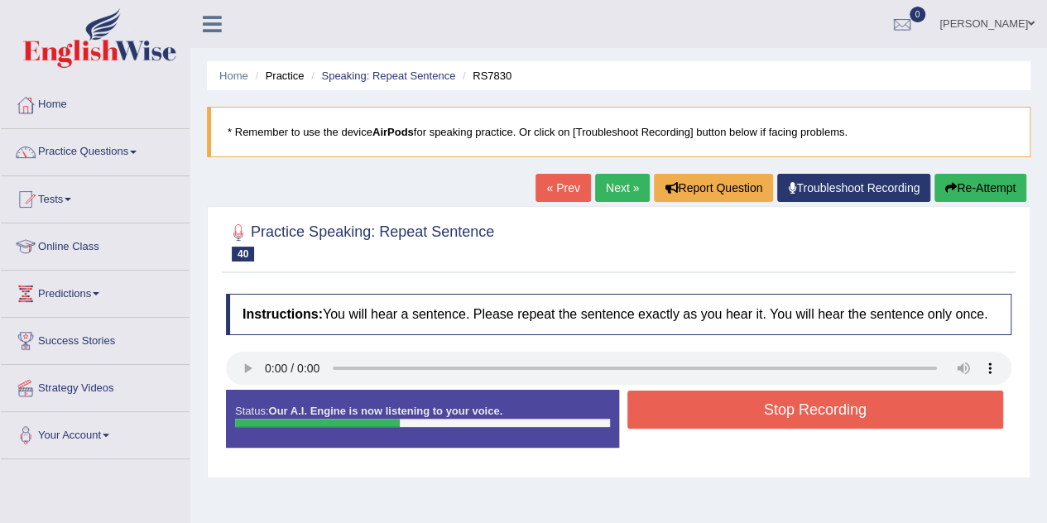
click at [686, 410] on button "Stop Recording" at bounding box center [815, 410] width 376 height 38
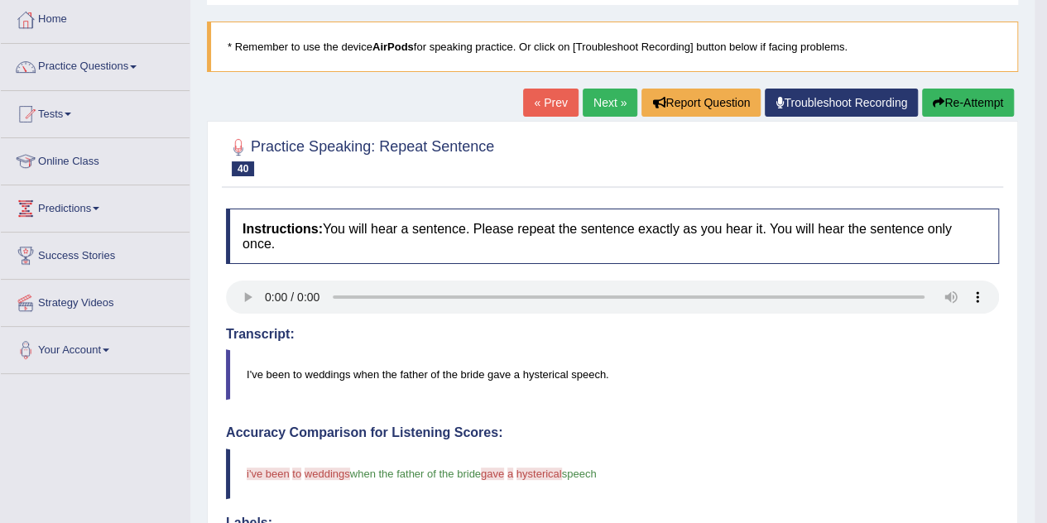
scroll to position [75, 0]
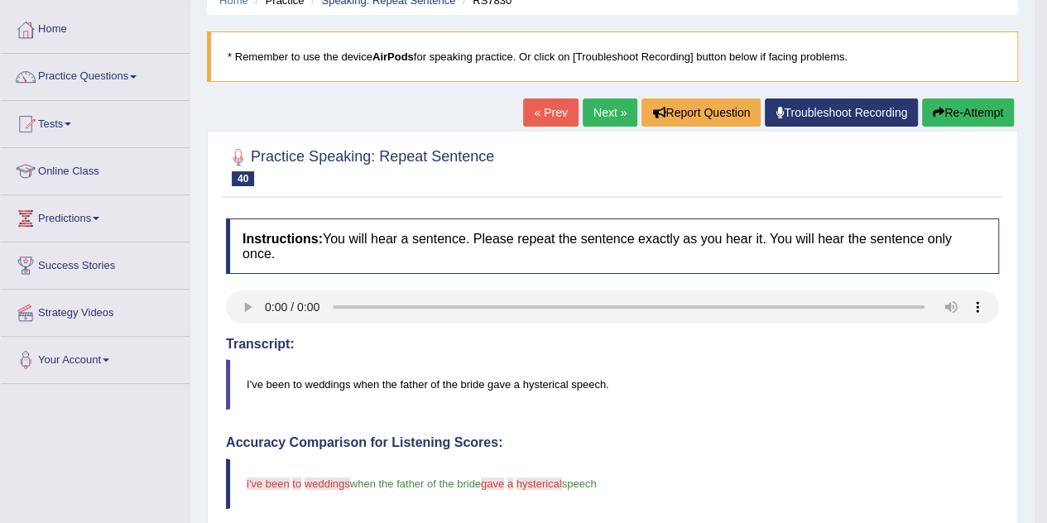
click at [601, 111] on link "Next »" at bounding box center [609, 112] width 55 height 28
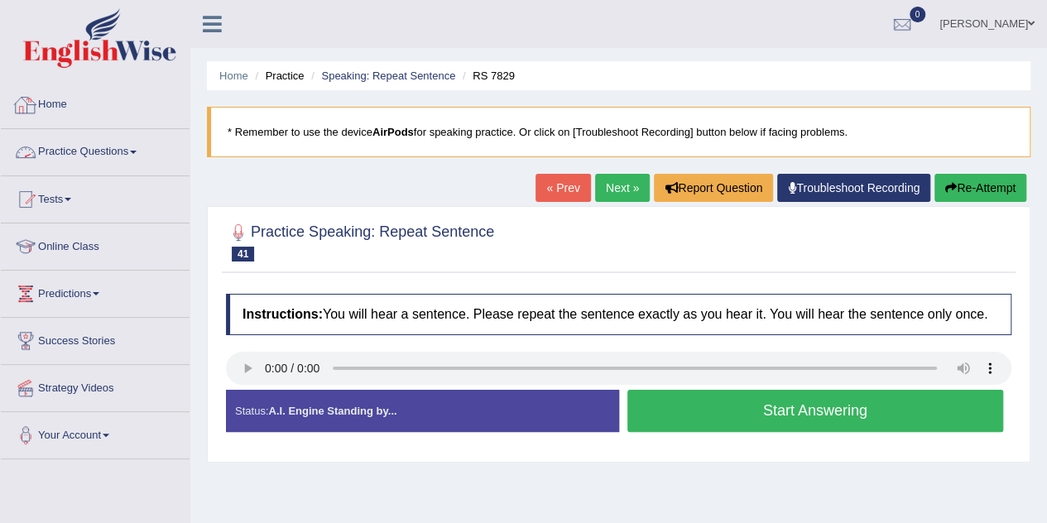
click at [85, 150] on link "Practice Questions" at bounding box center [95, 149] width 189 height 41
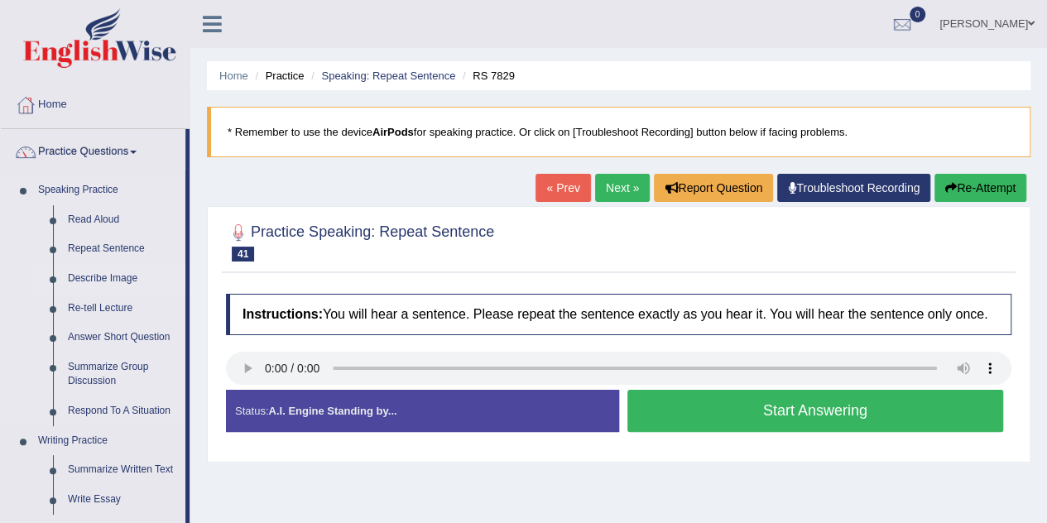
click at [114, 279] on link "Describe Image" at bounding box center [122, 279] width 125 height 30
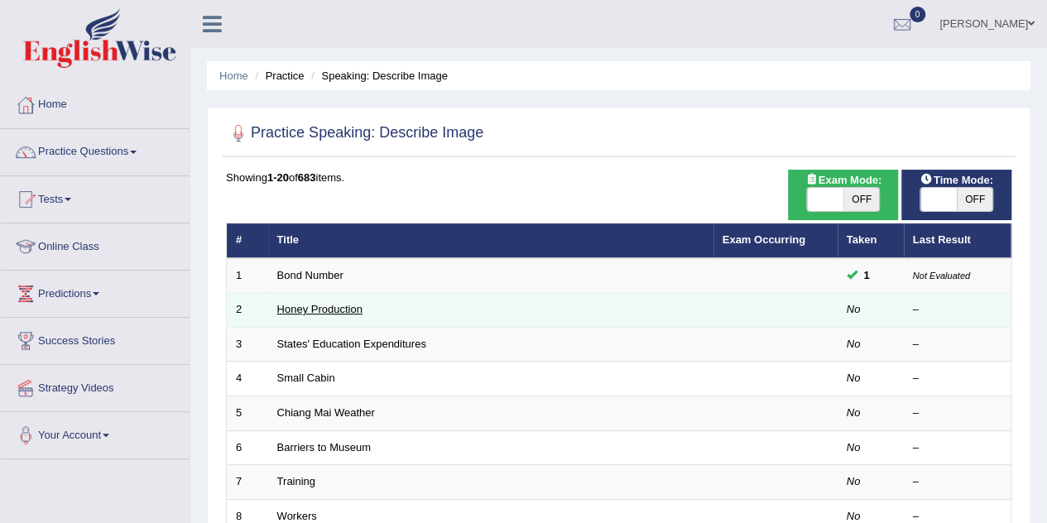
click at [290, 307] on link "Honey Production" at bounding box center [319, 309] width 85 height 12
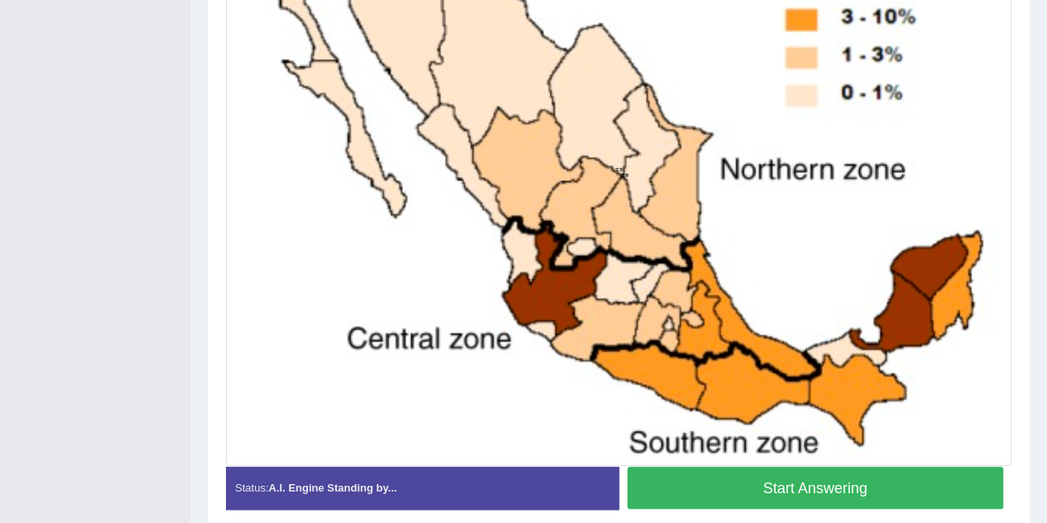
scroll to position [500, 0]
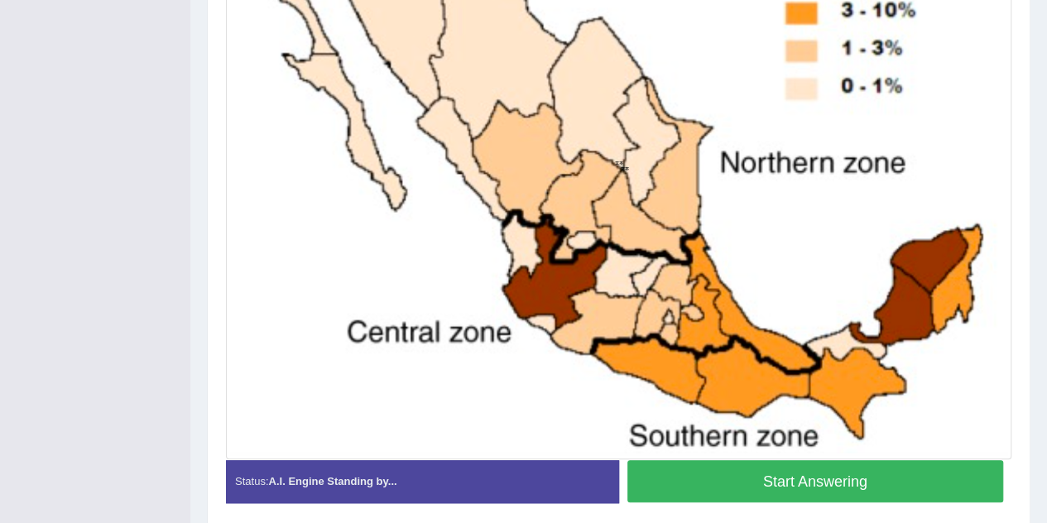
click at [812, 473] on button "Start Answering" at bounding box center [815, 481] width 376 height 42
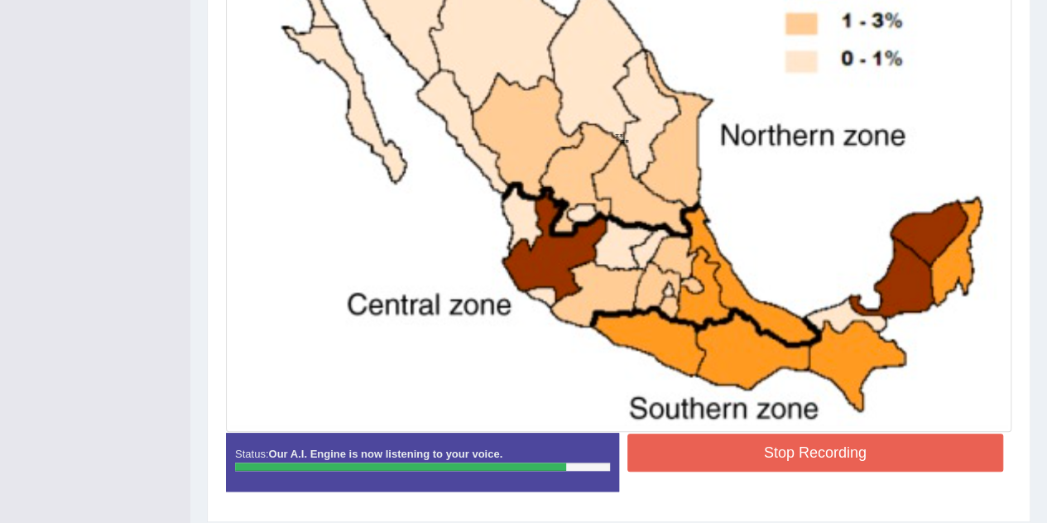
scroll to position [528, 0]
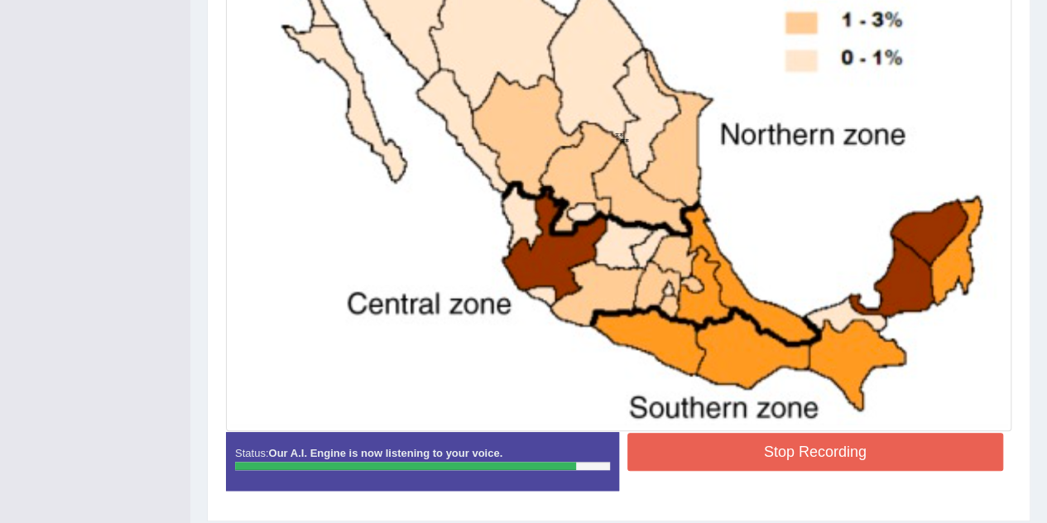
click at [812, 450] on button "Stop Recording" at bounding box center [815, 452] width 376 height 38
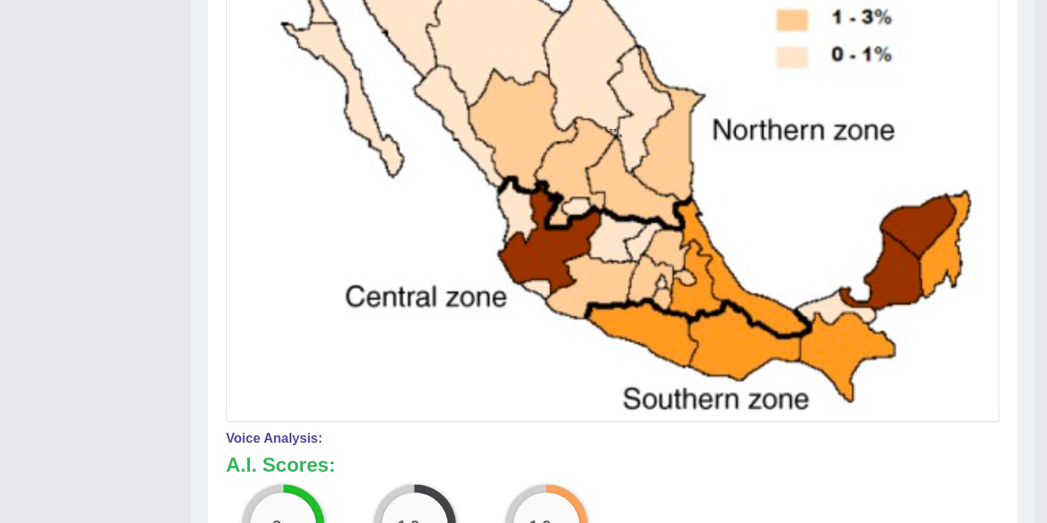
drag, startPoint x: 1058, startPoint y: 300, endPoint x: 1051, endPoint y: 469, distance: 168.9
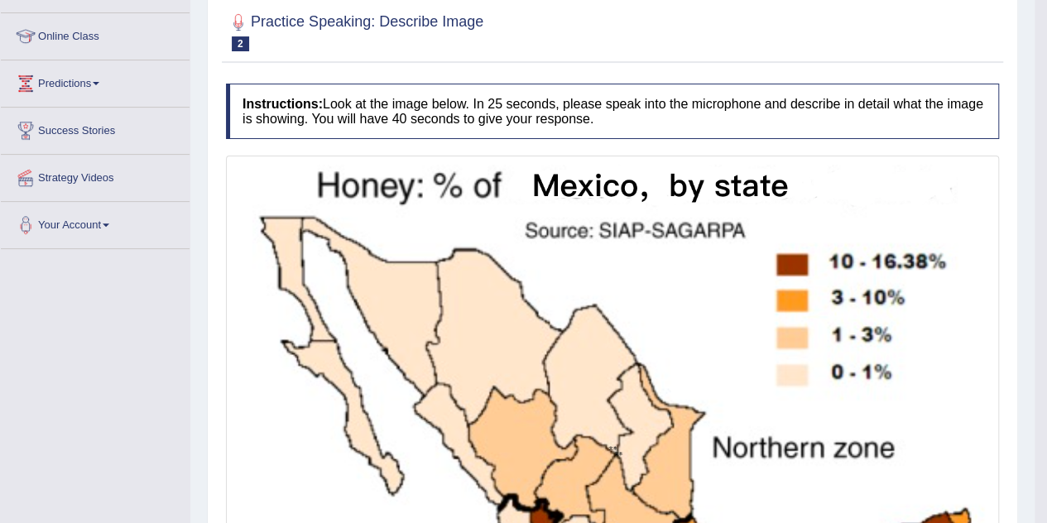
scroll to position [131, 0]
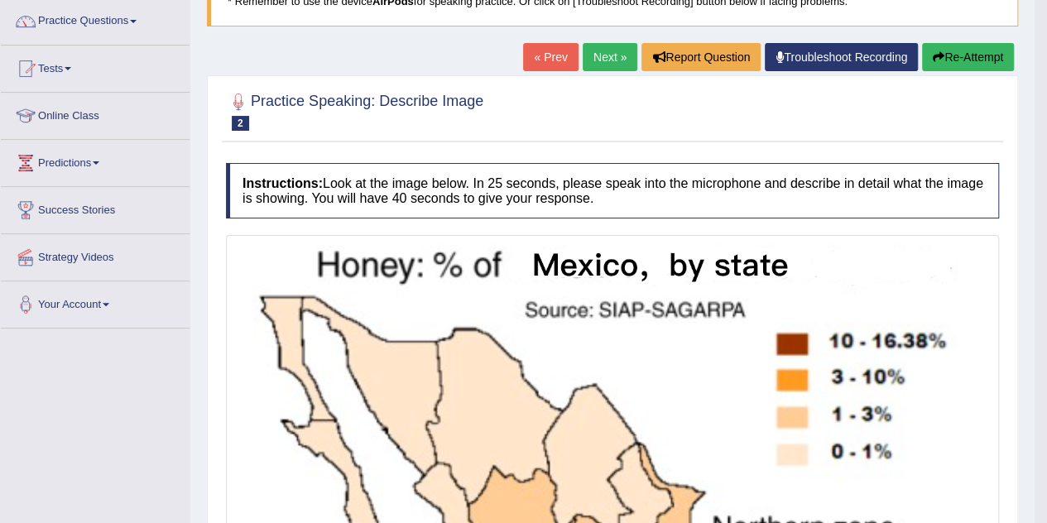
click at [950, 55] on button "Re-Attempt" at bounding box center [968, 57] width 92 height 28
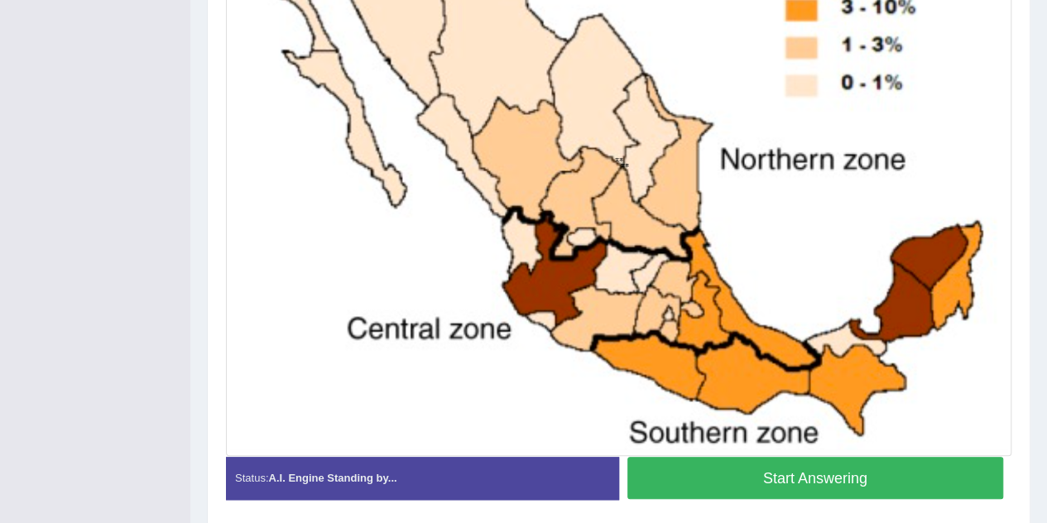
scroll to position [525, 0]
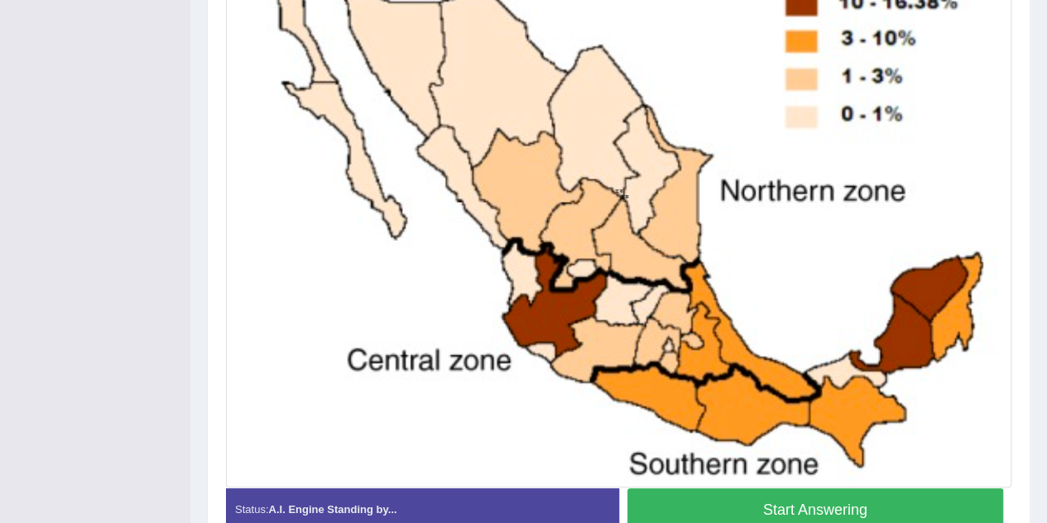
click at [865, 508] on button "Start Answering" at bounding box center [815, 509] width 376 height 42
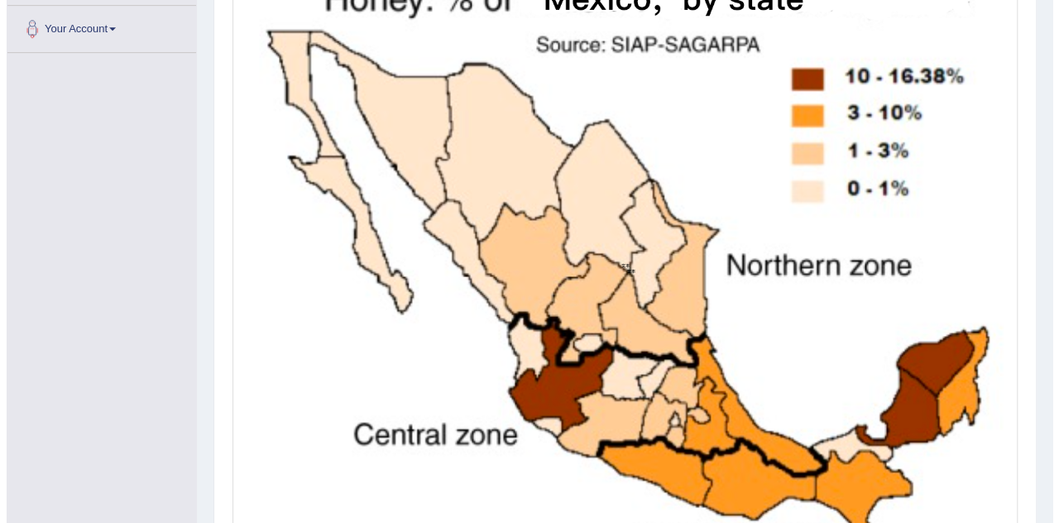
scroll to position [395, 0]
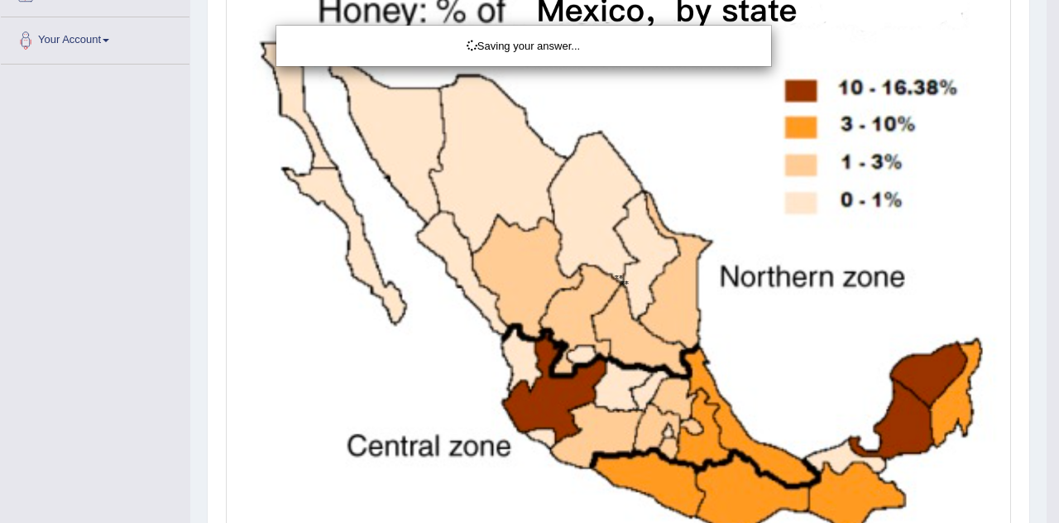
drag, startPoint x: 1049, startPoint y: 299, endPoint x: 1047, endPoint y: 266, distance: 33.1
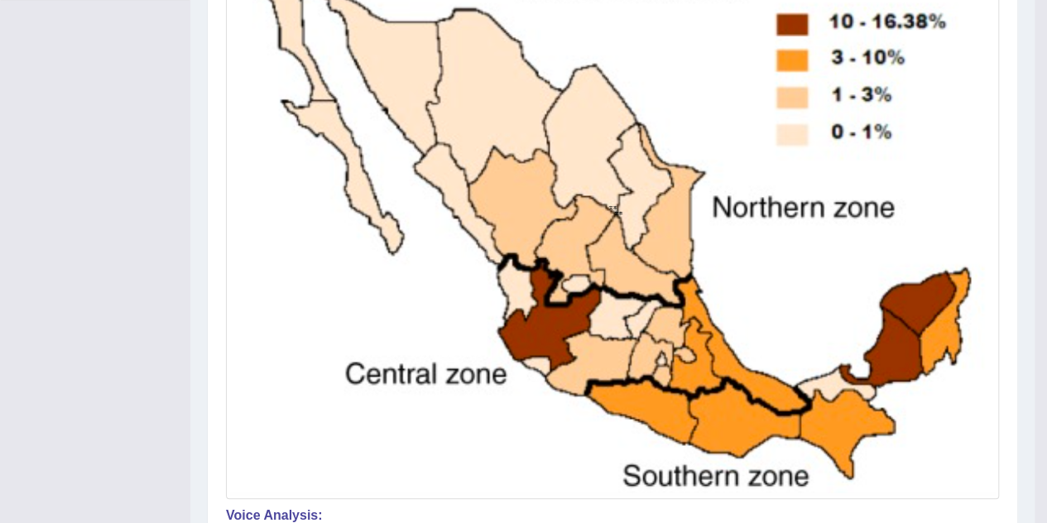
drag, startPoint x: 1053, startPoint y: 266, endPoint x: 1058, endPoint y: 408, distance: 142.4
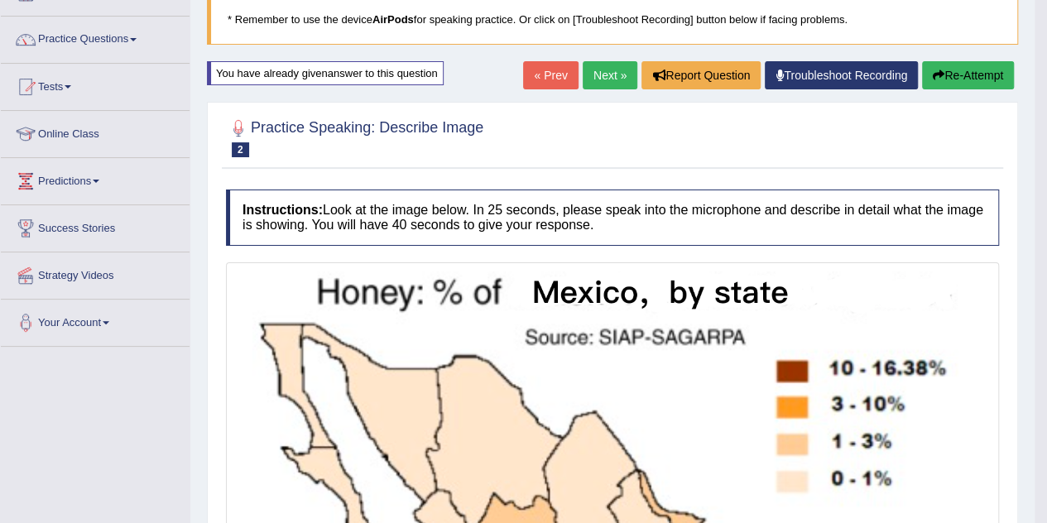
scroll to position [111, 0]
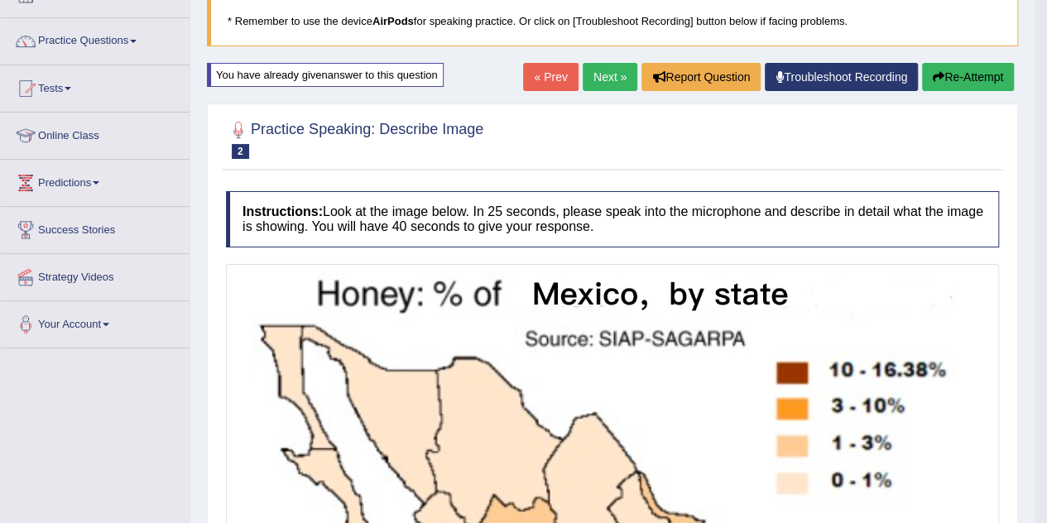
click at [597, 79] on link "Next »" at bounding box center [609, 77] width 55 height 28
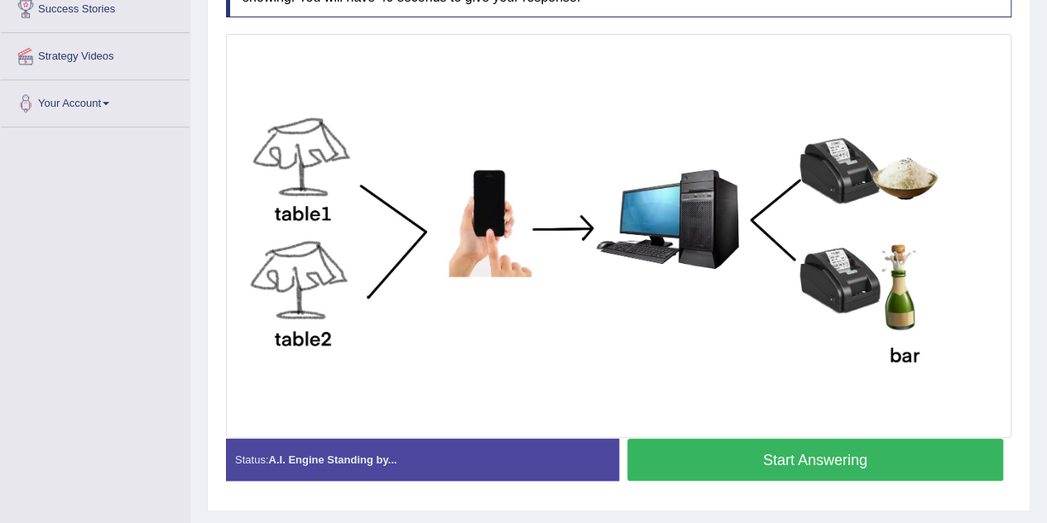
scroll to position [346, 0]
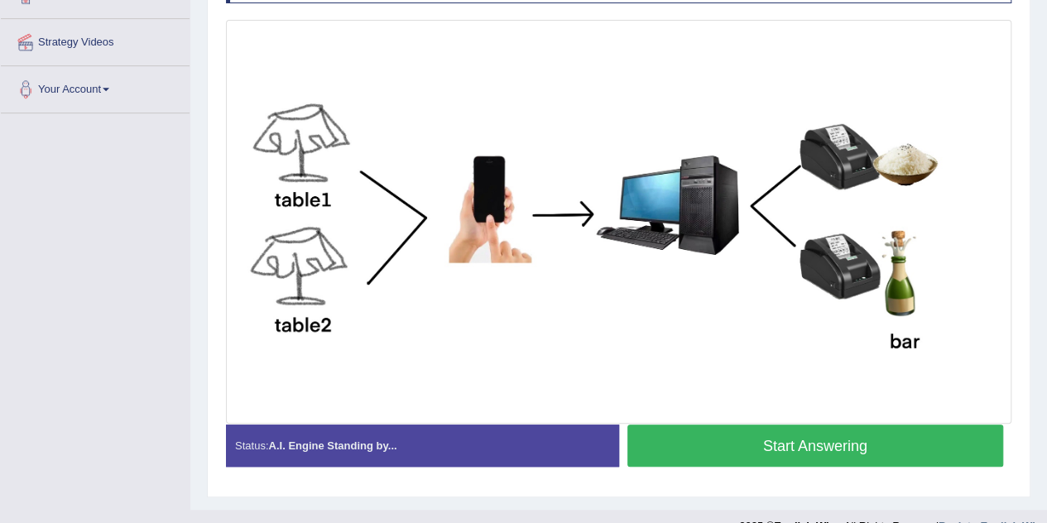
click at [799, 438] on button "Start Answering" at bounding box center [815, 445] width 376 height 42
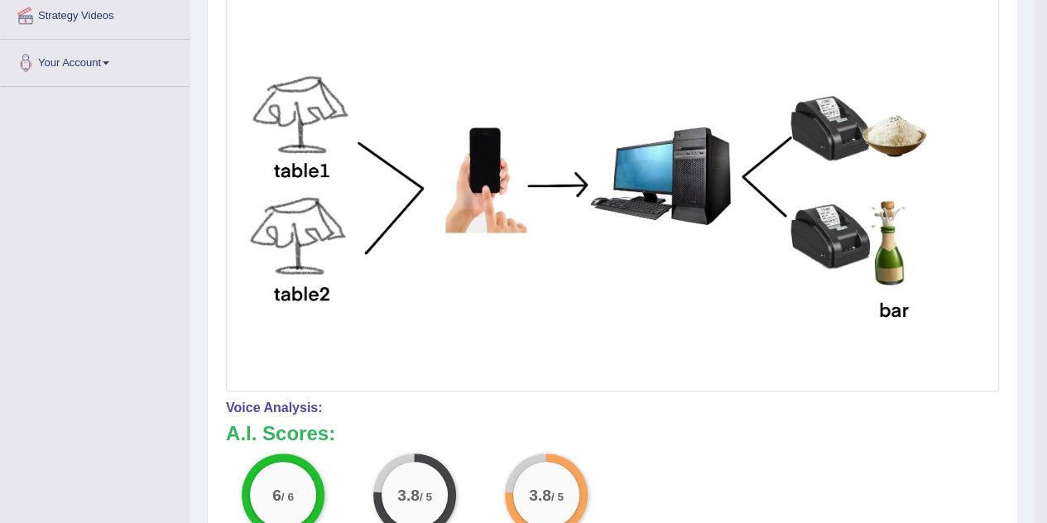
scroll to position [113, 0]
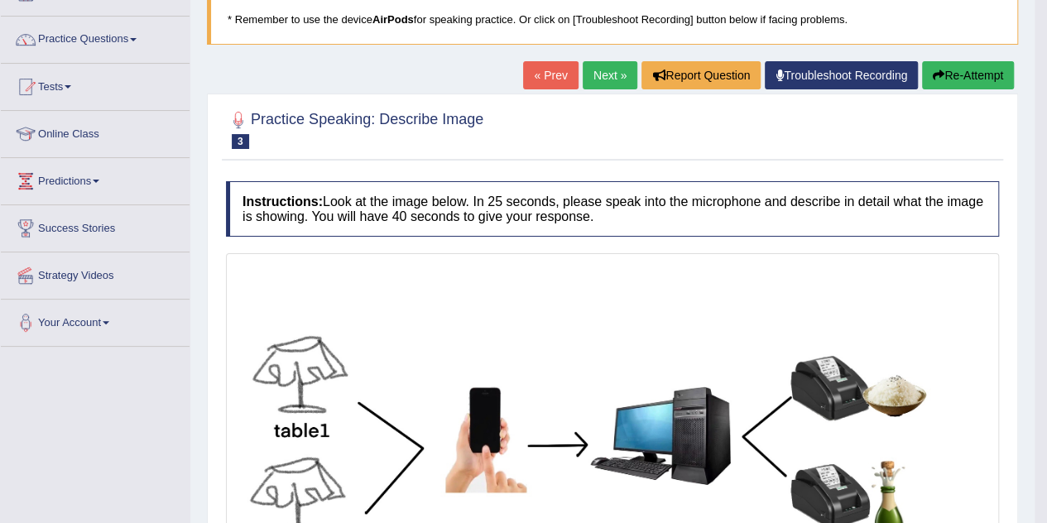
click at [601, 72] on link "Next »" at bounding box center [609, 75] width 55 height 28
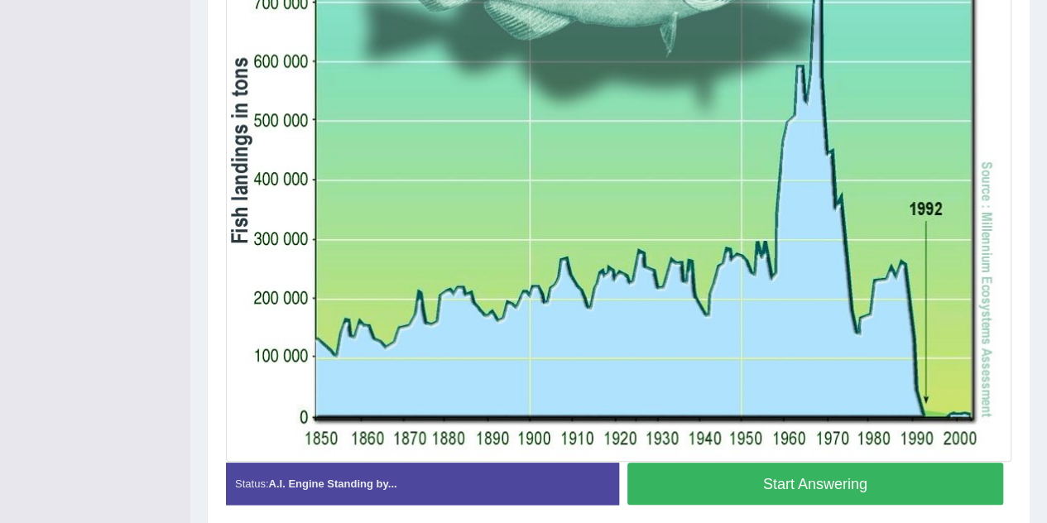
scroll to position [524, 0]
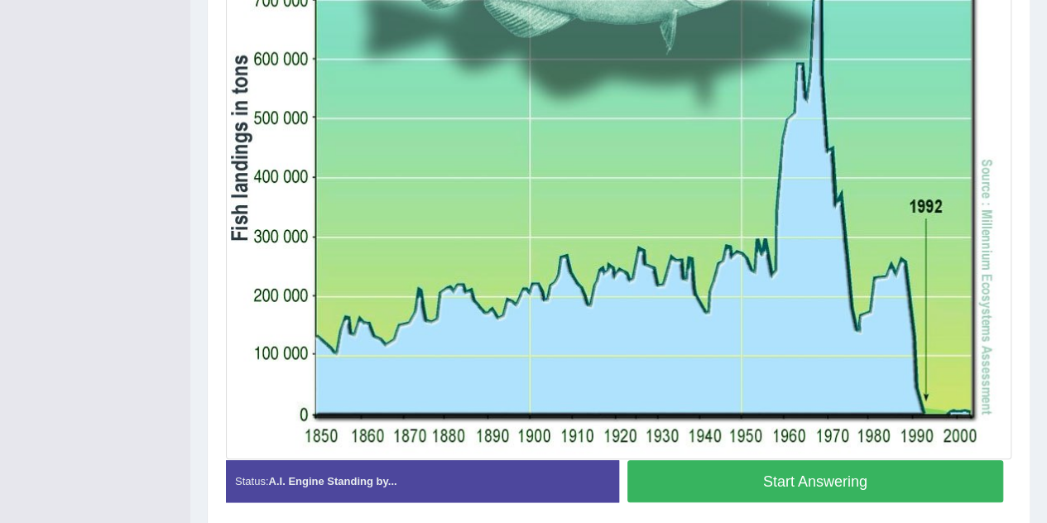
click at [801, 485] on button "Start Answering" at bounding box center [815, 481] width 376 height 42
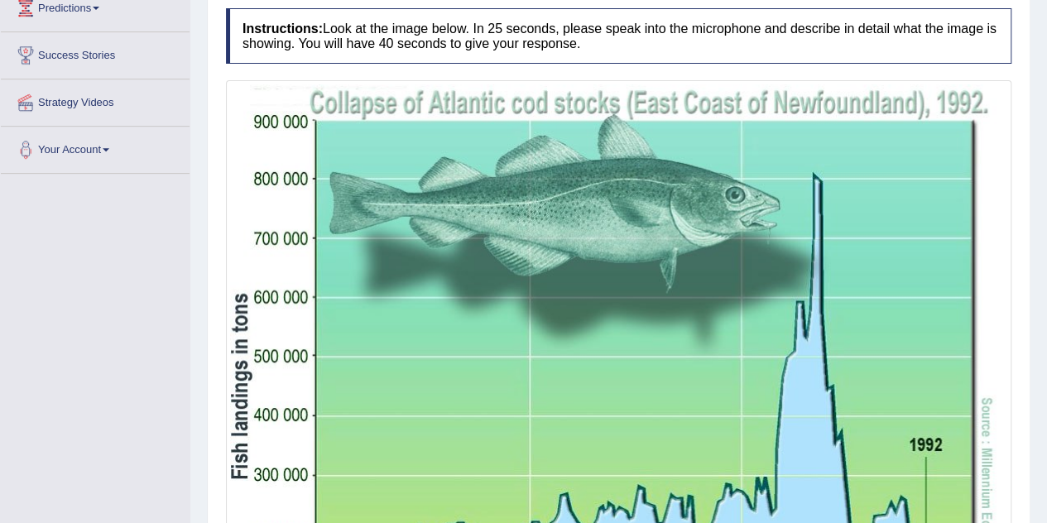
scroll to position [601, 0]
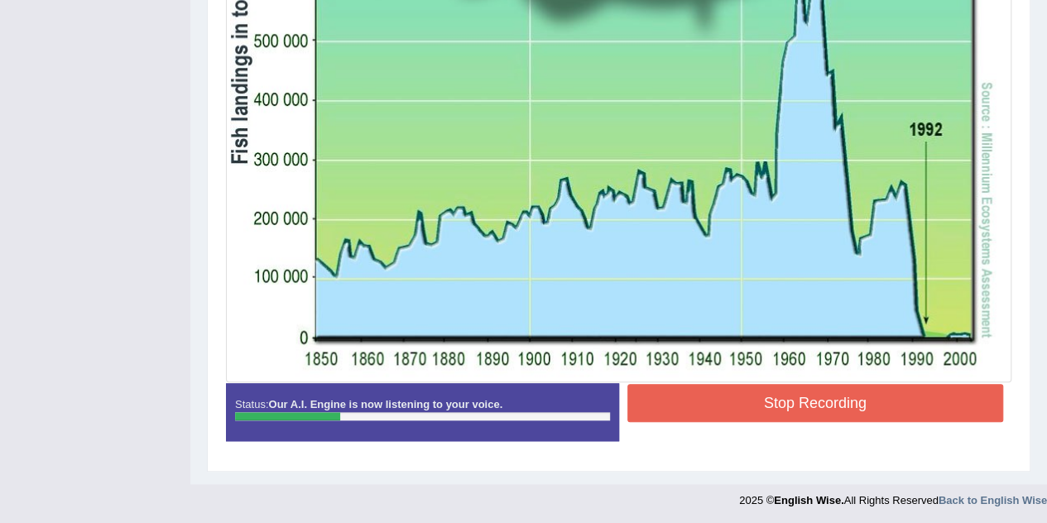
click at [688, 416] on button "Stop Recording" at bounding box center [815, 403] width 376 height 38
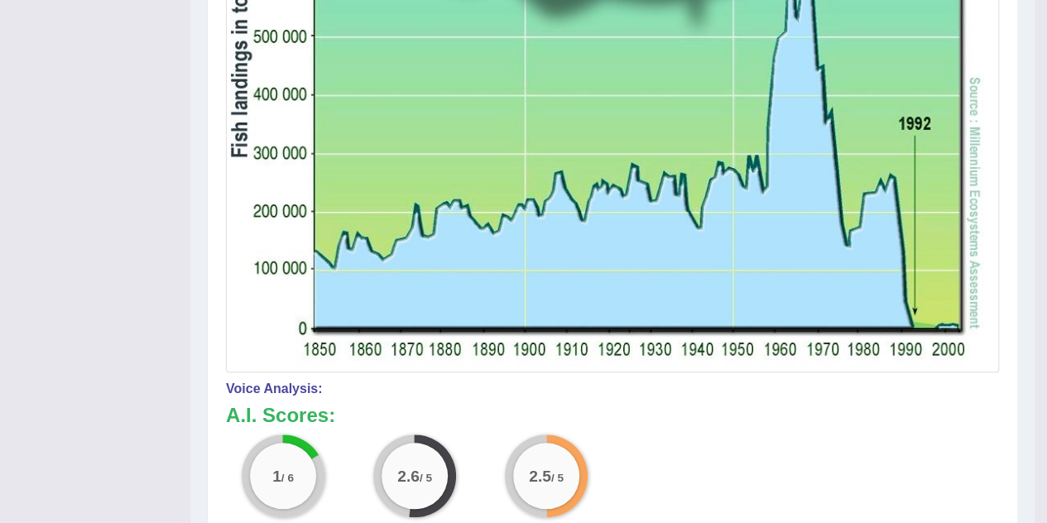
drag, startPoint x: 1058, startPoint y: 312, endPoint x: 1058, endPoint y: 433, distance: 120.8
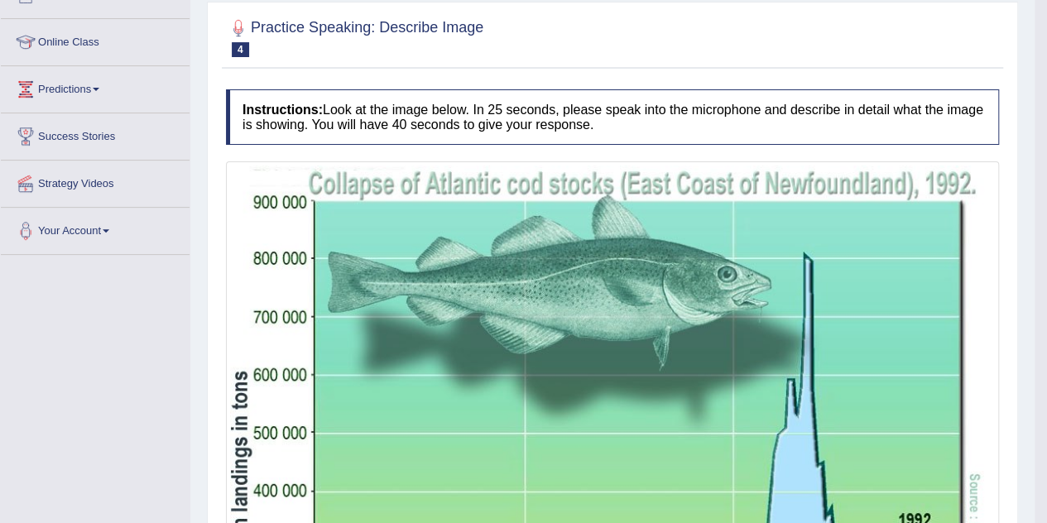
scroll to position [135, 0]
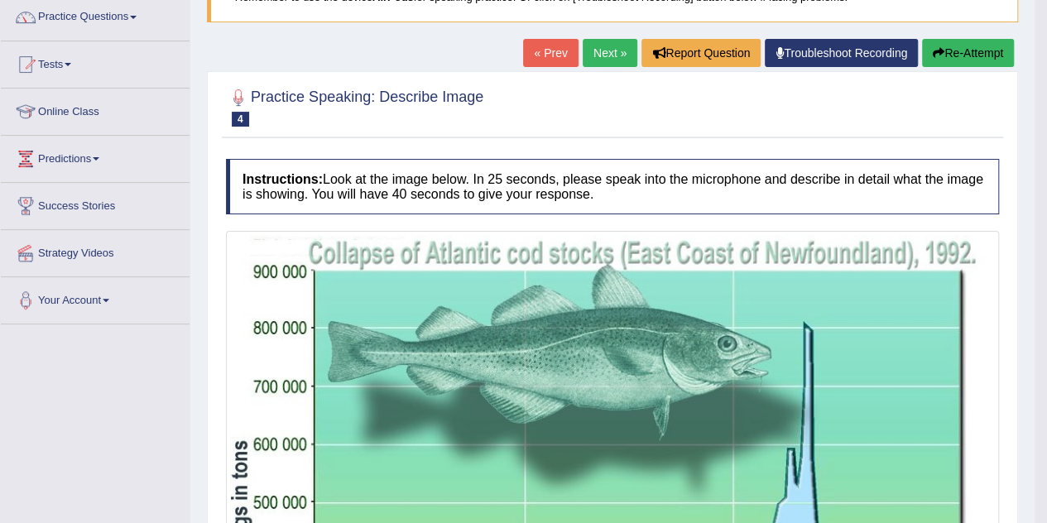
click at [933, 58] on button "Re-Attempt" at bounding box center [968, 53] width 92 height 28
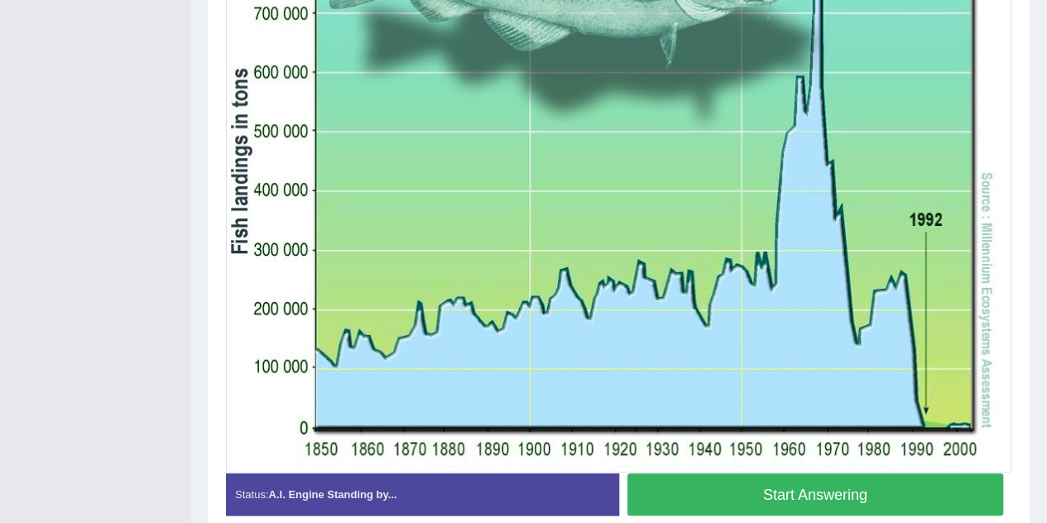
scroll to position [534, 0]
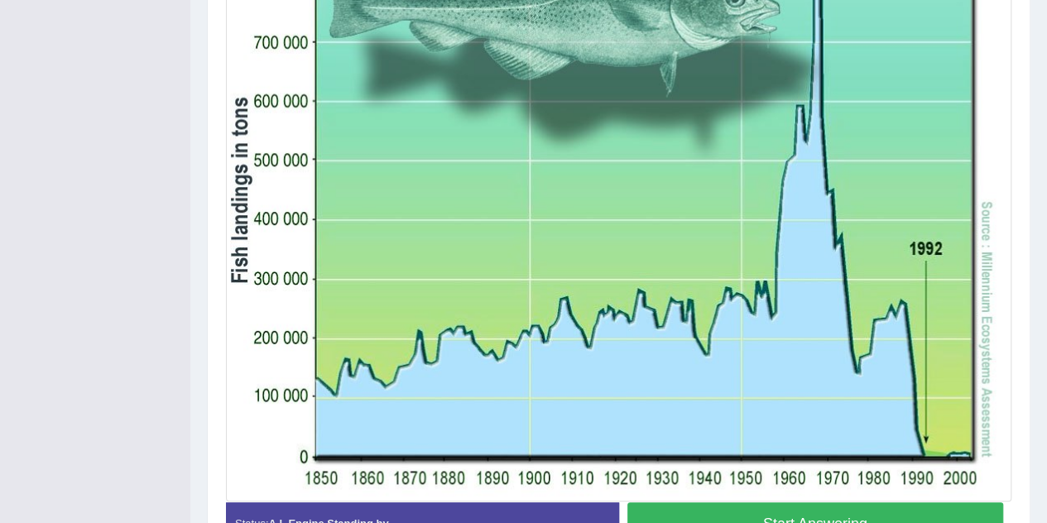
click at [882, 510] on button "Start Answering" at bounding box center [815, 523] width 376 height 42
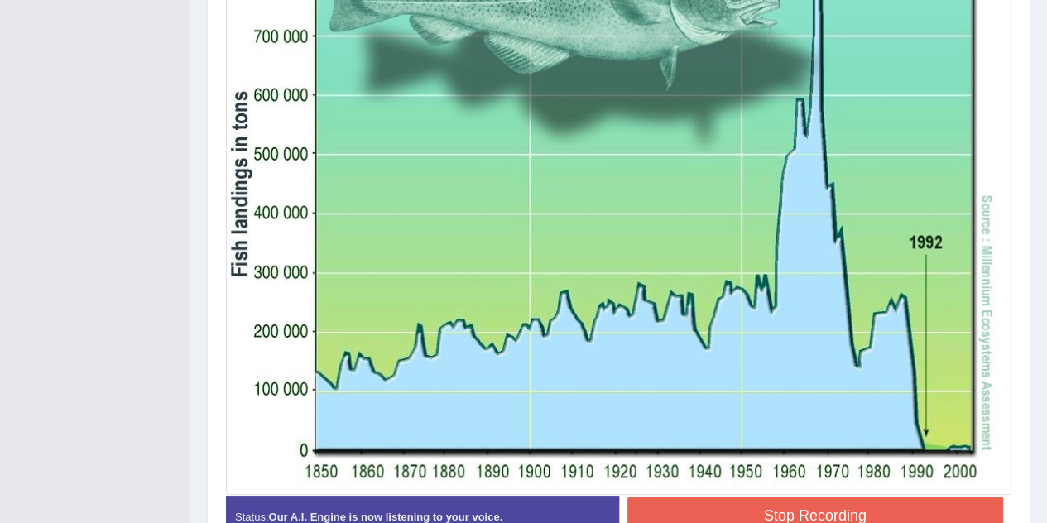
scroll to position [515, 0]
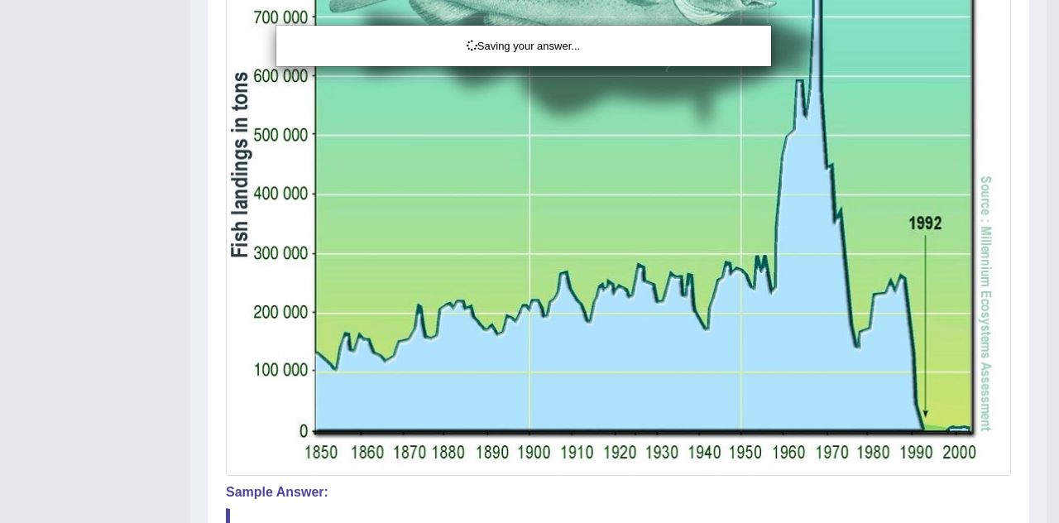
drag, startPoint x: 1053, startPoint y: 216, endPoint x: 1058, endPoint y: 424, distance: 208.6
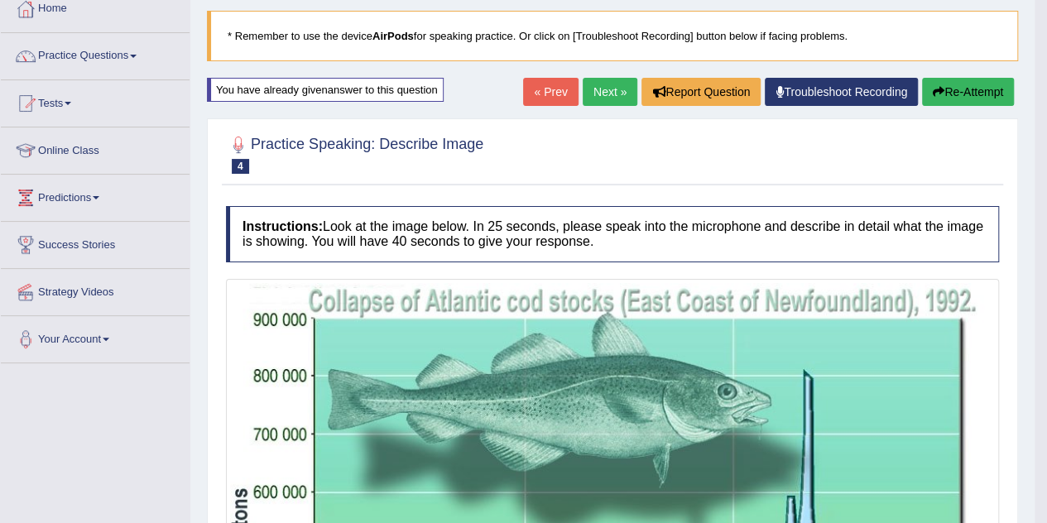
scroll to position [60, 0]
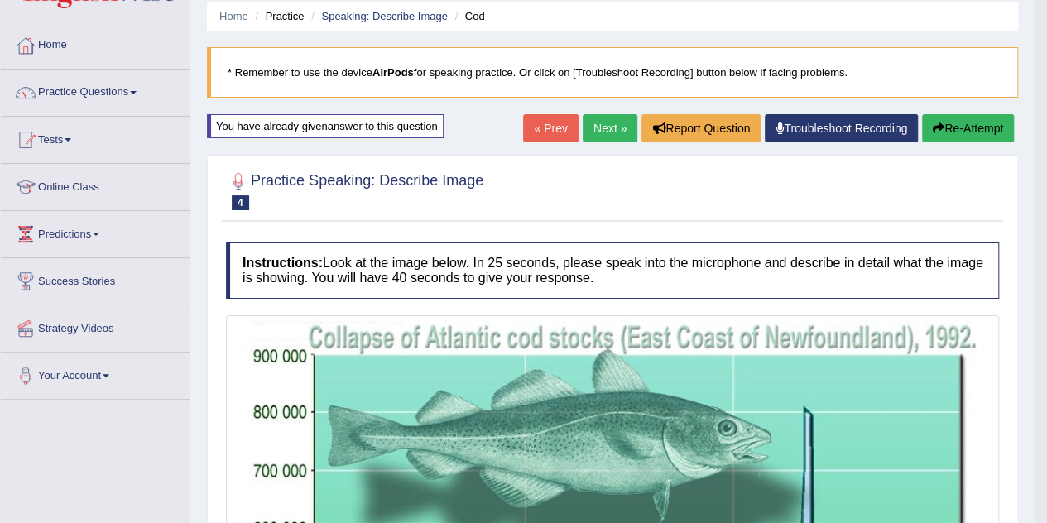
click at [607, 135] on link "Next »" at bounding box center [609, 128] width 55 height 28
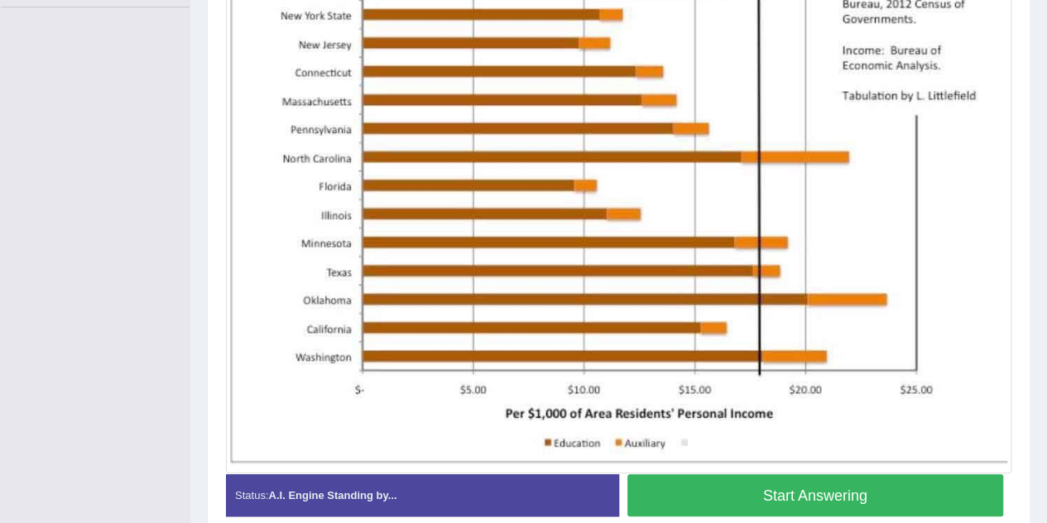
scroll to position [460, 0]
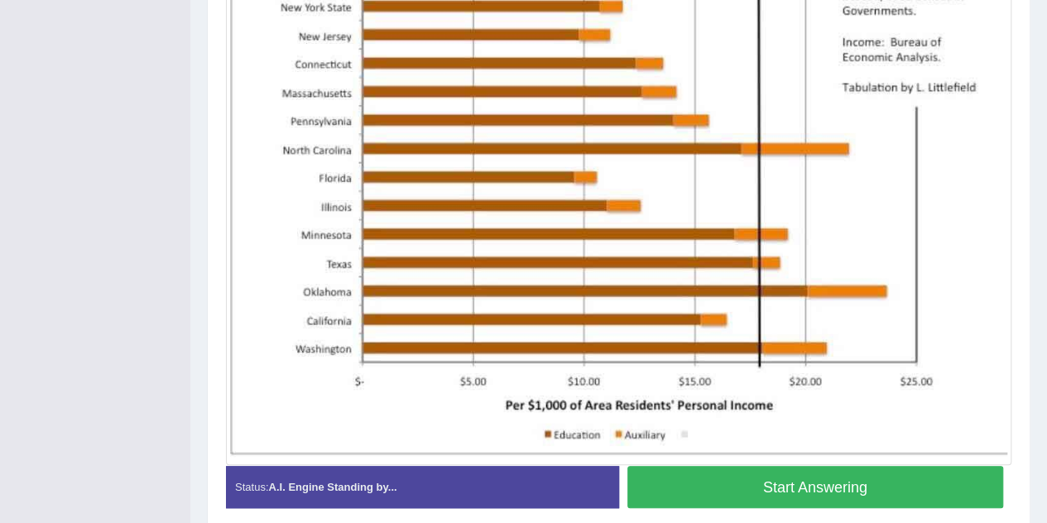
click at [799, 486] on button "Start Answering" at bounding box center [815, 487] width 376 height 42
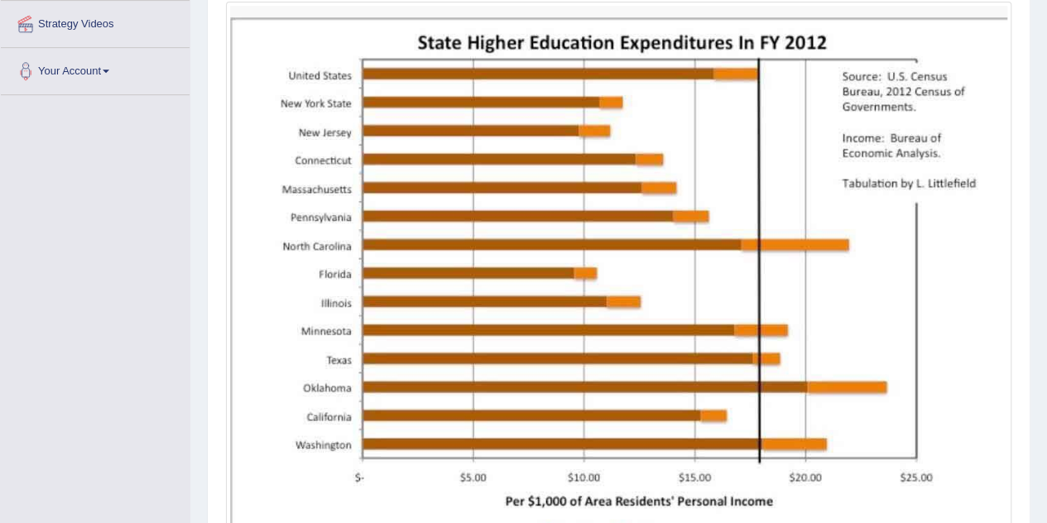
scroll to position [367, 0]
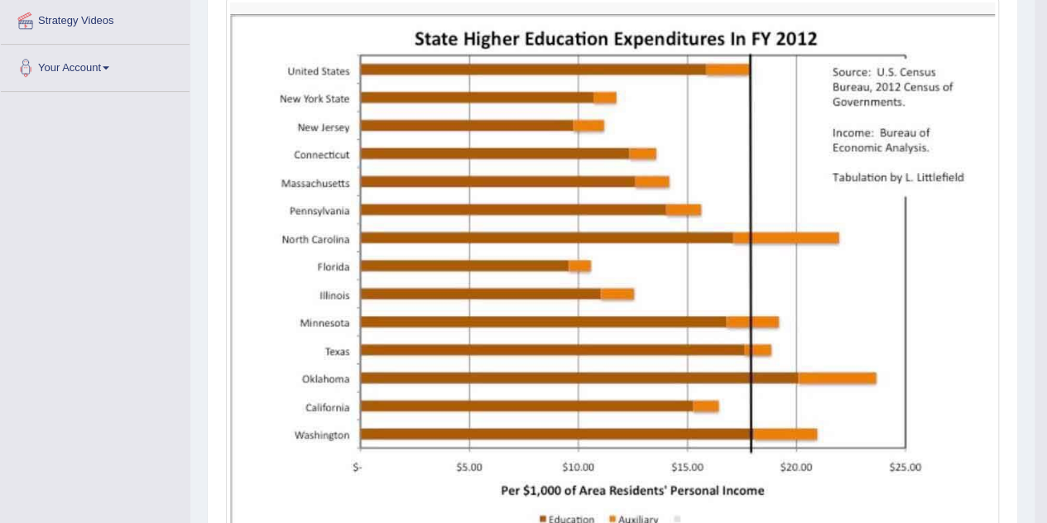
drag, startPoint x: 1044, startPoint y: 299, endPoint x: 1049, endPoint y: 274, distance: 25.3
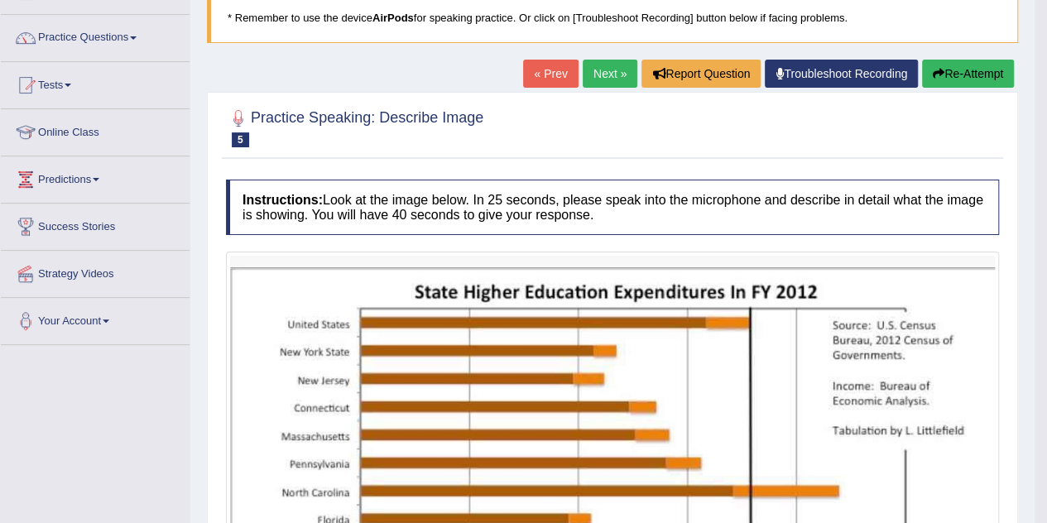
scroll to position [102, 0]
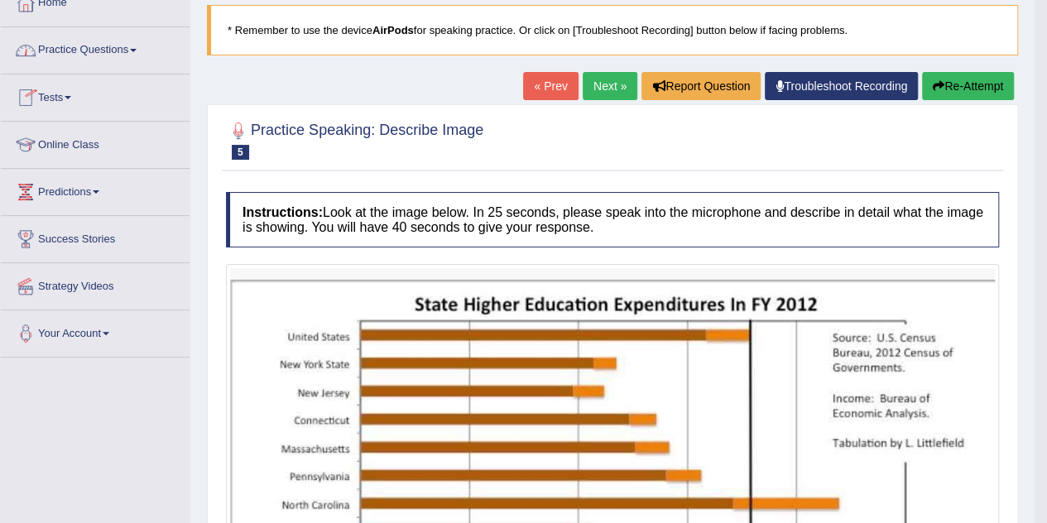
click at [121, 48] on link "Practice Questions" at bounding box center [95, 47] width 189 height 41
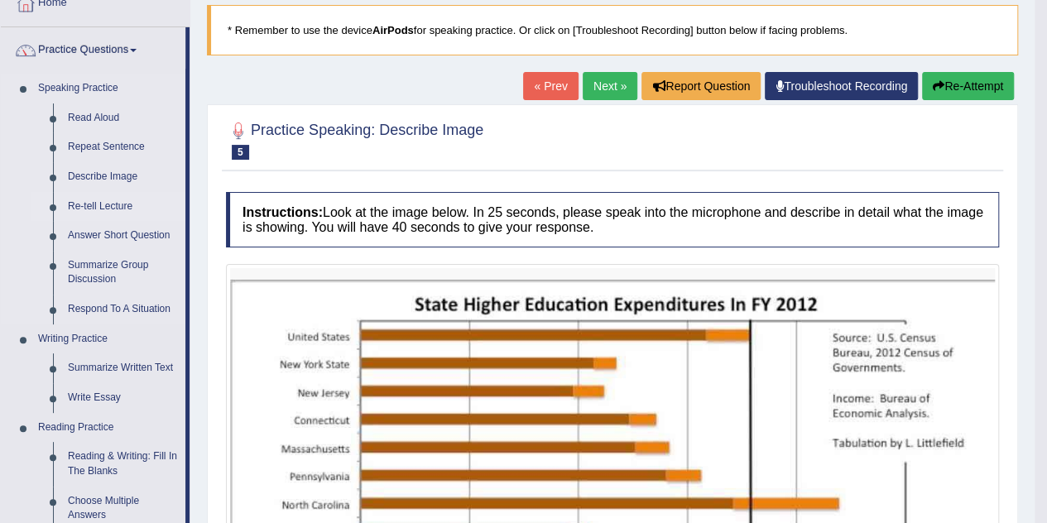
click at [102, 196] on link "Re-tell Lecture" at bounding box center [122, 207] width 125 height 30
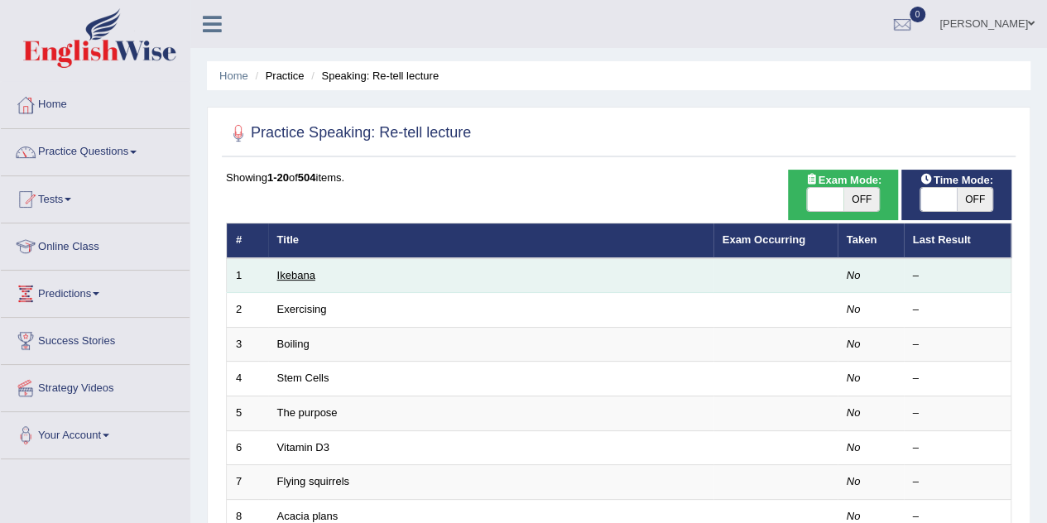
click at [283, 279] on link "Ikebana" at bounding box center [296, 275] width 38 height 12
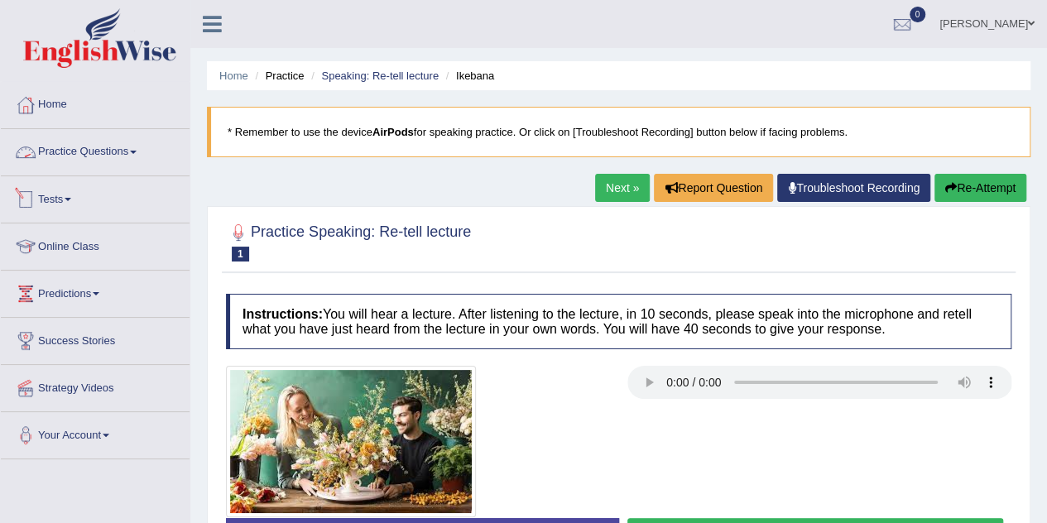
click at [122, 161] on link "Practice Questions" at bounding box center [95, 149] width 189 height 41
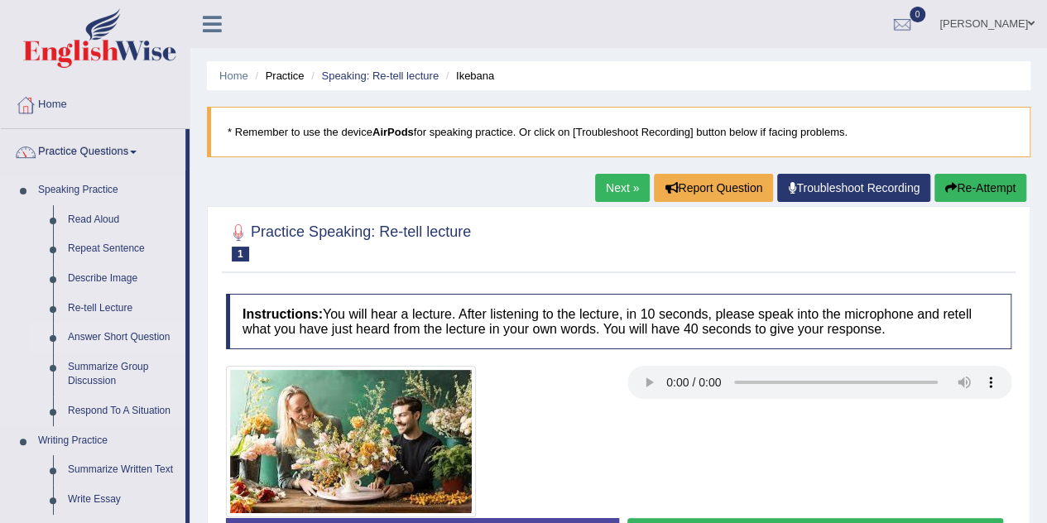
click at [124, 338] on link "Answer Short Question" at bounding box center [122, 338] width 125 height 30
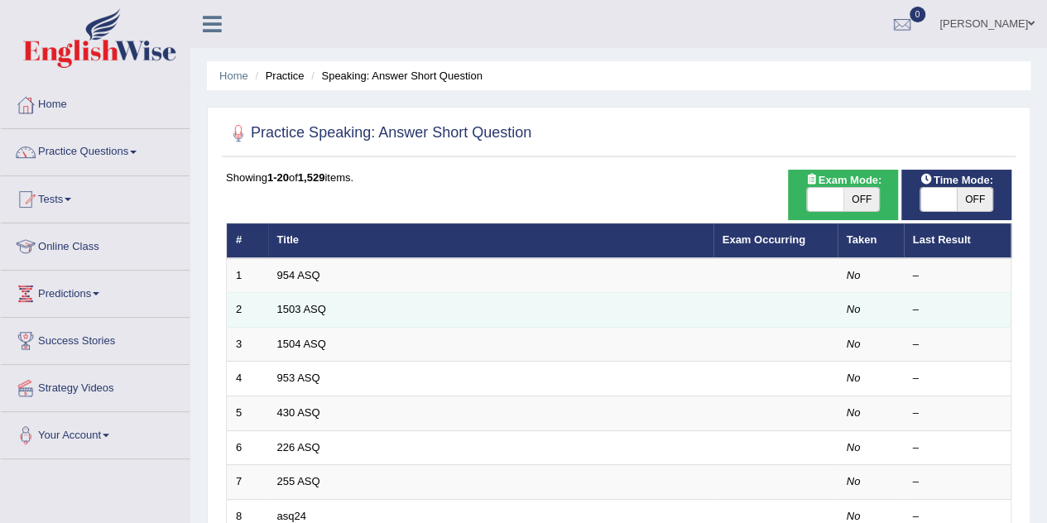
click at [274, 305] on td "1503 ASQ" at bounding box center [490, 310] width 445 height 35
click at [291, 310] on link "1503 ASQ" at bounding box center [301, 309] width 49 height 12
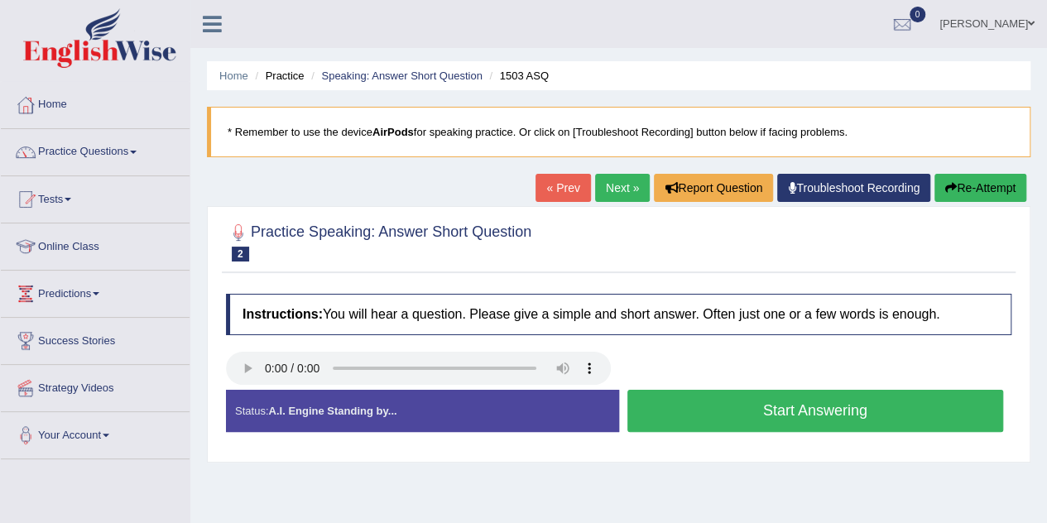
click at [859, 415] on button "Start Answering" at bounding box center [815, 411] width 376 height 42
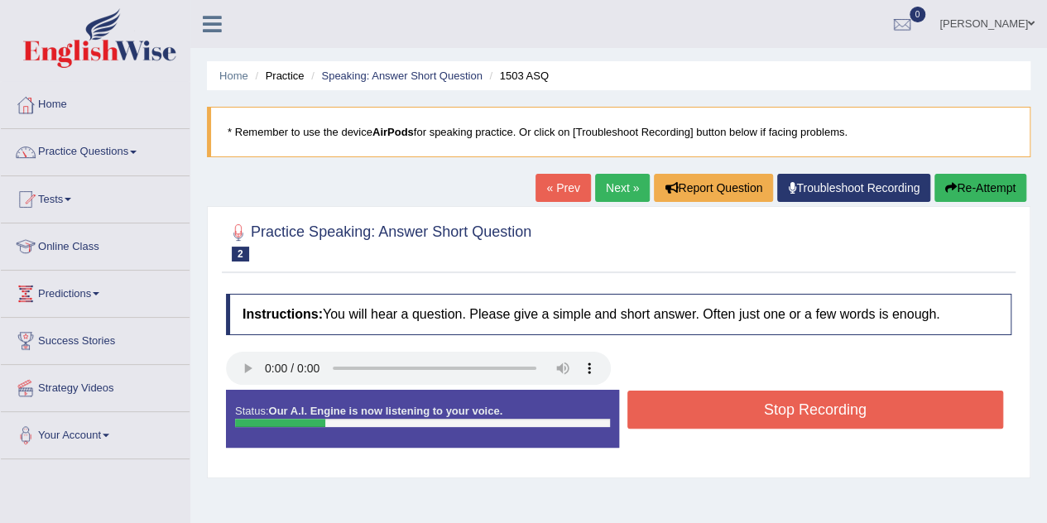
click at [859, 415] on button "Stop Recording" at bounding box center [815, 410] width 376 height 38
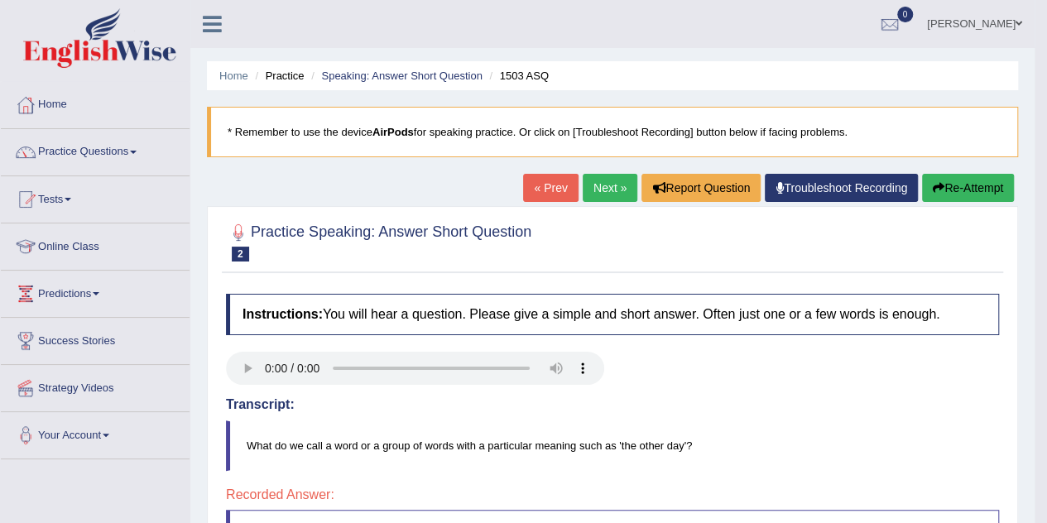
click at [594, 183] on link "Next »" at bounding box center [609, 188] width 55 height 28
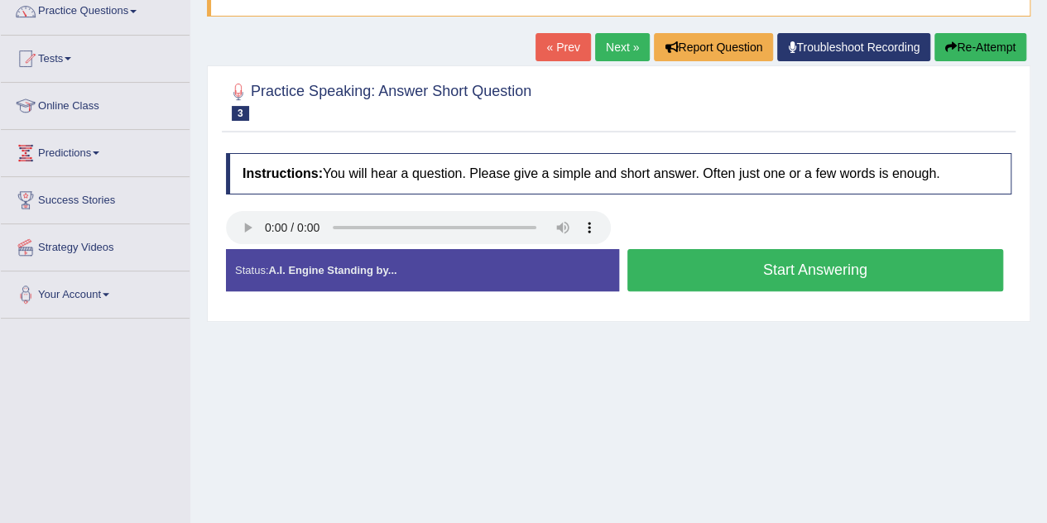
scroll to position [154, 0]
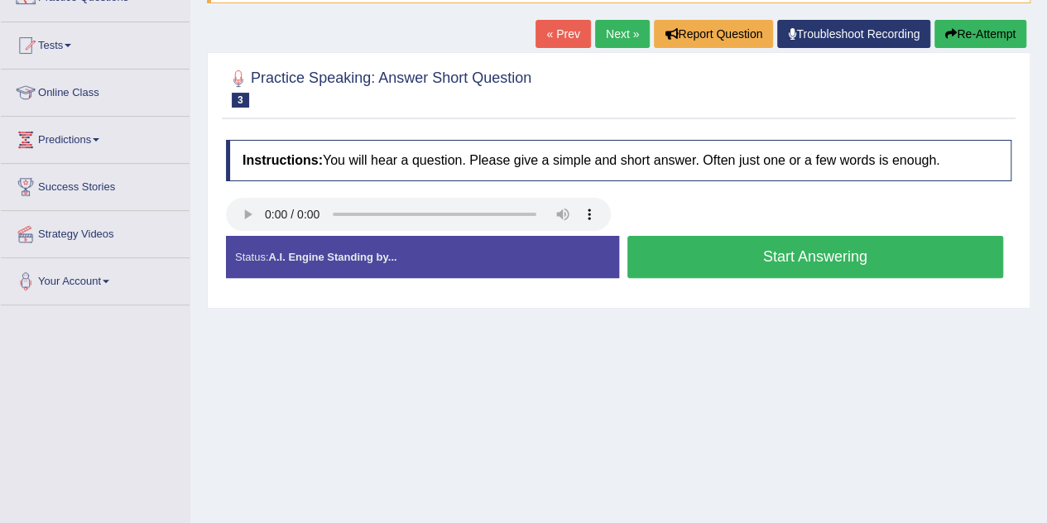
click at [808, 265] on button "Start Answering" at bounding box center [815, 257] width 376 height 42
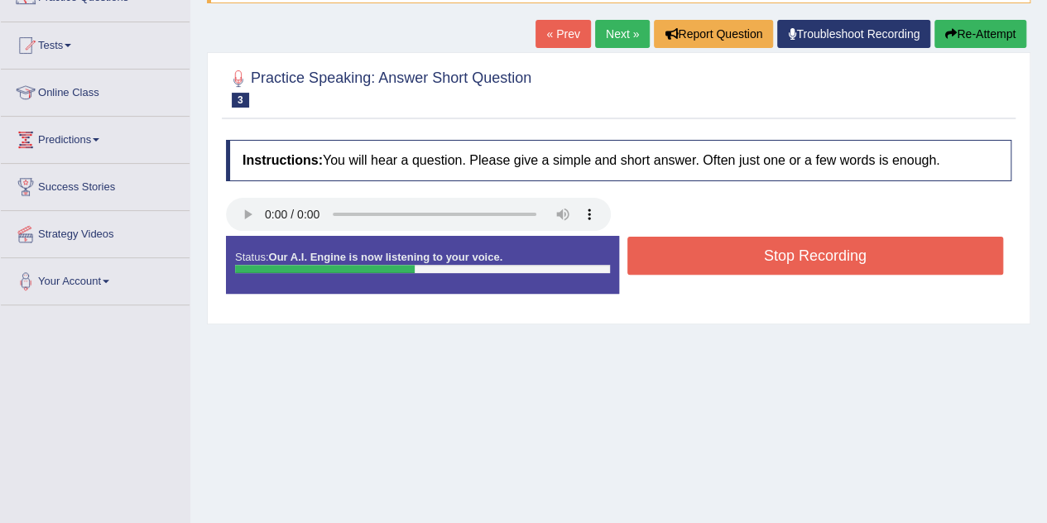
click at [807, 263] on button "Stop Recording" at bounding box center [815, 256] width 376 height 38
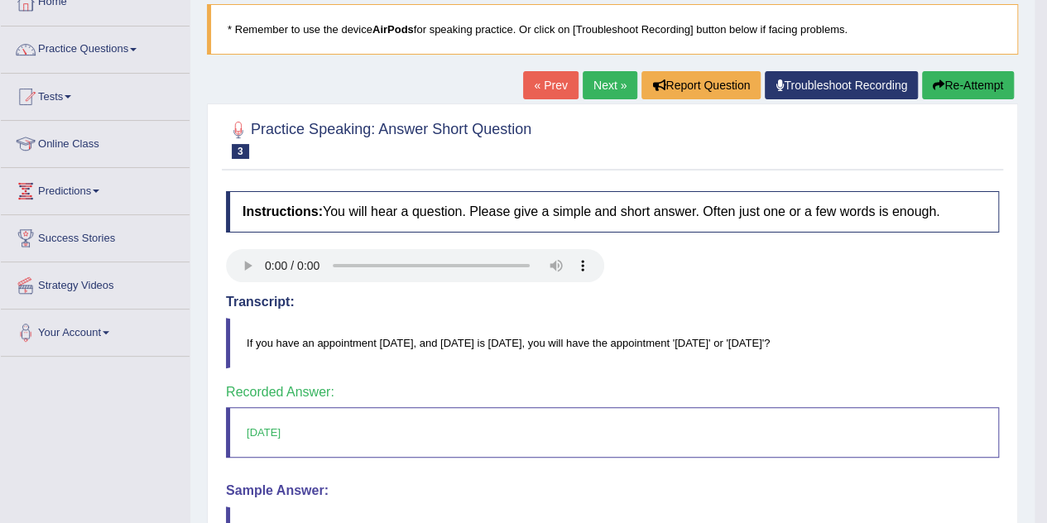
scroll to position [68, 0]
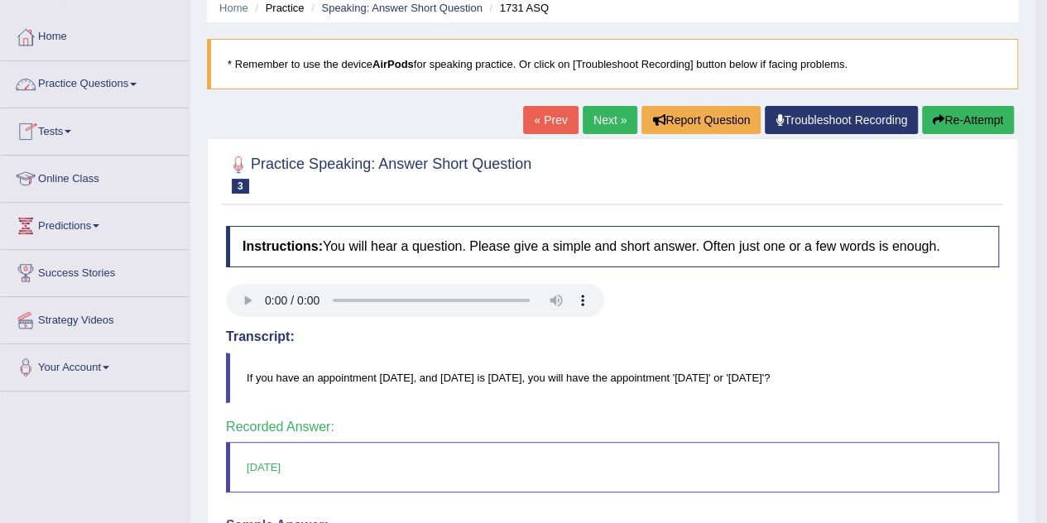
click at [88, 95] on link "Practice Questions" at bounding box center [95, 81] width 189 height 41
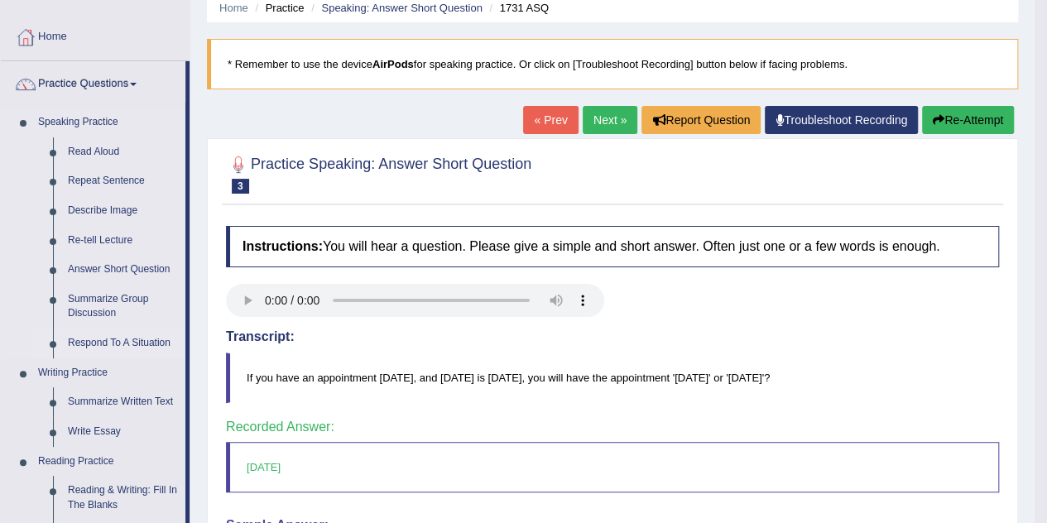
click at [95, 343] on link "Respond To A Situation" at bounding box center [122, 343] width 125 height 30
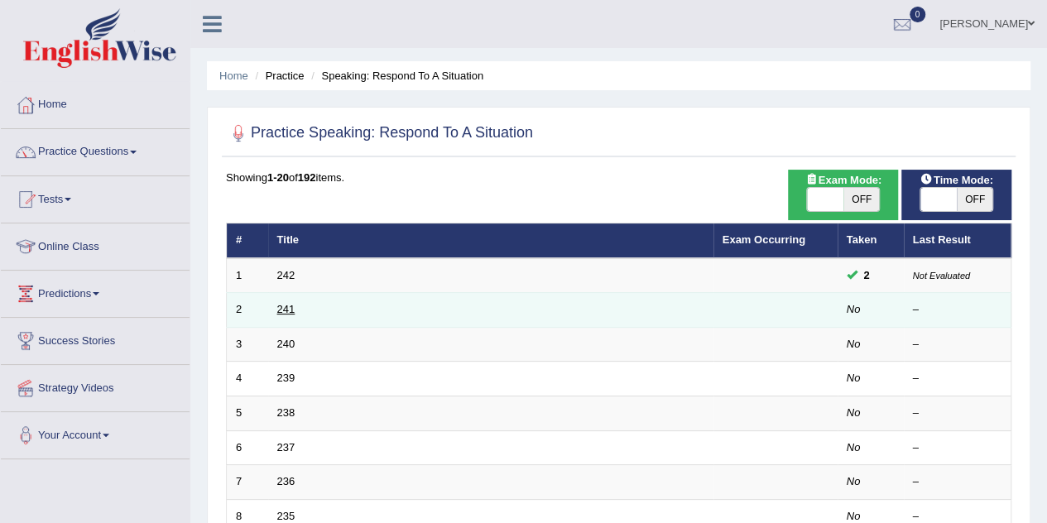
click at [285, 310] on link "241" at bounding box center [286, 309] width 18 height 12
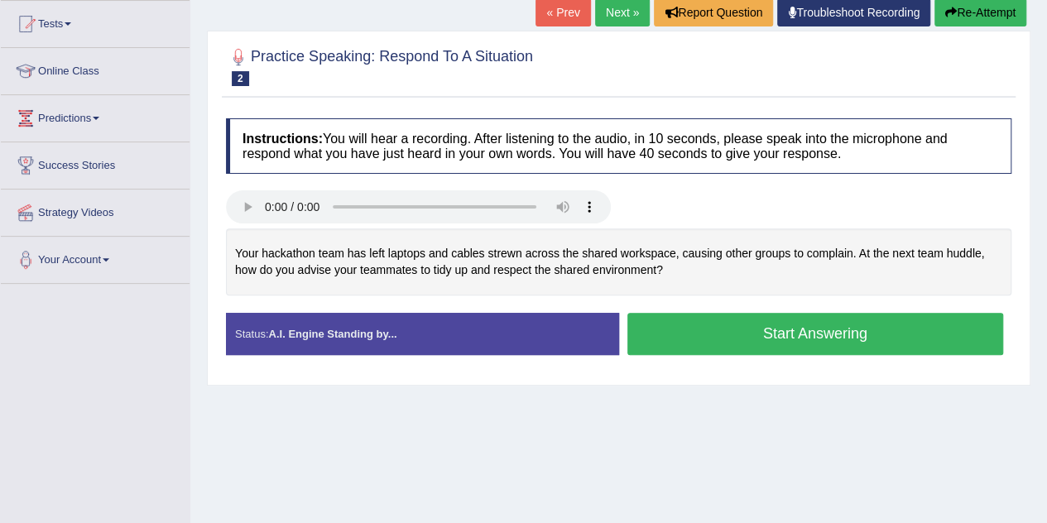
scroll to position [38, 0]
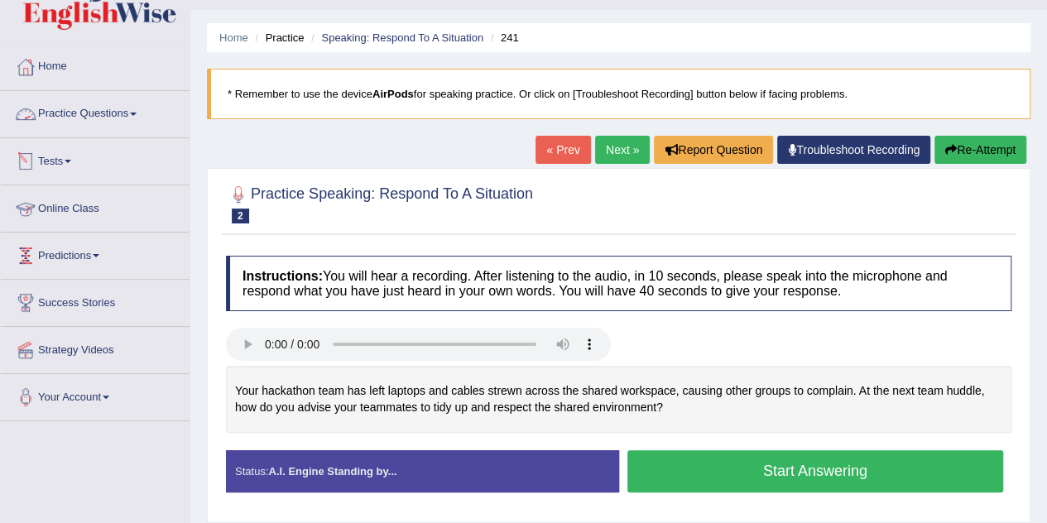
click at [86, 123] on link "Practice Questions" at bounding box center [95, 111] width 189 height 41
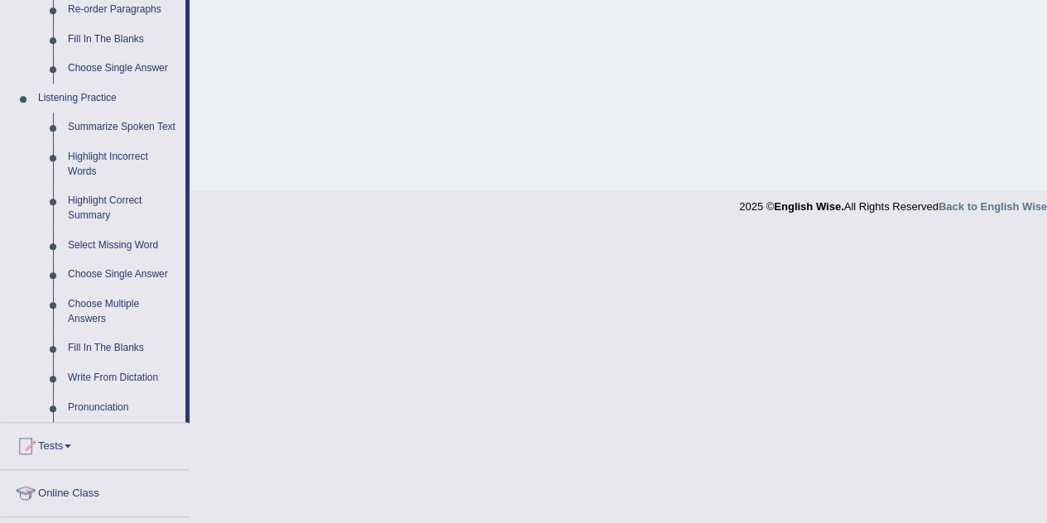
scroll to position [652, 0]
